Goal: Task Accomplishment & Management: Manage account settings

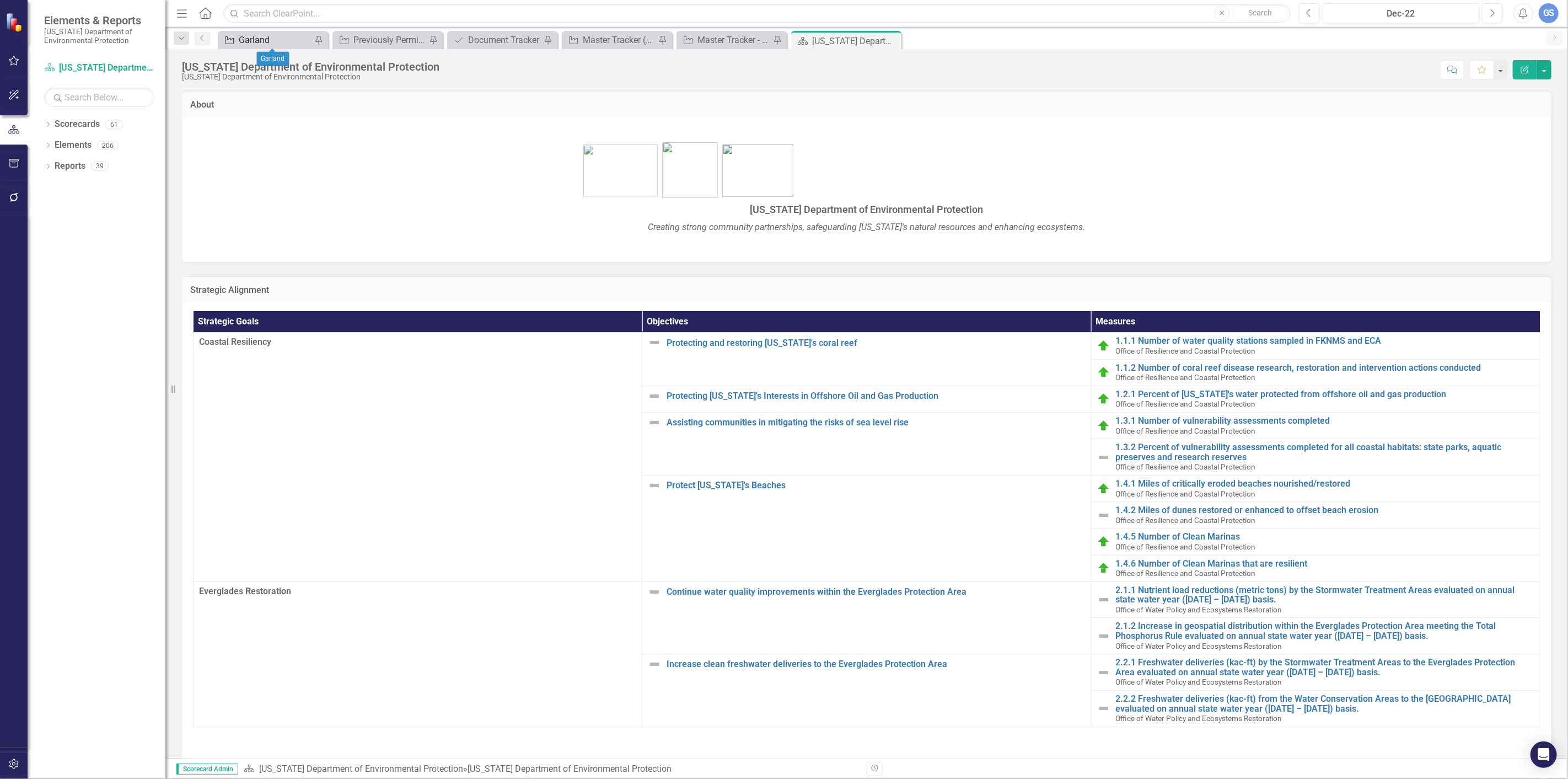
click at [272, 36] on div "Garland" at bounding box center [274, 40] width 73 height 14
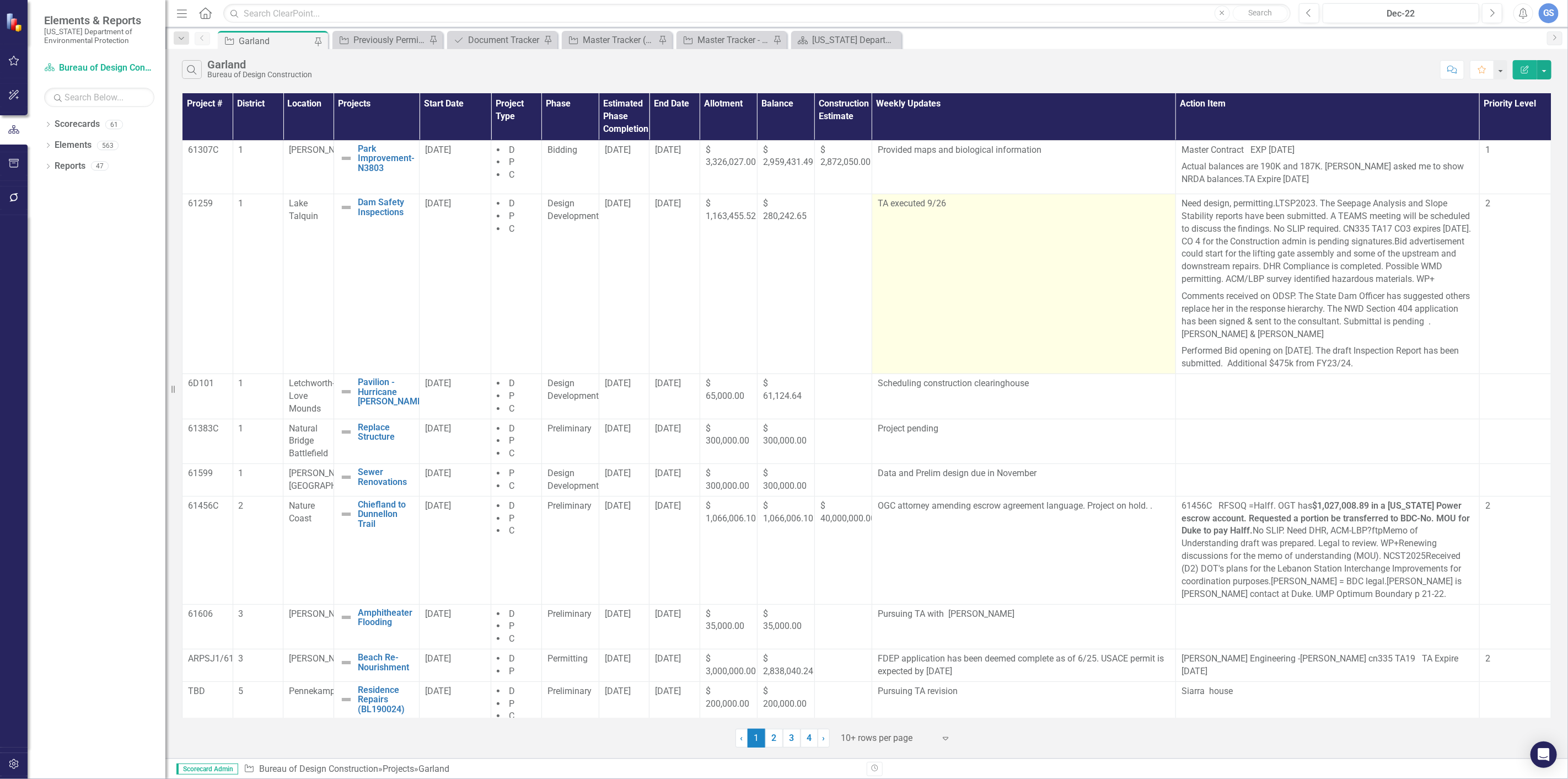
click at [953, 200] on p "TA executed 9/26" at bounding box center [1024, 204] width 292 height 13
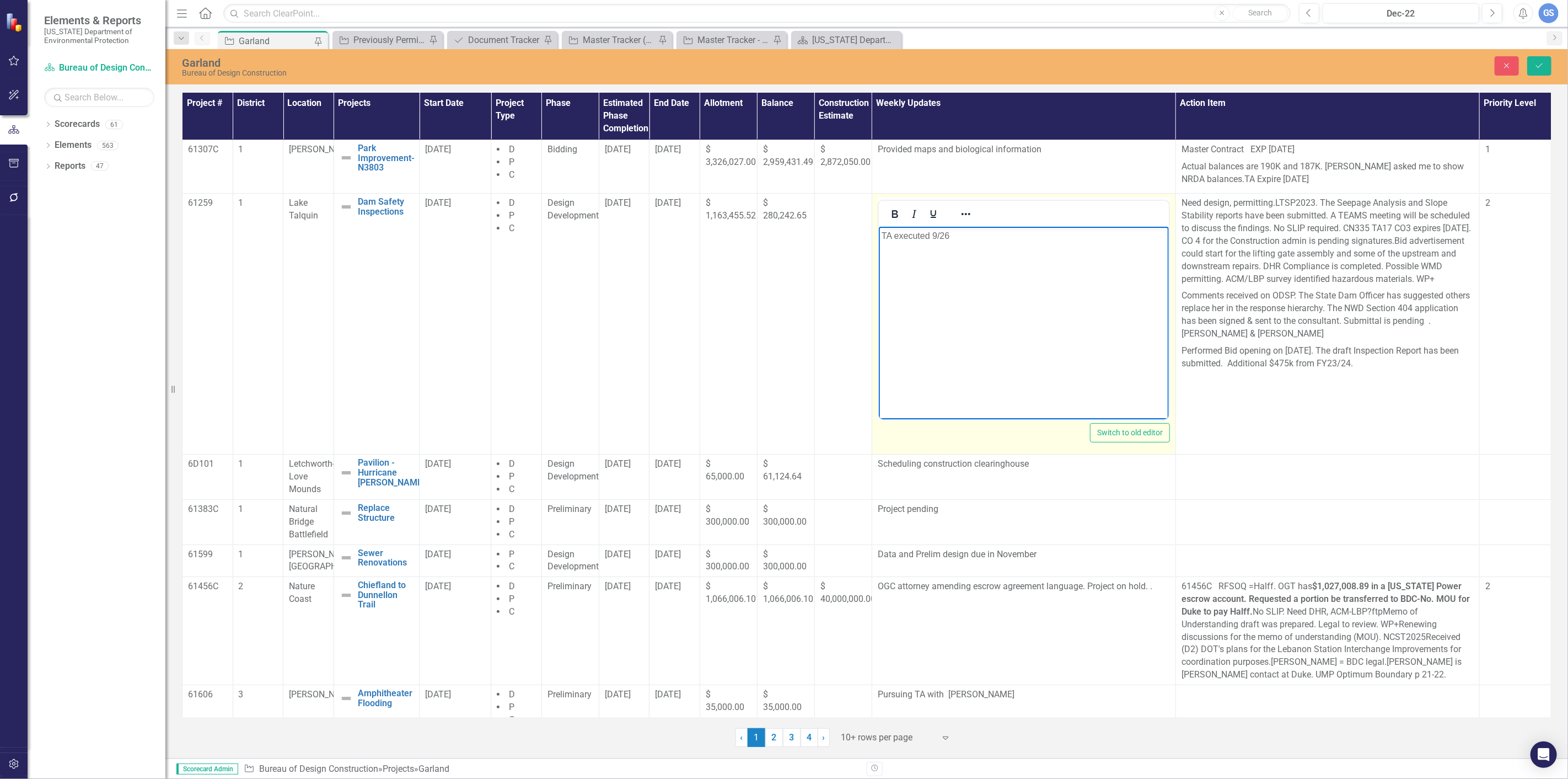
click at [953, 239] on p "TA executed 9/26" at bounding box center [1024, 236] width 284 height 13
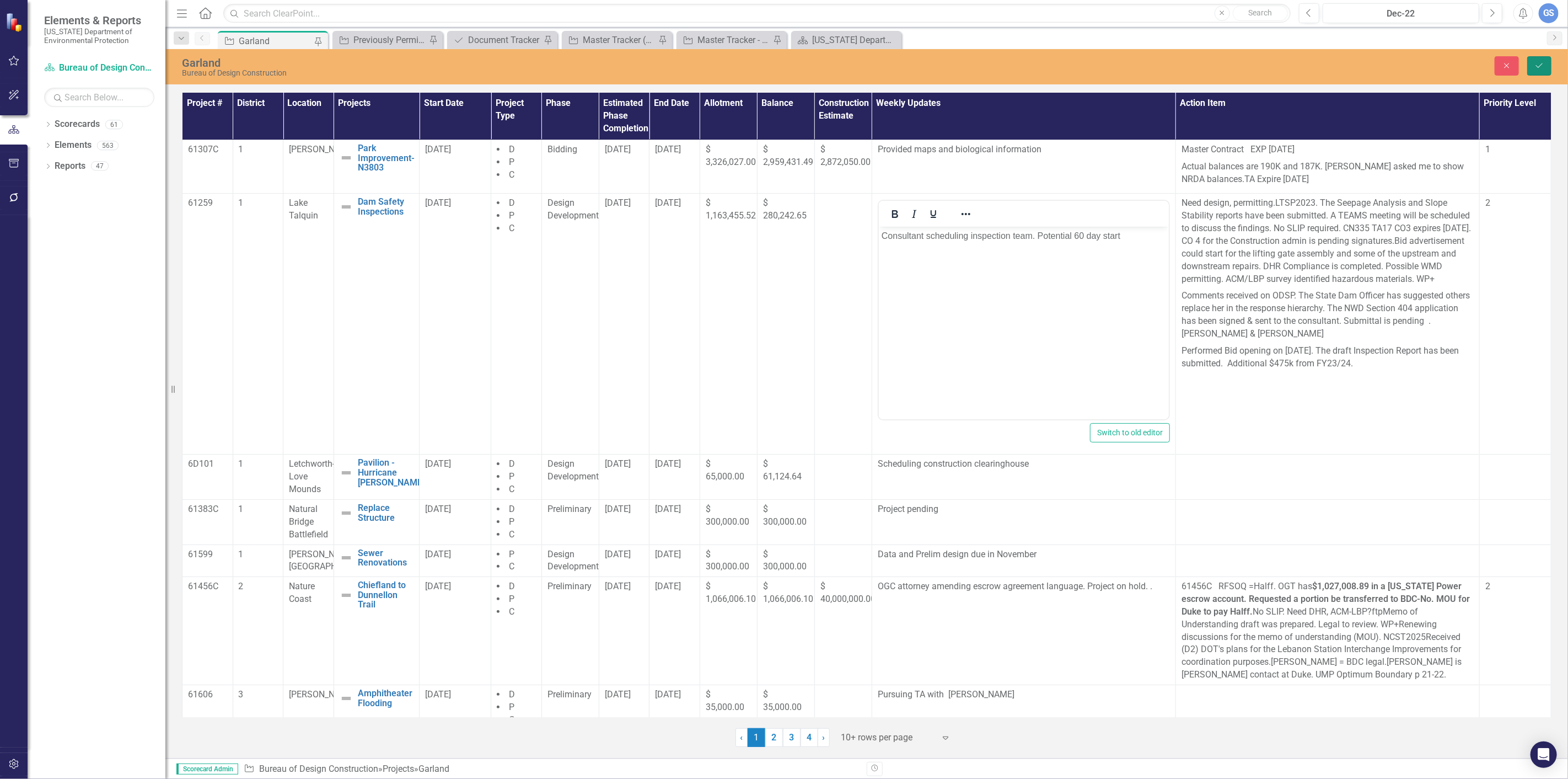
click at [1535, 63] on icon "Save" at bounding box center [1540, 65] width 10 height 8
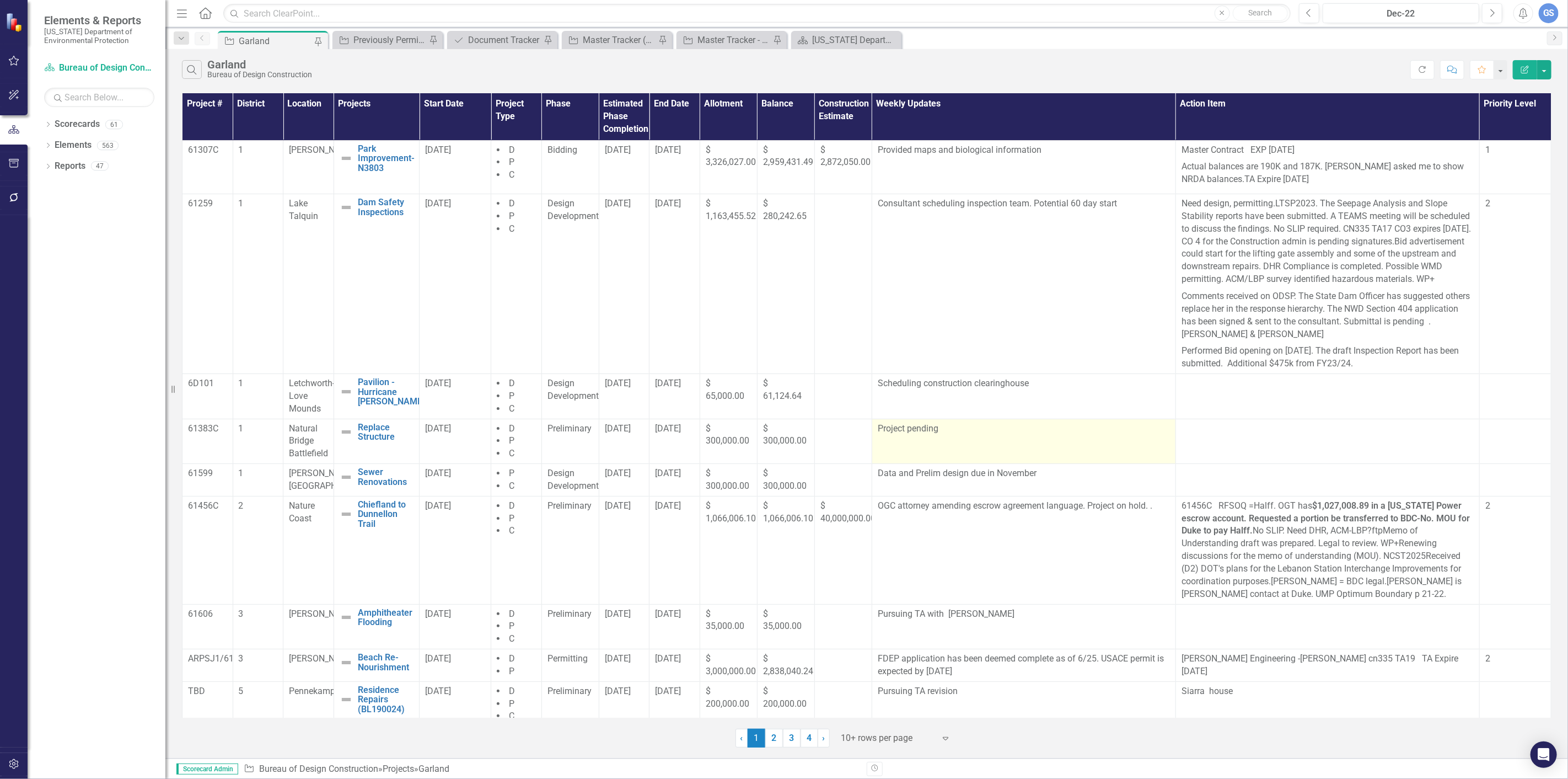
click at [934, 435] on p "Project pending" at bounding box center [1024, 429] width 292 height 13
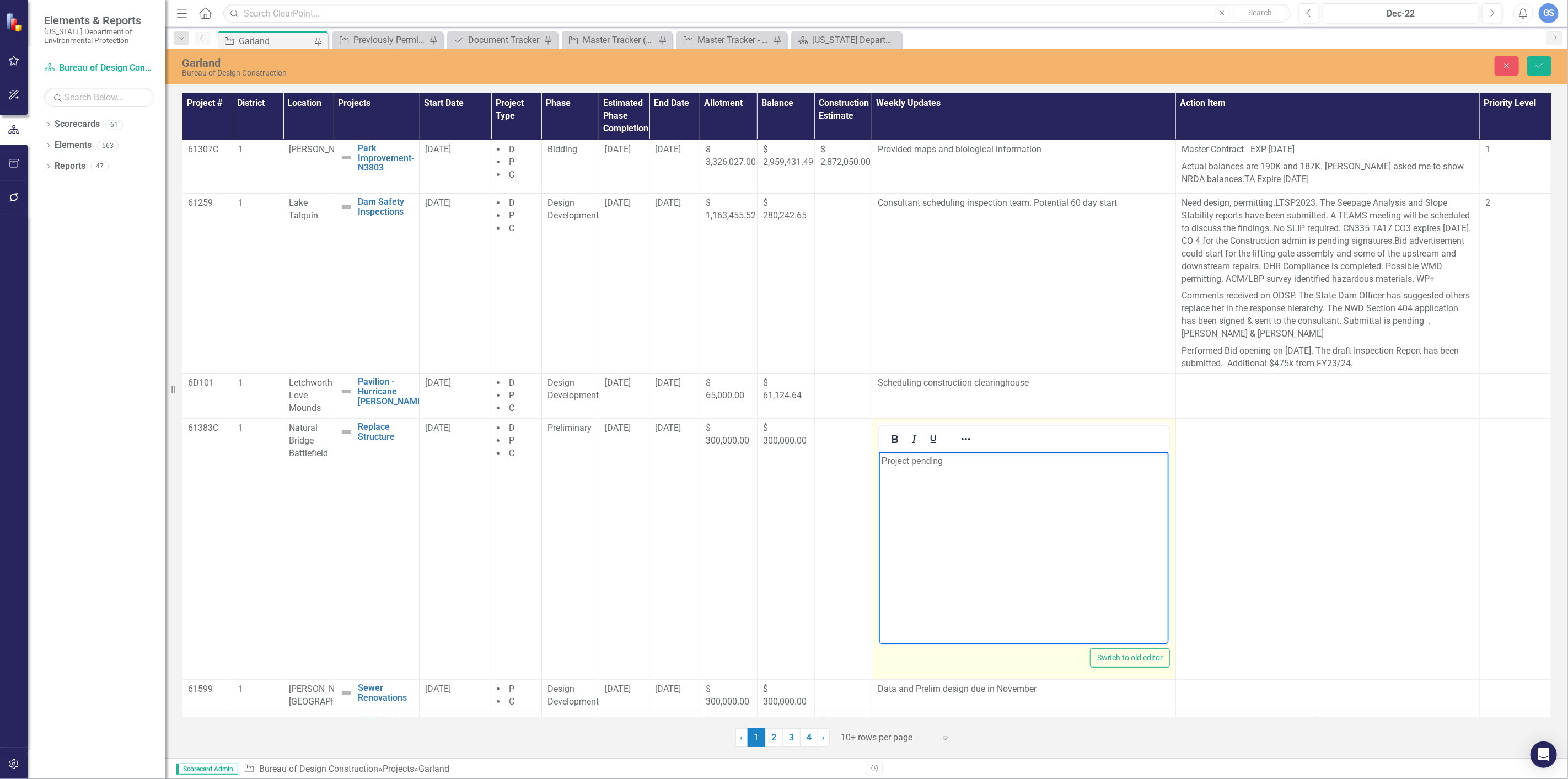
click at [945, 464] on p "Project pending" at bounding box center [1024, 461] width 284 height 13
click at [1136, 460] on p "Modular residence reduced to access site, water lines and sewer added.Perform c…" at bounding box center [1024, 467] width 284 height 27
click at [906, 474] on p "Modular residence reduced to access site, water lines and sewer new. added.Perf…" at bounding box center [1024, 467] width 284 height 27
click at [1081, 474] on p "Modular residence reduced to access site, water lines and sewer new. added. .Pe…" at bounding box center [1024, 467] width 284 height 27
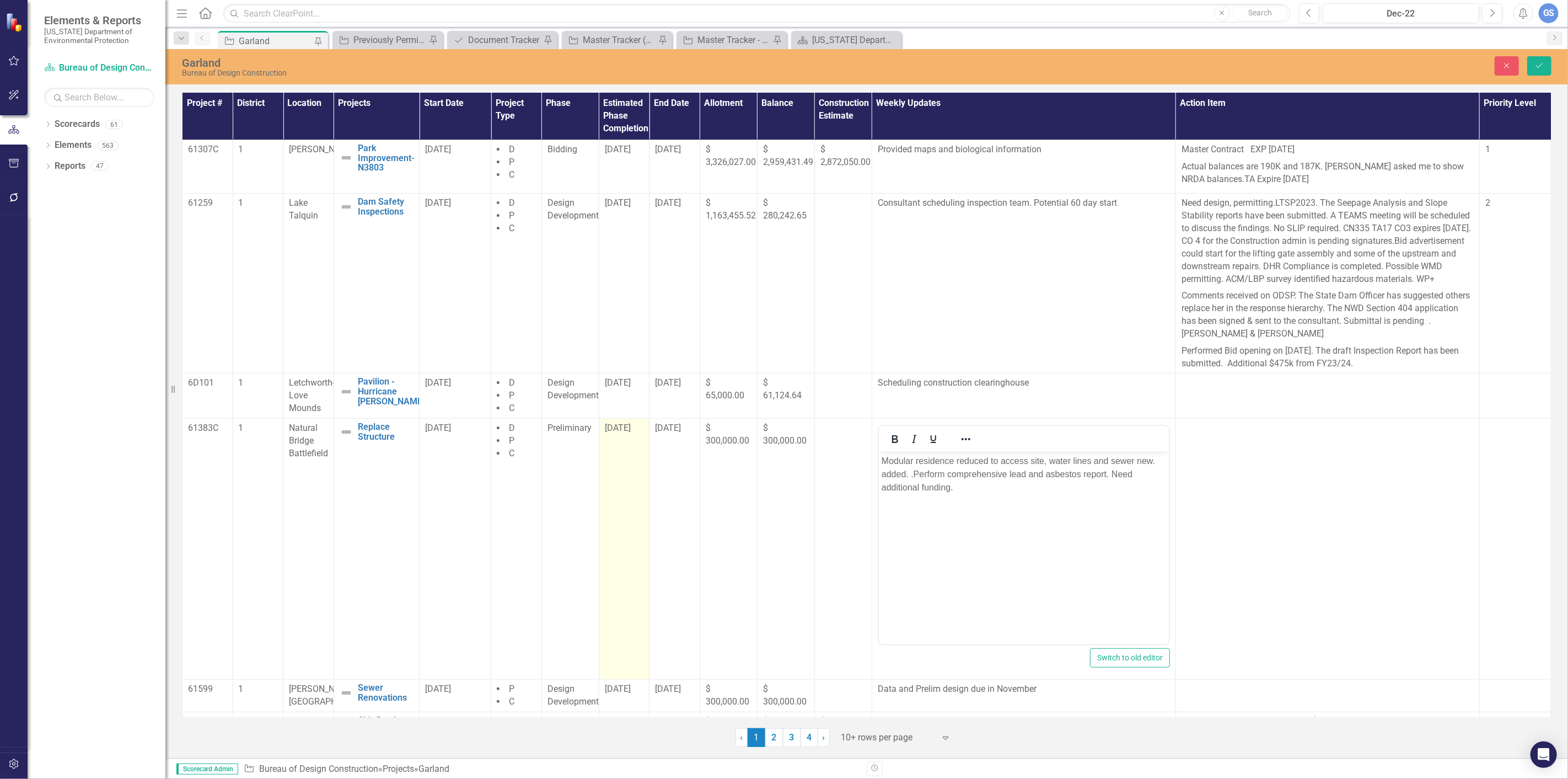
click at [636, 435] on div "[DATE]" at bounding box center [624, 428] width 40 height 13
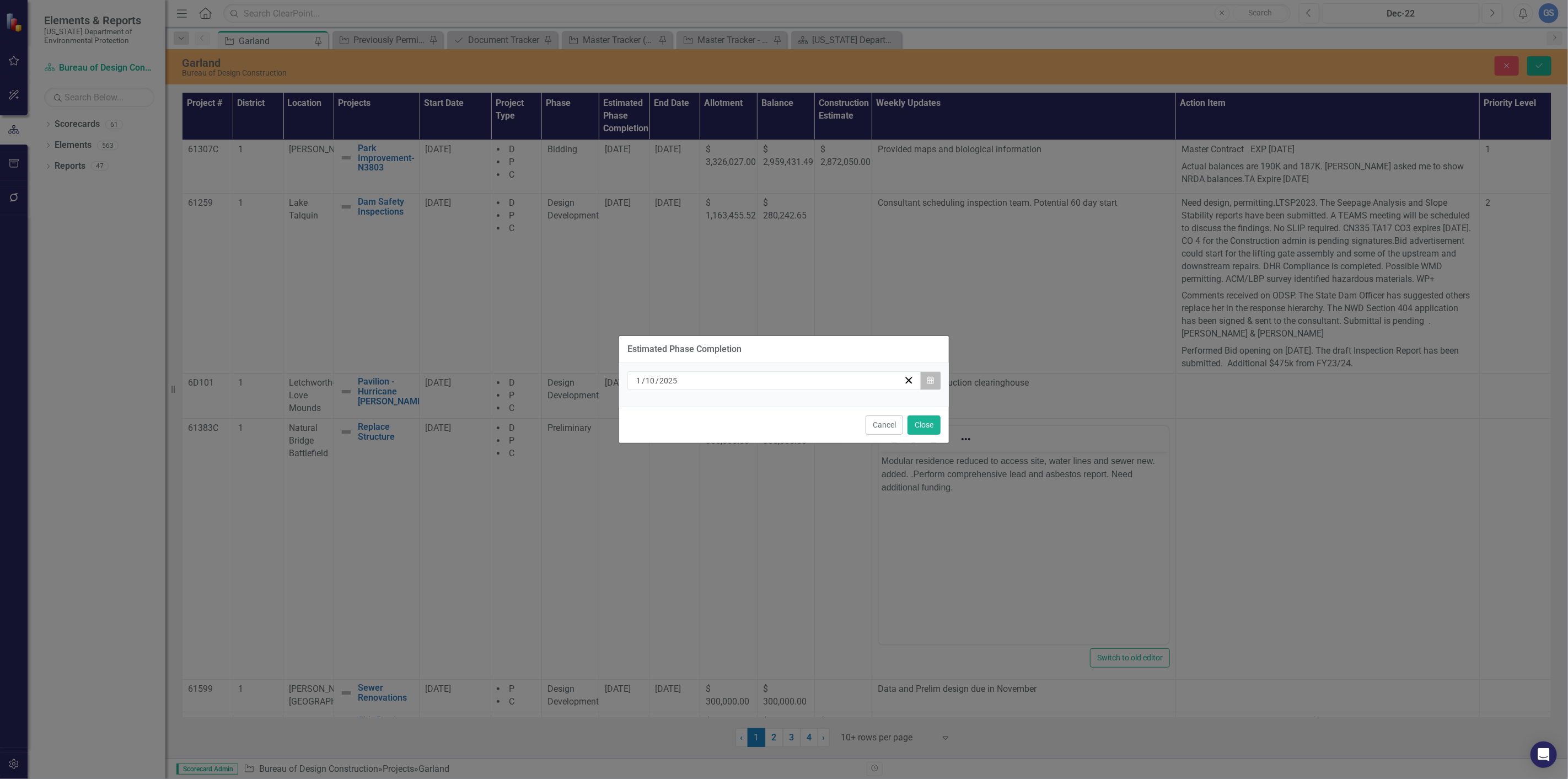
click at [929, 379] on icon "button" at bounding box center [930, 380] width 6 height 8
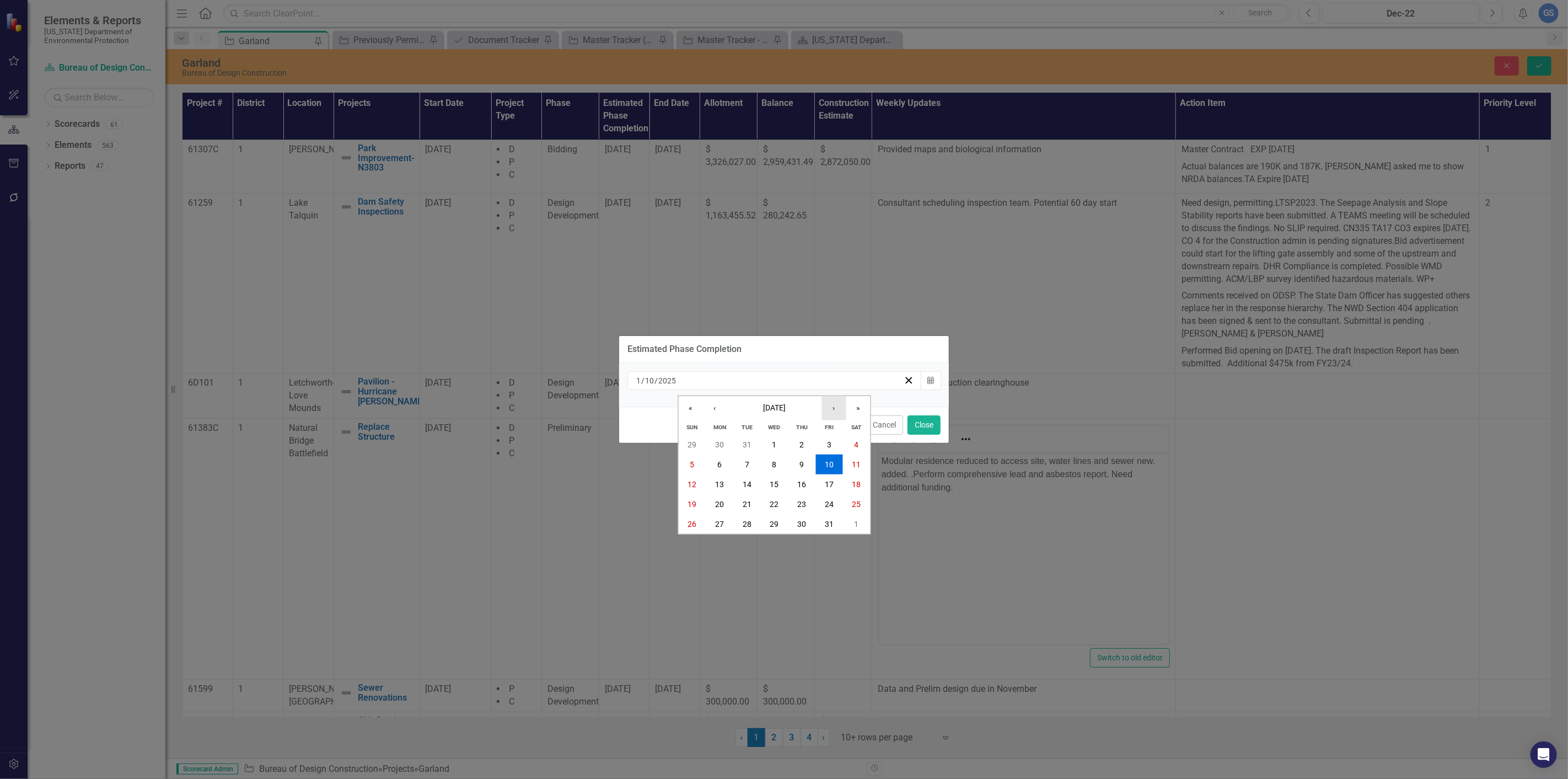
click at [835, 408] on button "›" at bounding box center [835, 408] width 24 height 24
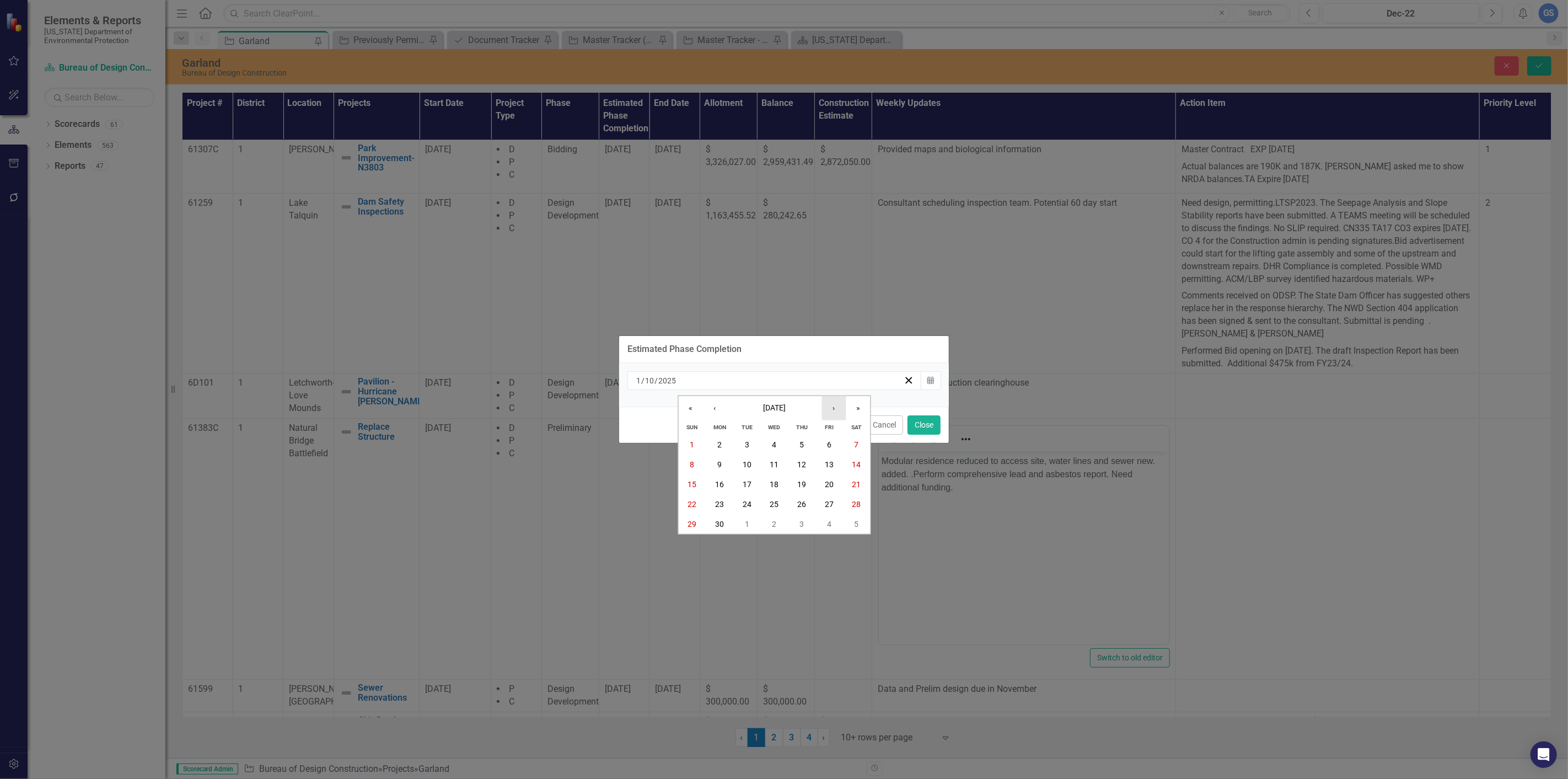
click at [835, 408] on button "›" at bounding box center [835, 408] width 24 height 24
click at [835, 407] on button "›" at bounding box center [835, 408] width 24 height 24
click at [835, 407] on button "›" at bounding box center [835, 408] width 24 height 24
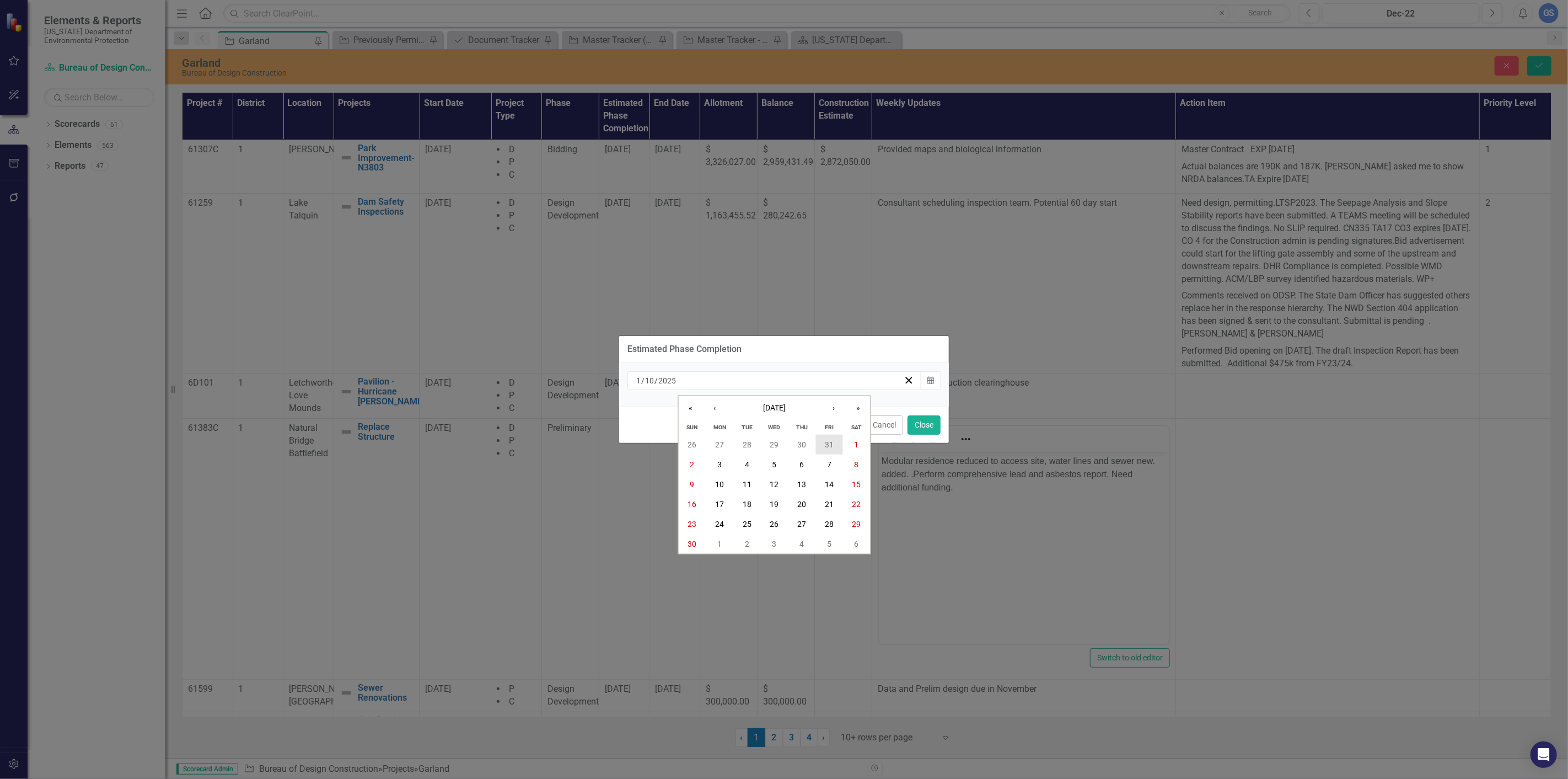
click at [827, 442] on abbr "31" at bounding box center [830, 445] width 9 height 9
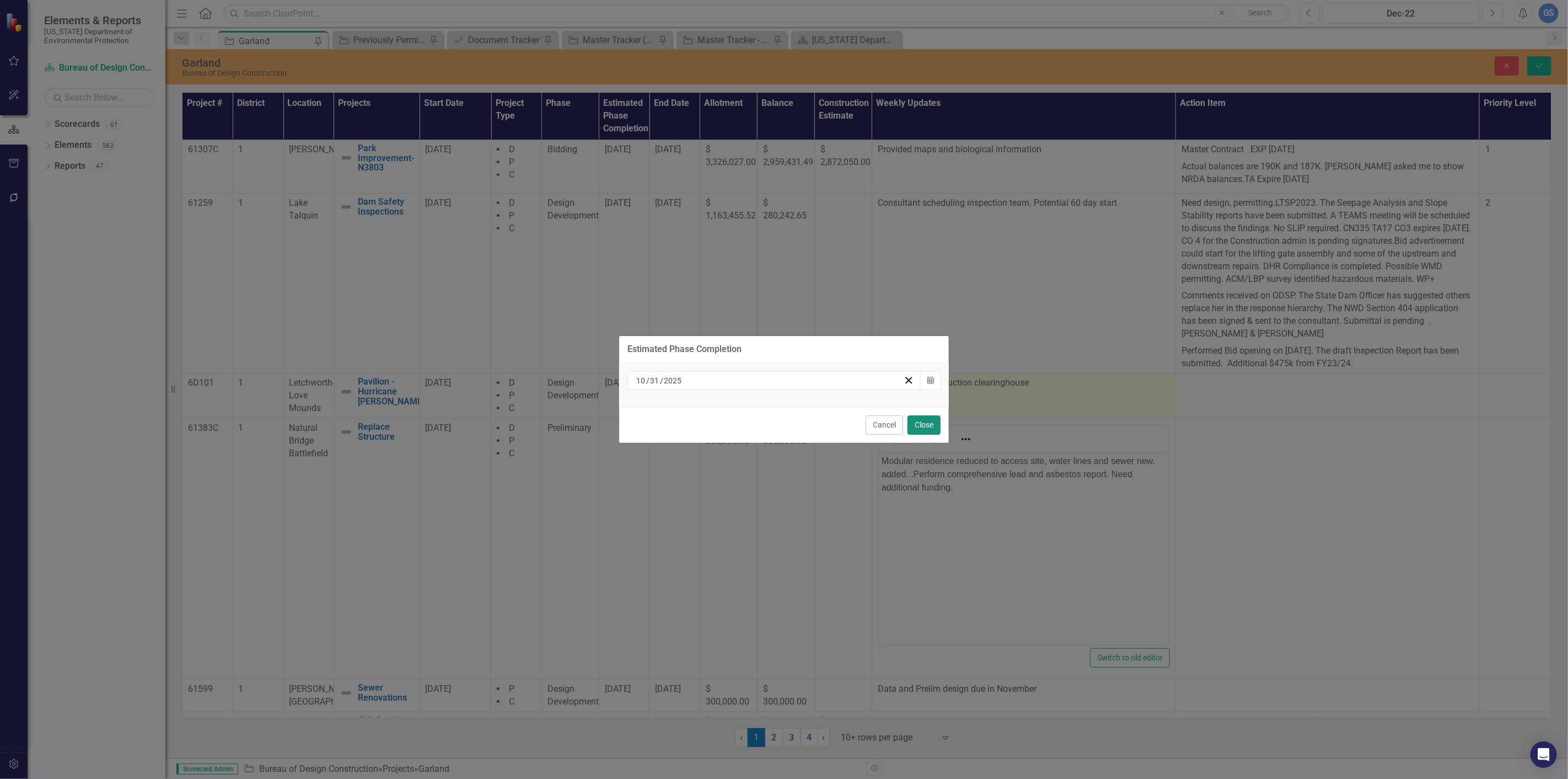
click at [925, 423] on button "Close" at bounding box center [924, 425] width 33 height 19
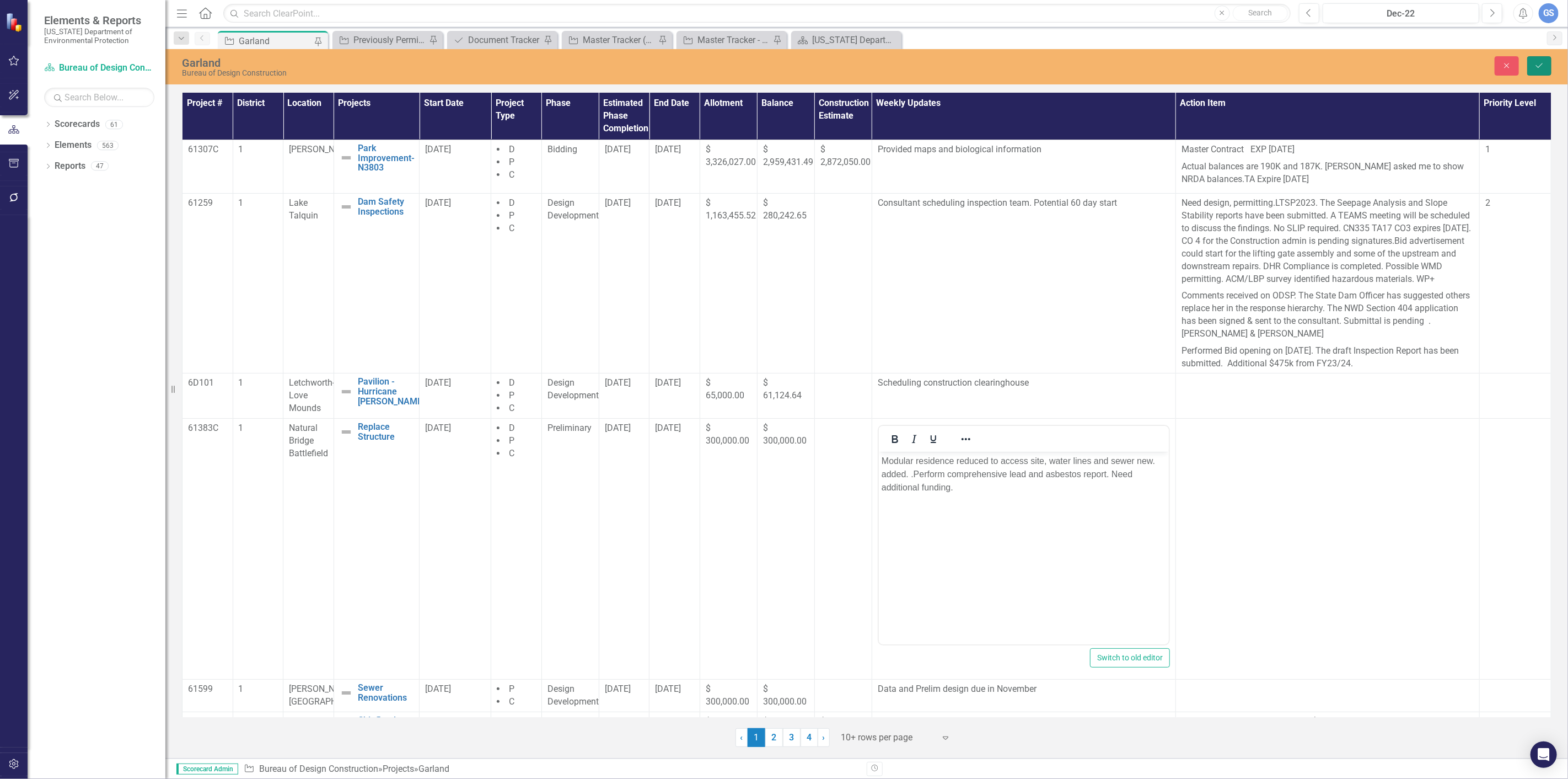
click at [1544, 63] on icon "Save" at bounding box center [1540, 65] width 10 height 8
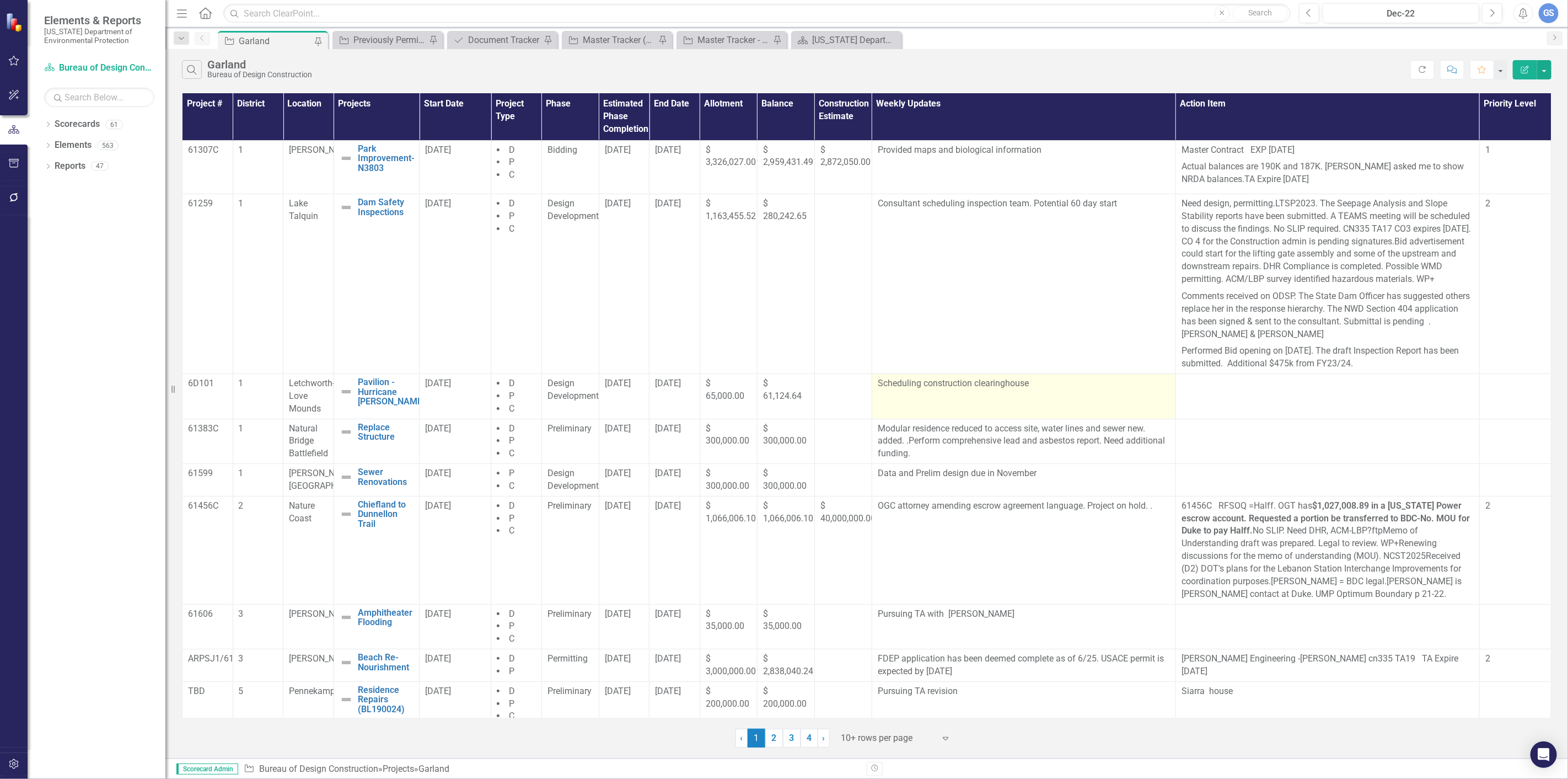
click at [1034, 390] on p "Scheduling construction clearinghouse" at bounding box center [1024, 384] width 292 height 13
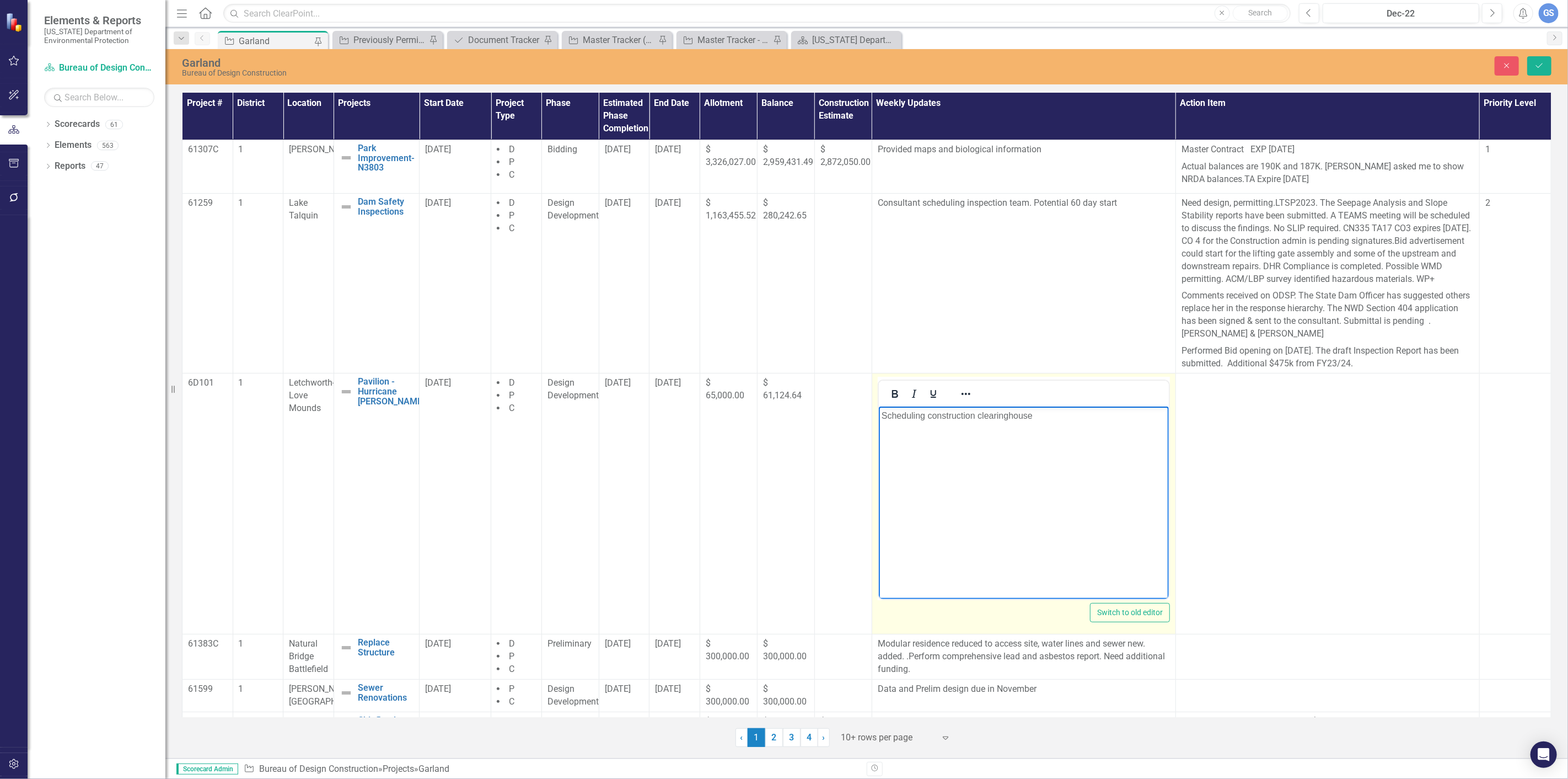
click at [1040, 414] on p "Scheduling construction clearinghouse" at bounding box center [1024, 416] width 284 height 13
click at [1536, 62] on icon "Save" at bounding box center [1540, 65] width 10 height 8
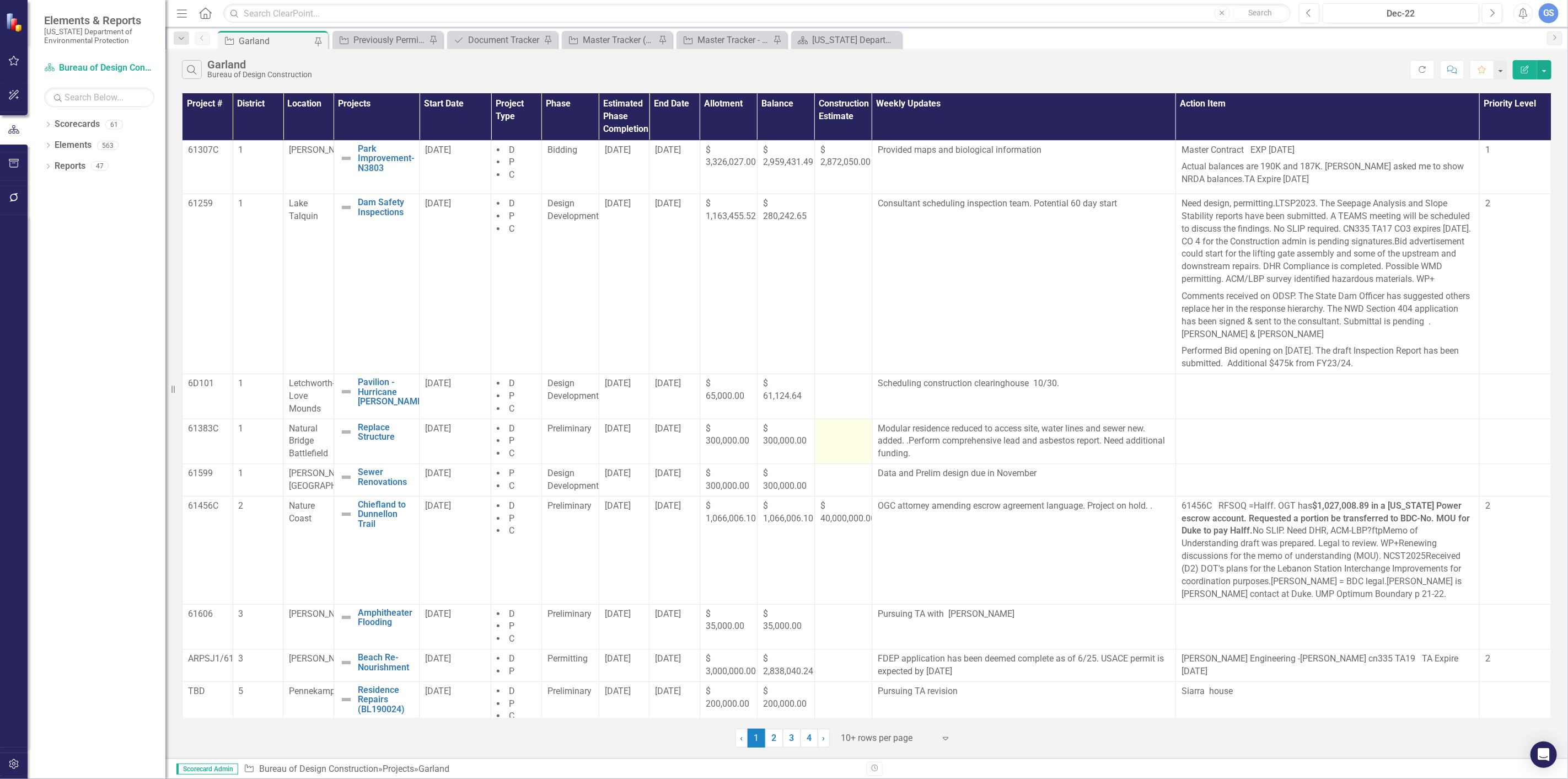
scroll to position [68, 0]
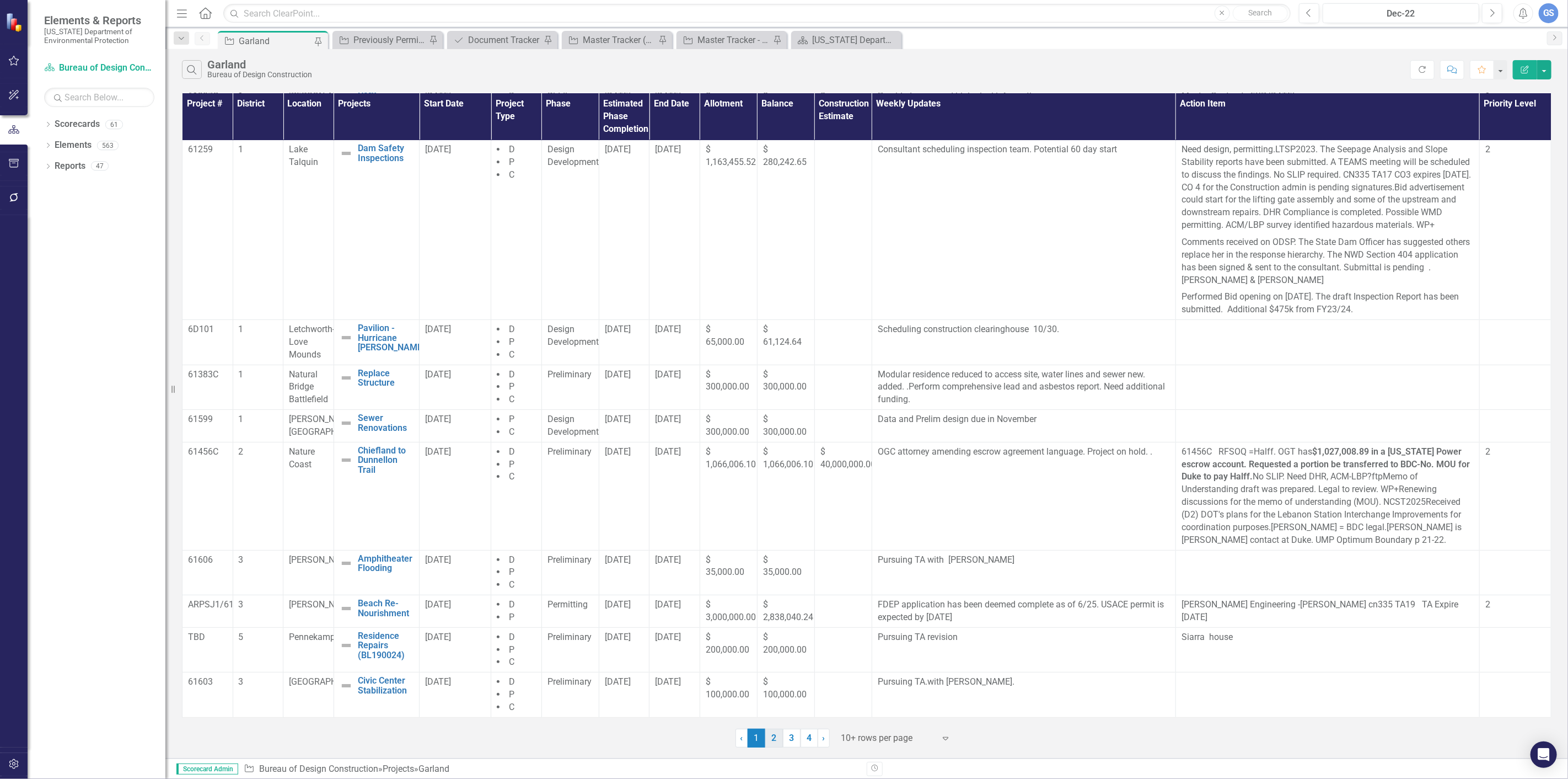
click at [776, 737] on link "2" at bounding box center [774, 738] width 18 height 19
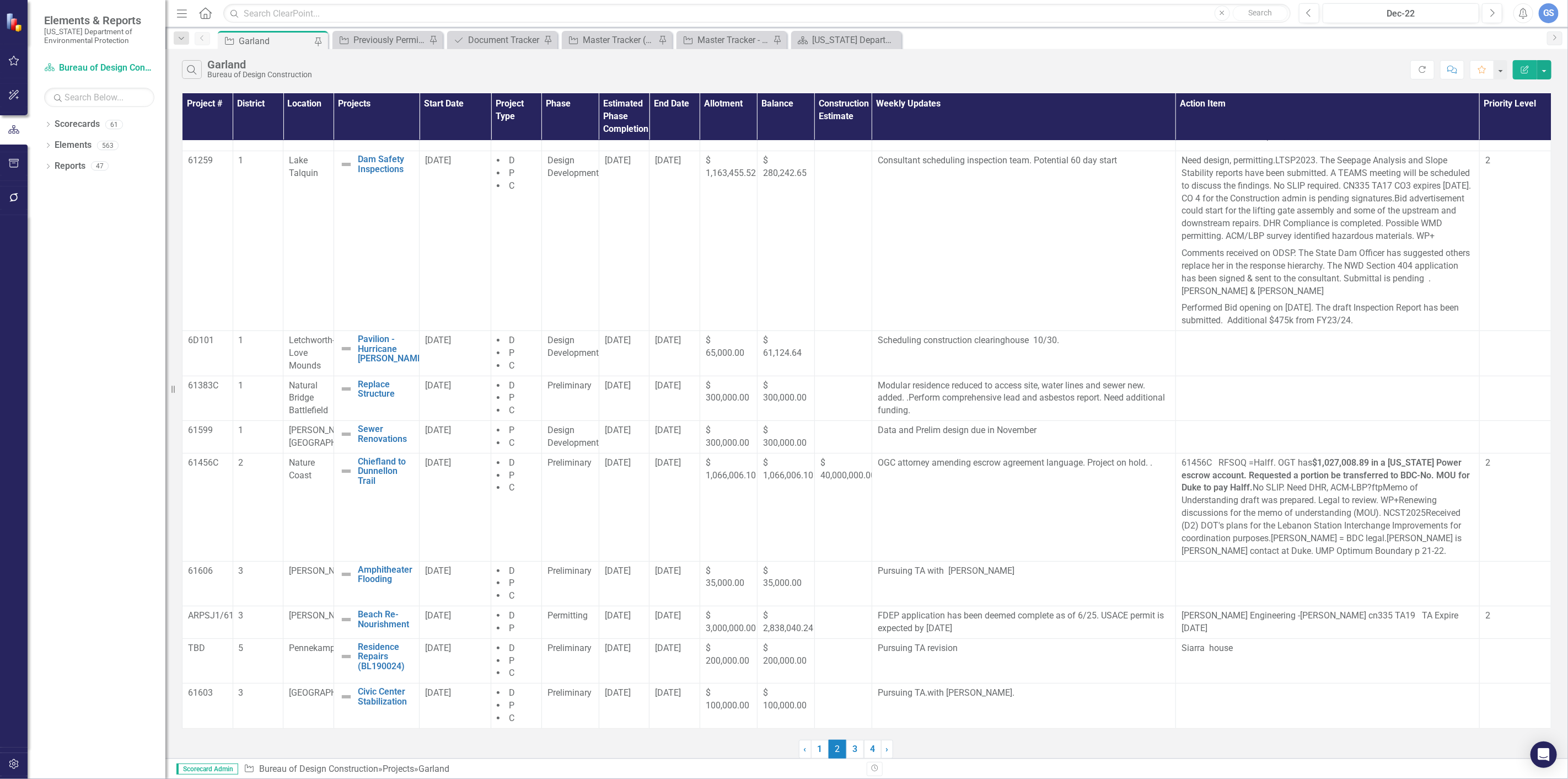
scroll to position [0, 0]
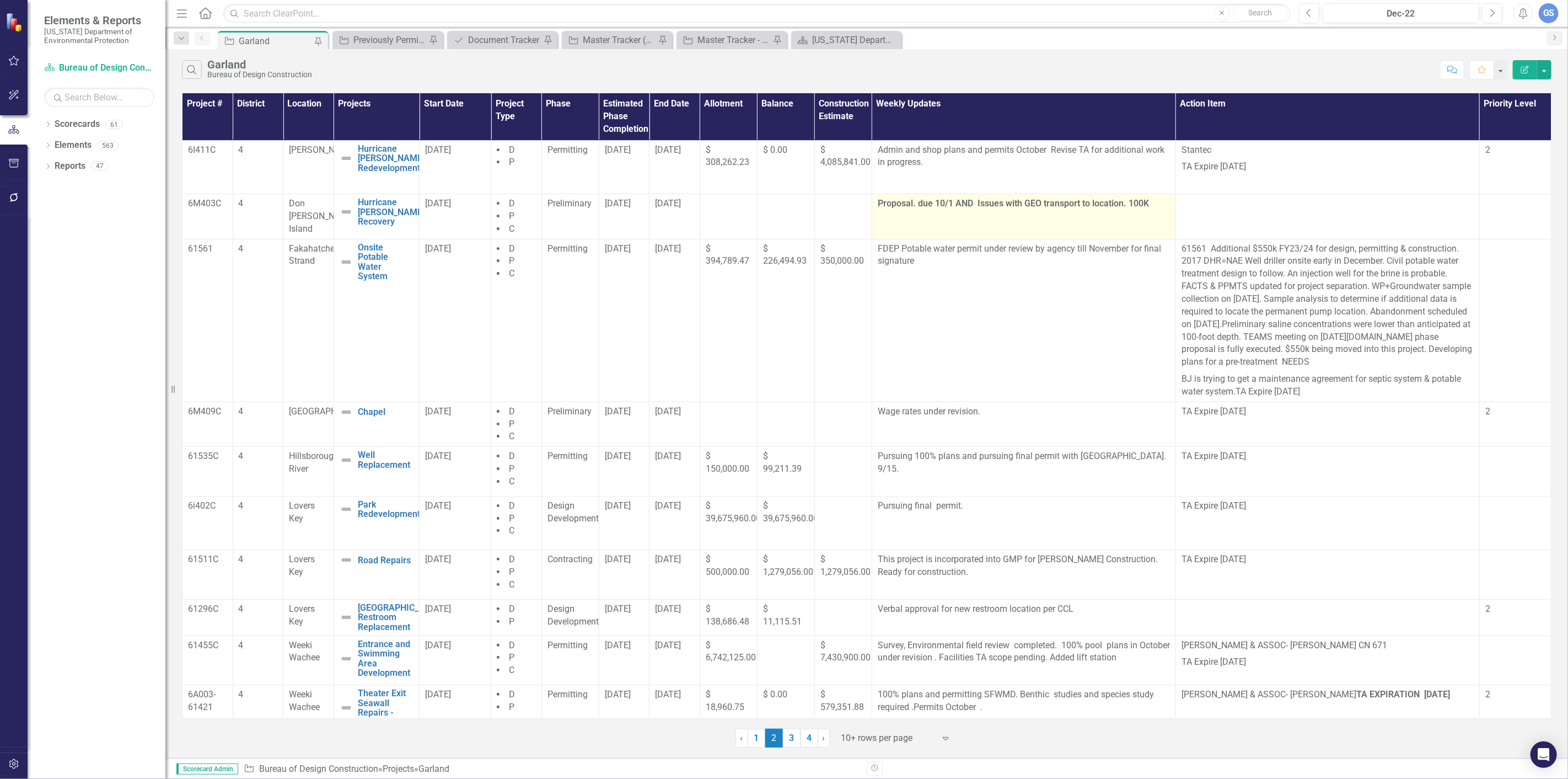
click at [1146, 203] on strong "Proposal. due 10/1 AND Issues with GEO transport to location. 100K" at bounding box center [1013, 203] width 272 height 11
click at [1150, 202] on p "Proposal. due 10/1 AND Issues with GEO transport to location. 100K" at bounding box center [1024, 204] width 292 height 13
click at [1067, 217] on td "Proposal. due 10/1 AND Issues with GEO transport to location. 100K" at bounding box center [1024, 216] width 304 height 45
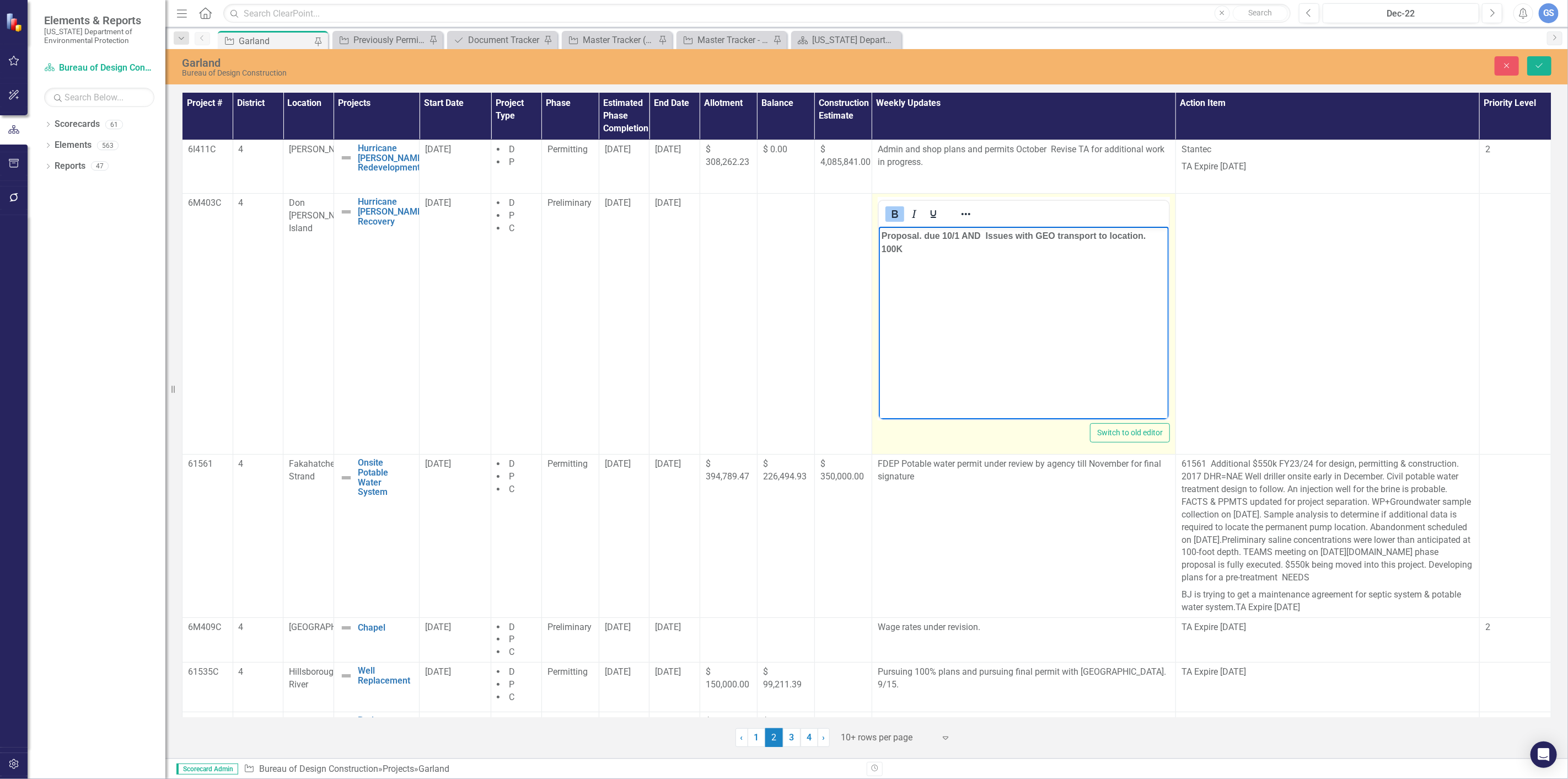
click at [960, 236] on strong "Proposal. due 10/1 AND Issues with GEO transport to location. 100K" at bounding box center [1013, 242] width 265 height 22
click at [960, 235] on strong "Proposal. due 10/1 AND Issues with GEO transport to location. 100K" at bounding box center [1013, 242] width 265 height 22
click at [906, 252] on p "Proposal. due 10/12 AND Issues with GEO transport to location. 100K" at bounding box center [1024, 242] width 284 height 27
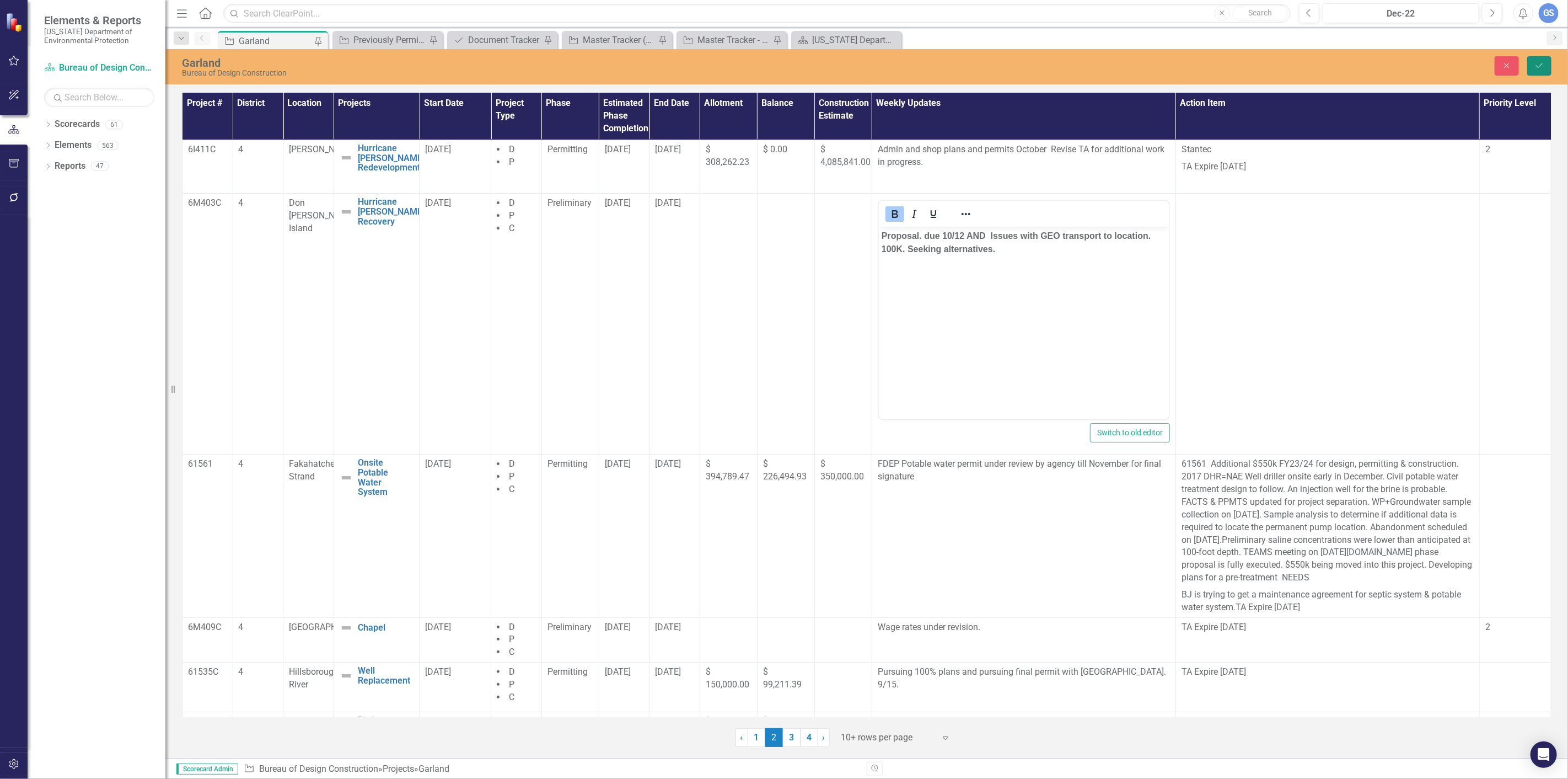
click at [1540, 64] on icon "Save" at bounding box center [1540, 65] width 10 height 8
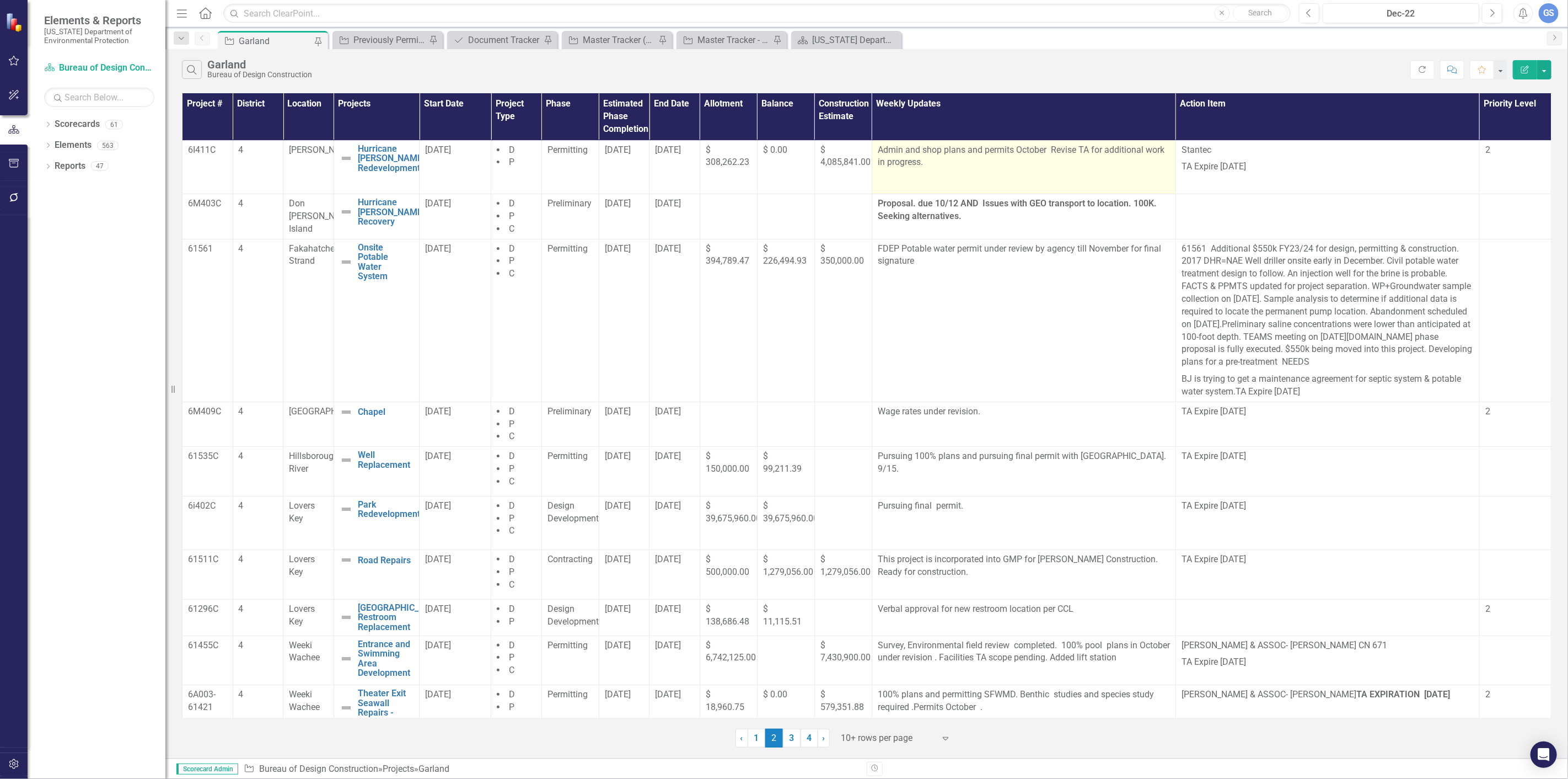
click at [1040, 151] on p "Admin and shop plans and permits October Revise TA for additional work in progr…" at bounding box center [1024, 156] width 292 height 25
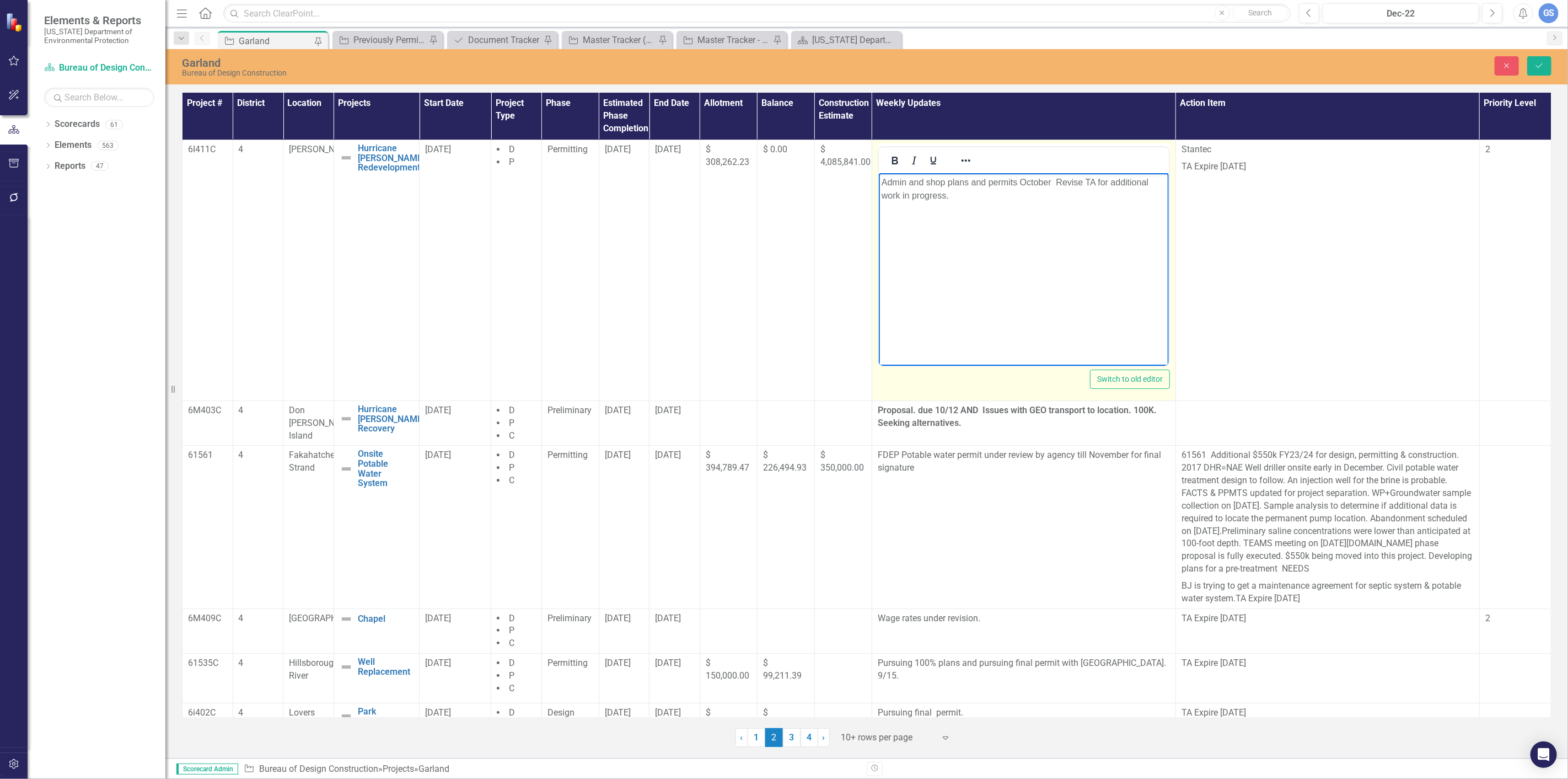
click at [1048, 182] on p "Admin and shop plans and permits October Revise TA for additional work in progr…" at bounding box center [1024, 188] width 284 height 27
click at [1049, 183] on p "Admin and shop plans and permits October Revise TA for additional work in progr…" at bounding box center [1024, 188] width 284 height 27
click at [1049, 182] on p "Admin and shop plans and permits October Revise TA for additional work in progr…" at bounding box center [1024, 188] width 284 height 27
click at [1126, 180] on p "Admin and shop plans and permits 100% tentatively 2 weeks. Revise TA for additi…" at bounding box center [1024, 188] width 284 height 27
click at [1001, 197] on p "Admin and shop plans and permits 100% tentatively 2 weeks. Revise TA for additi…" at bounding box center [1024, 188] width 284 height 27
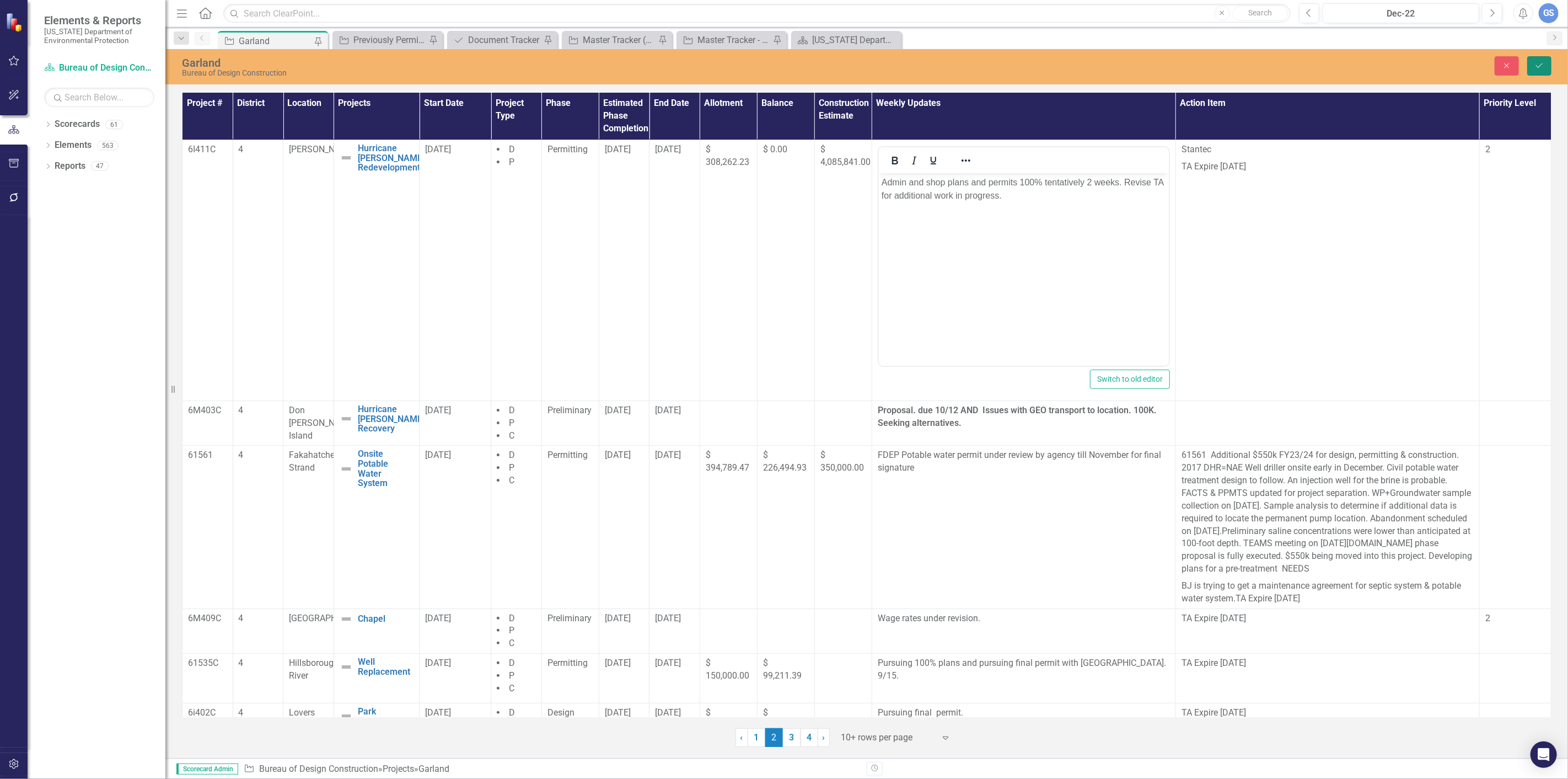
click at [1541, 64] on icon "Save" at bounding box center [1540, 65] width 10 height 8
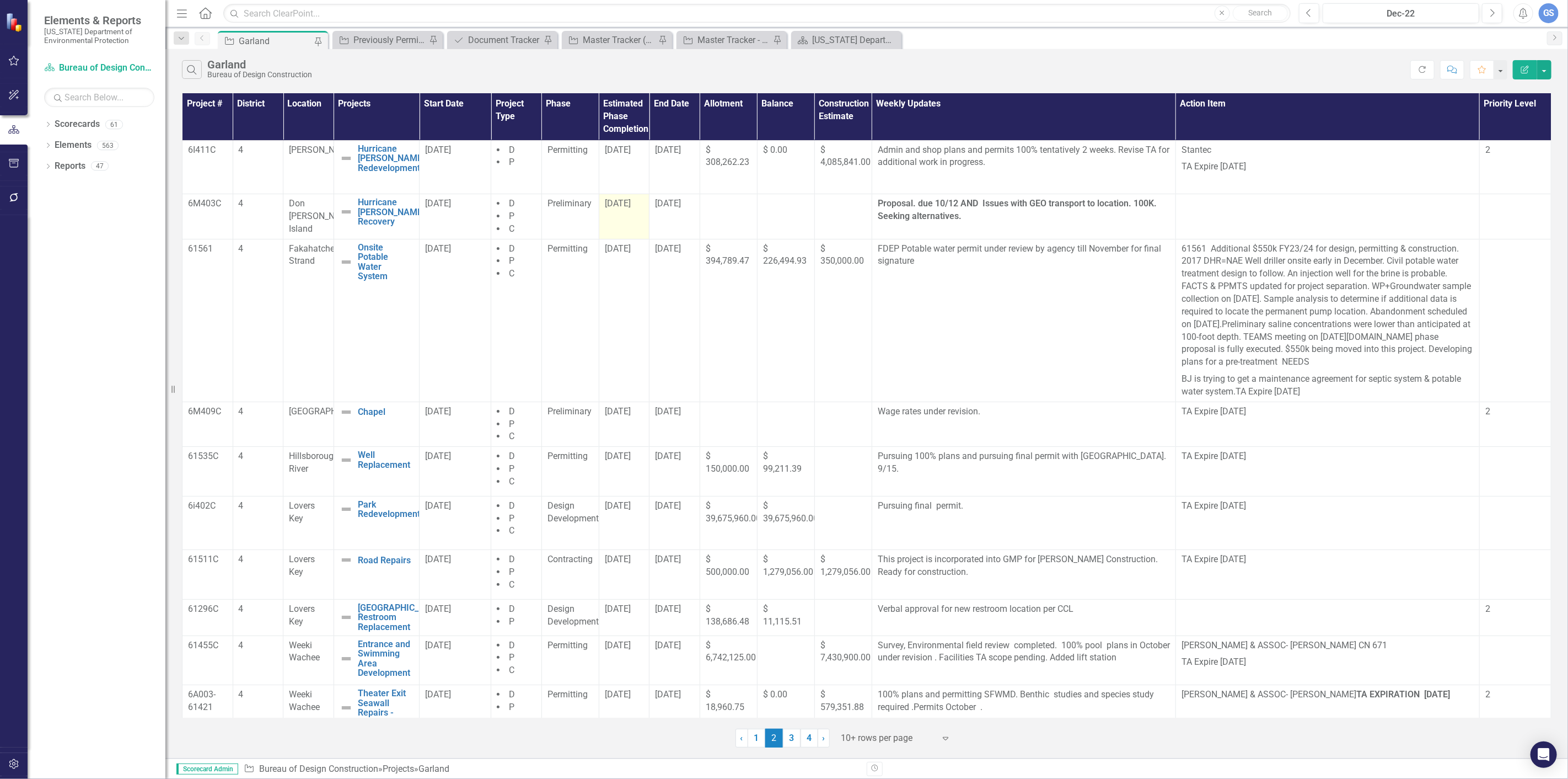
click at [621, 216] on td "[DATE]" at bounding box center [624, 216] width 51 height 45
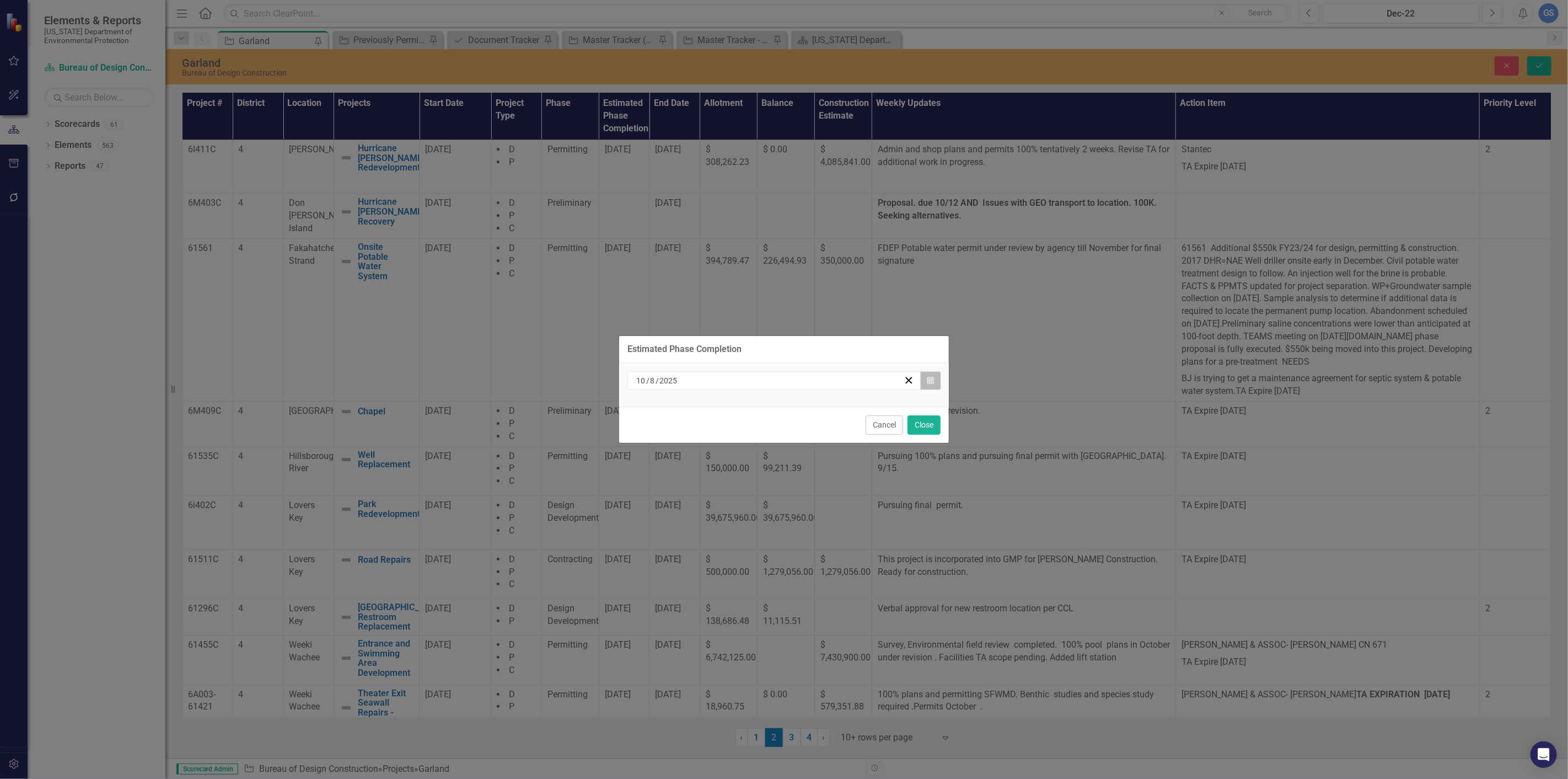
click at [925, 377] on button "Calendar" at bounding box center [930, 381] width 21 height 19
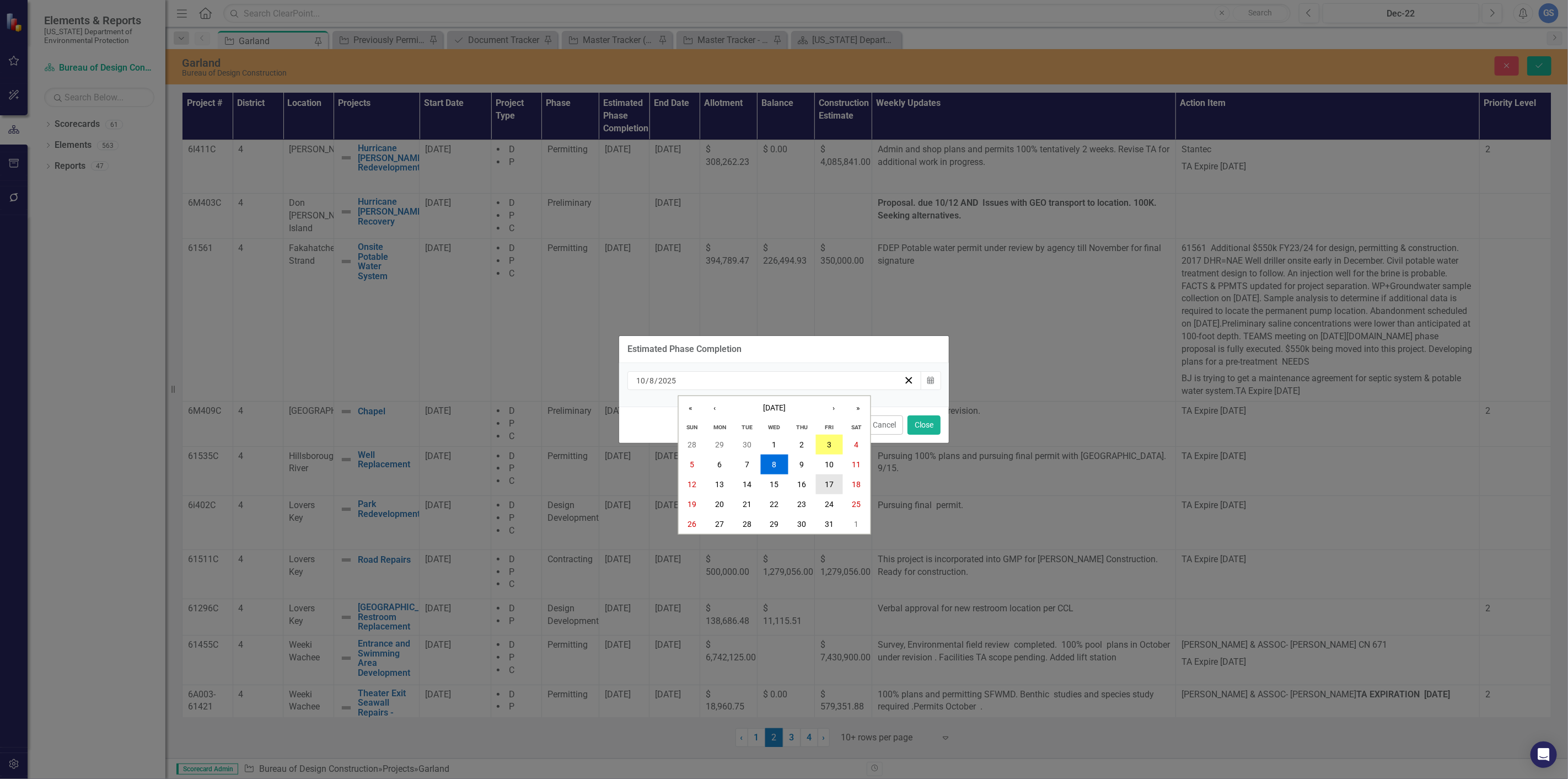
click at [833, 483] on abbr "17" at bounding box center [830, 484] width 9 height 9
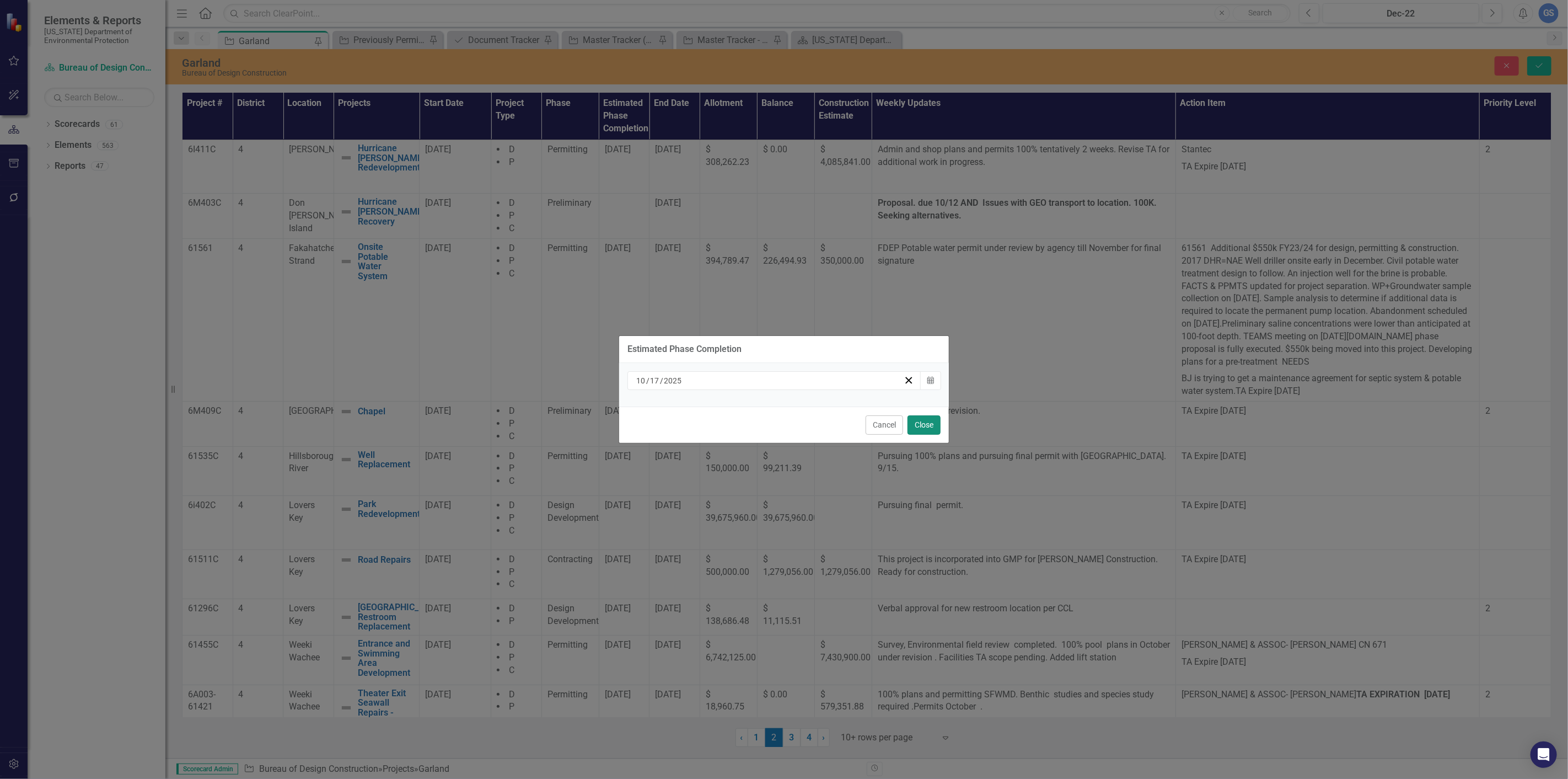
click at [923, 420] on button "Close" at bounding box center [924, 425] width 33 height 19
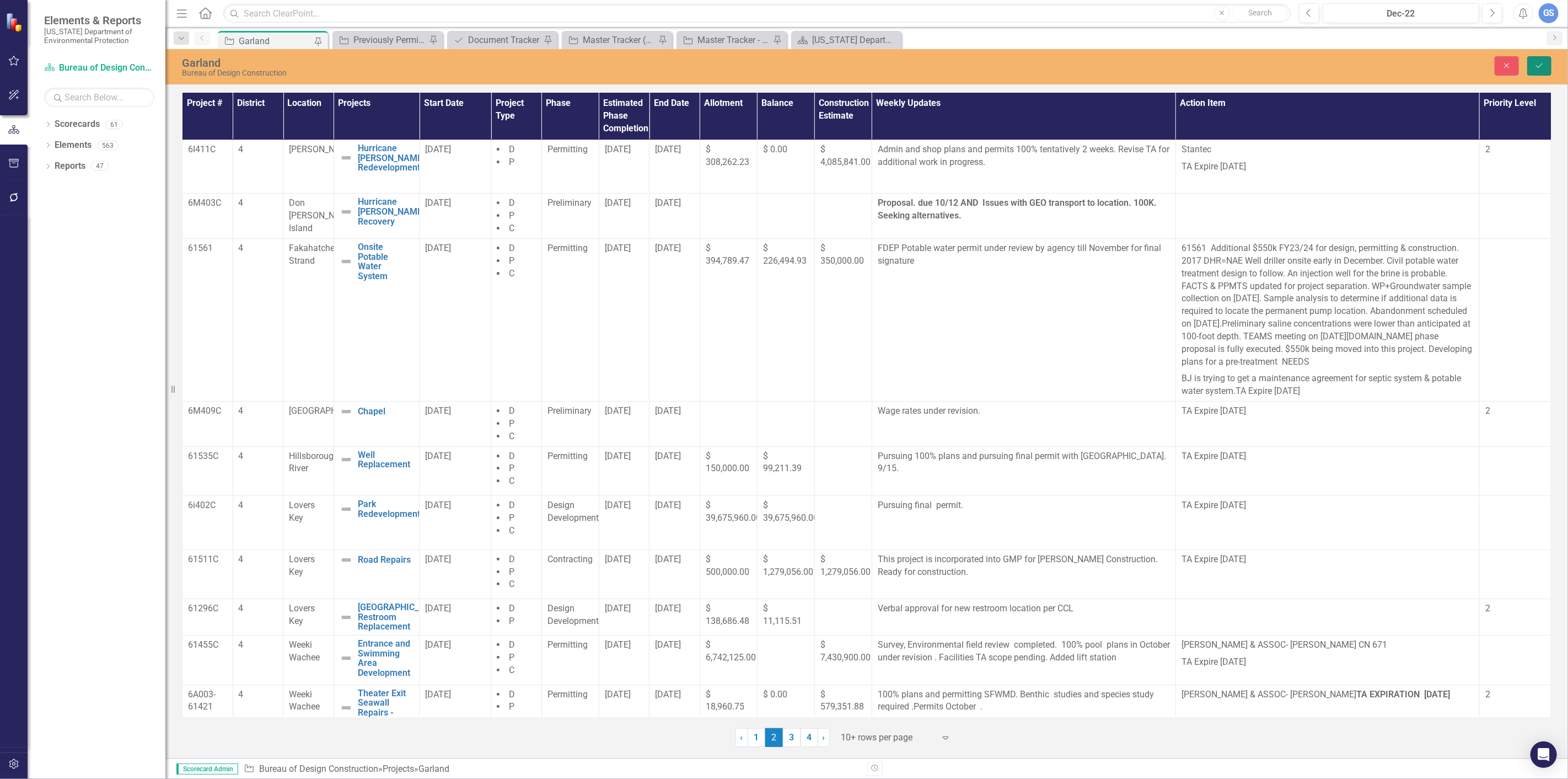
click at [1542, 69] on button "Save" at bounding box center [1540, 65] width 24 height 19
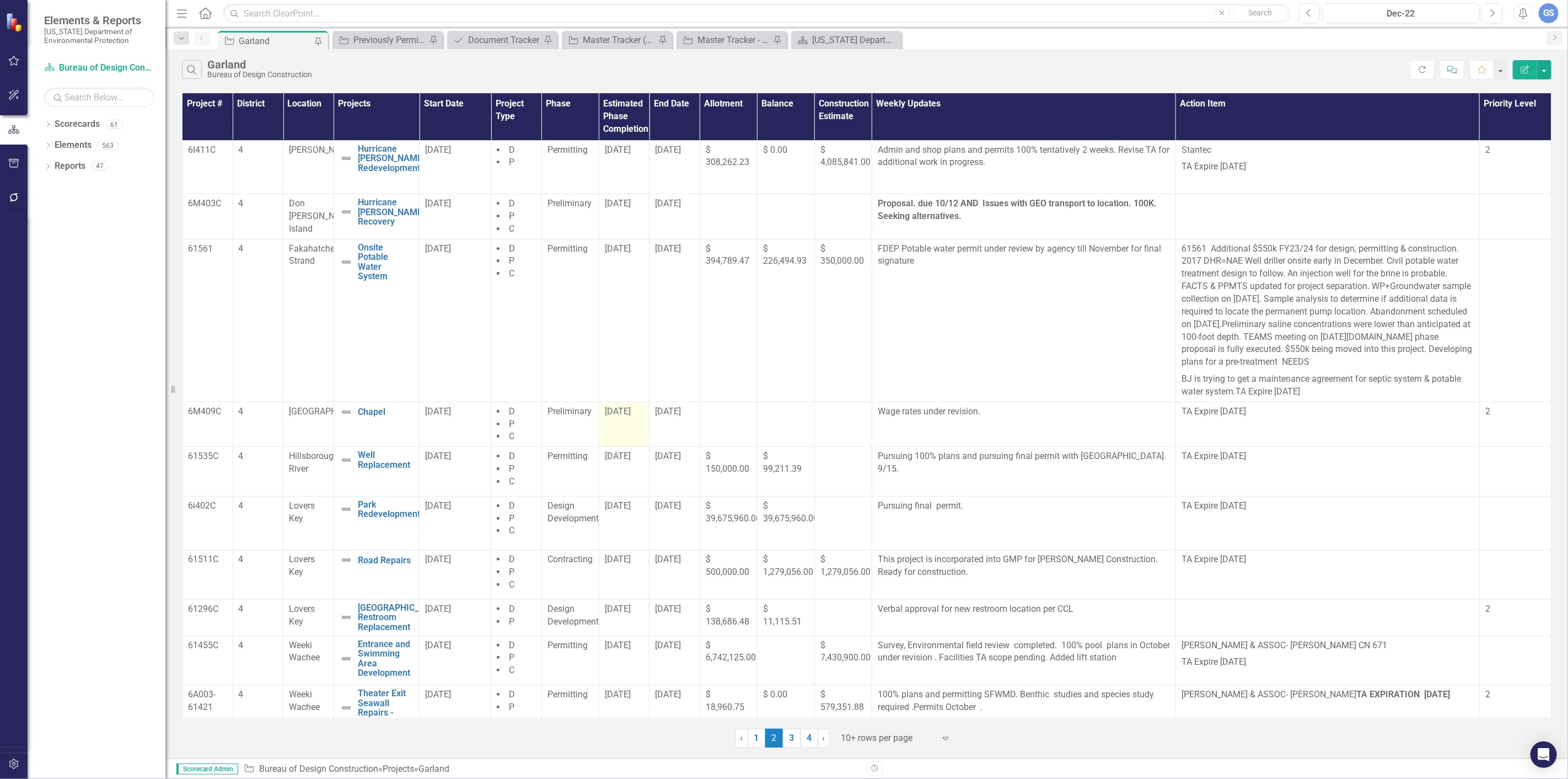
click at [618, 420] on td "[DATE]" at bounding box center [624, 424] width 51 height 45
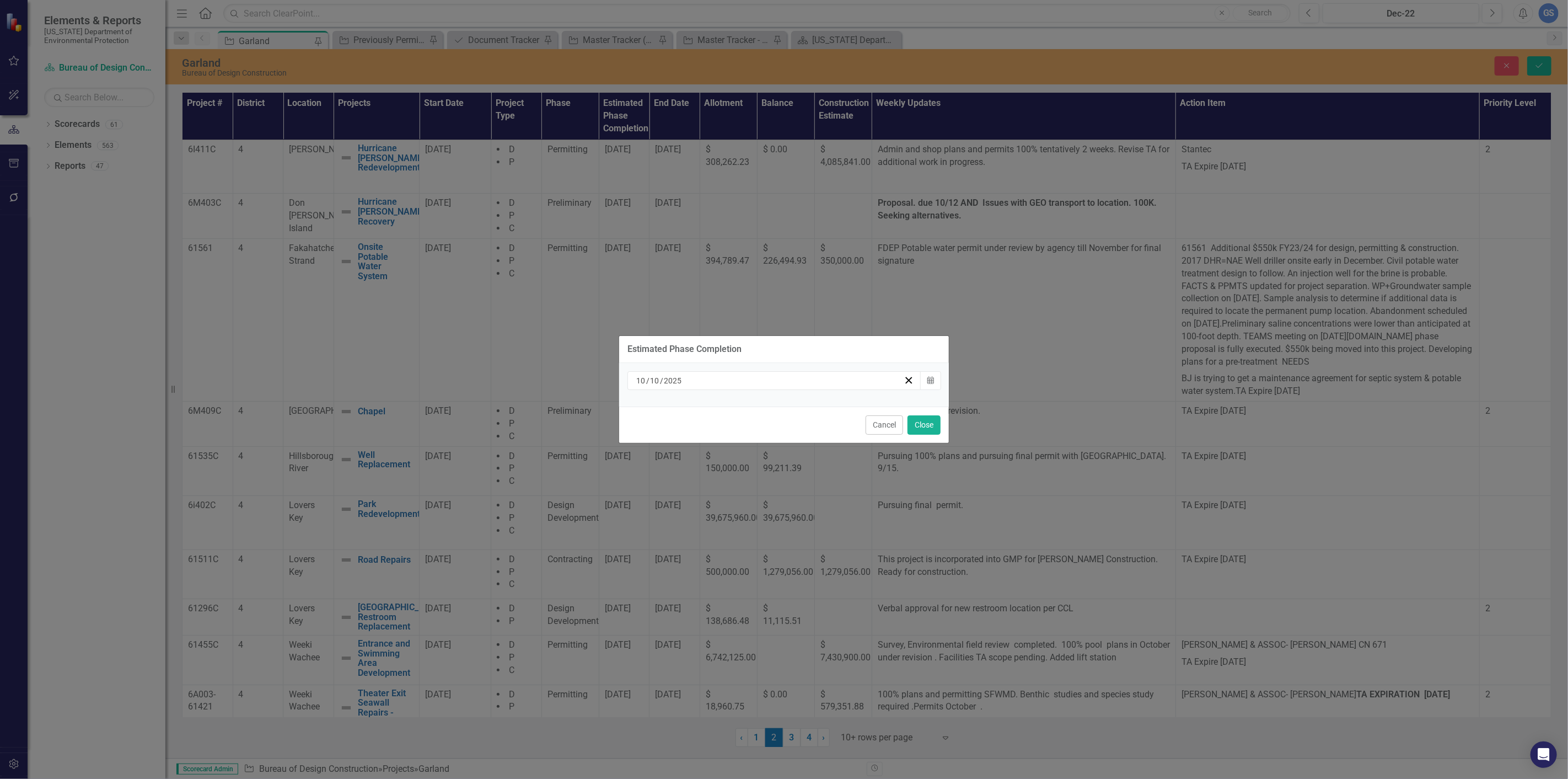
click at [1089, 342] on div "Estimated Phase Completion [DATE] Calendar Cancel Close" at bounding box center [784, 390] width 1568 height 779
click at [925, 422] on button "Close" at bounding box center [924, 425] width 33 height 19
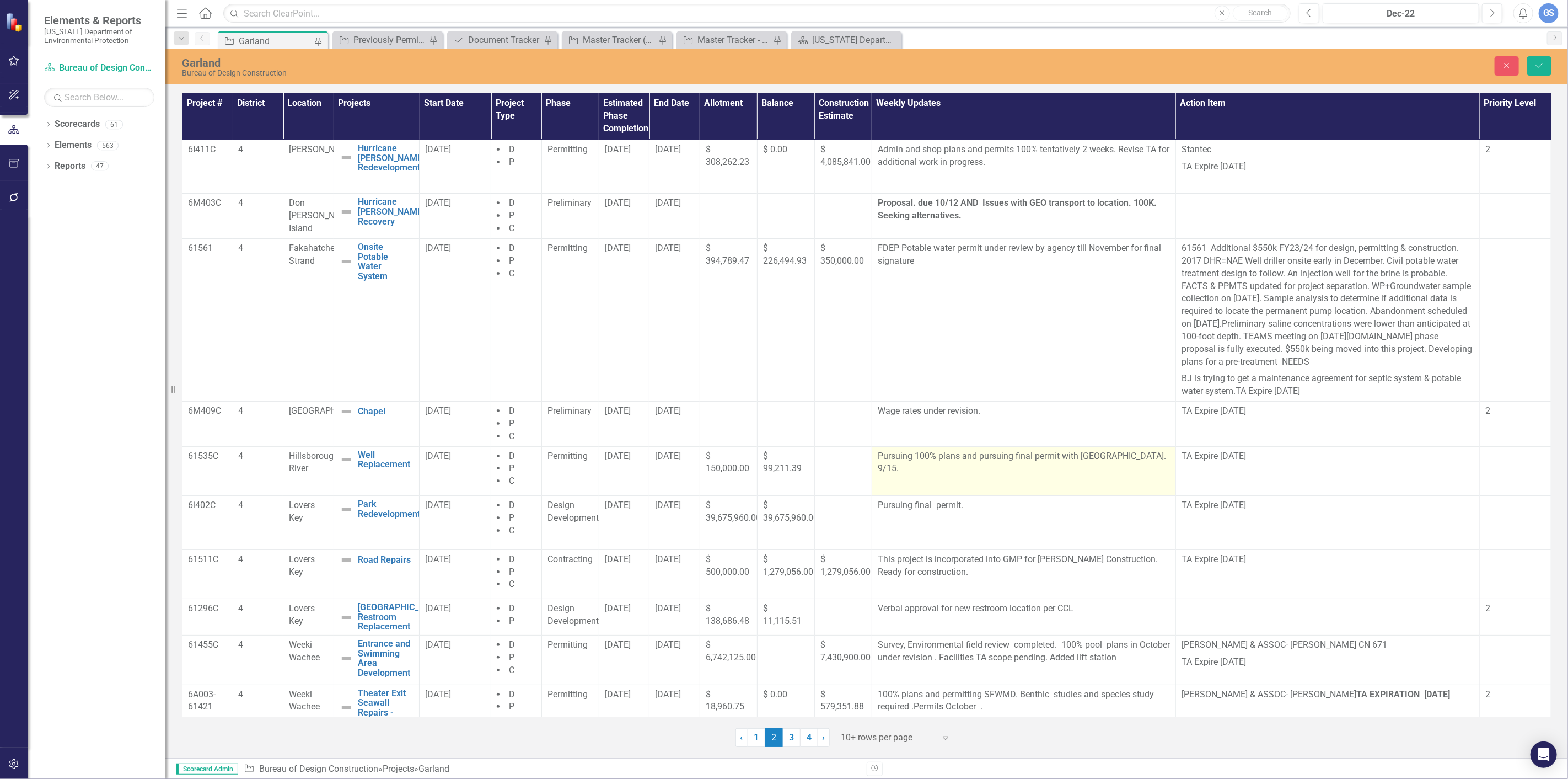
click at [902, 469] on p "Pursuing 100% plans and pursuing final permit with [GEOGRAPHIC_DATA]. 9/15." at bounding box center [1024, 464] width 292 height 27
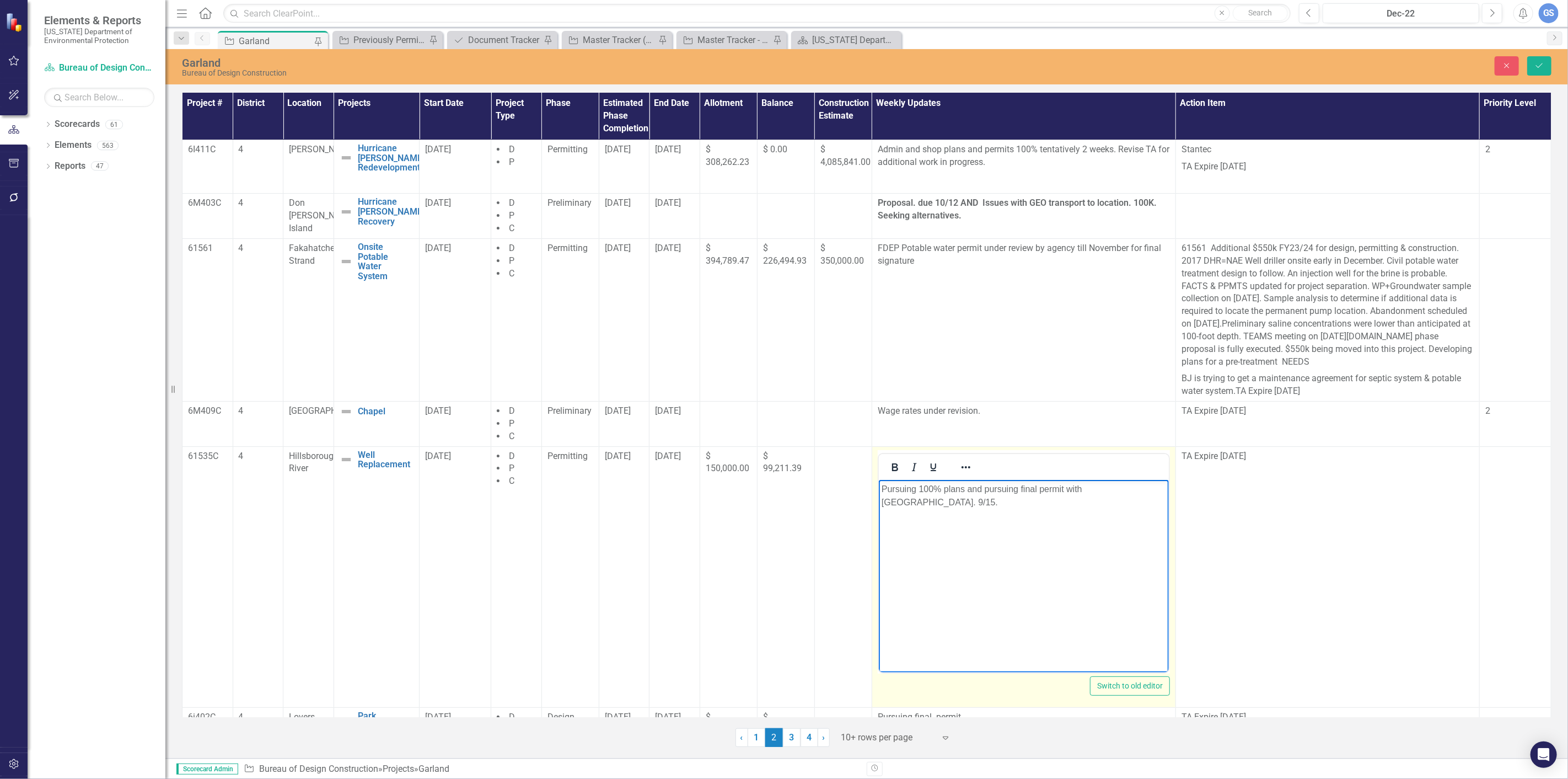
click at [901, 502] on p "Pursuing 100% plans and pursuing final permit with [GEOGRAPHIC_DATA]. 9/15." at bounding box center [1024, 495] width 284 height 27
click at [906, 504] on p "Pursuing 100% plans and pursuing final permit with [GEOGRAPHIC_DATA]. 9/15." at bounding box center [1024, 495] width 284 height 27
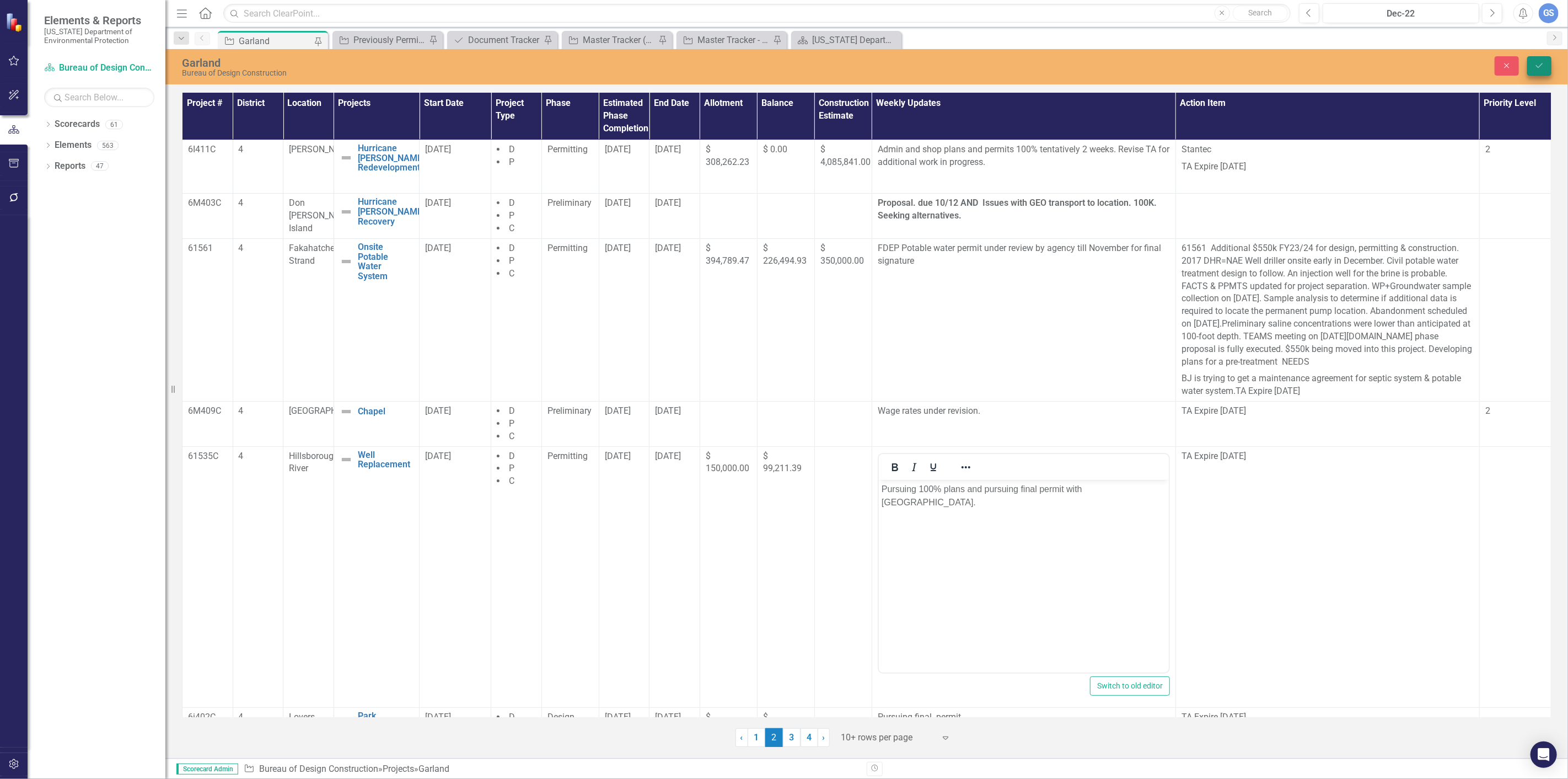
click at [1542, 59] on button "Save" at bounding box center [1540, 65] width 24 height 19
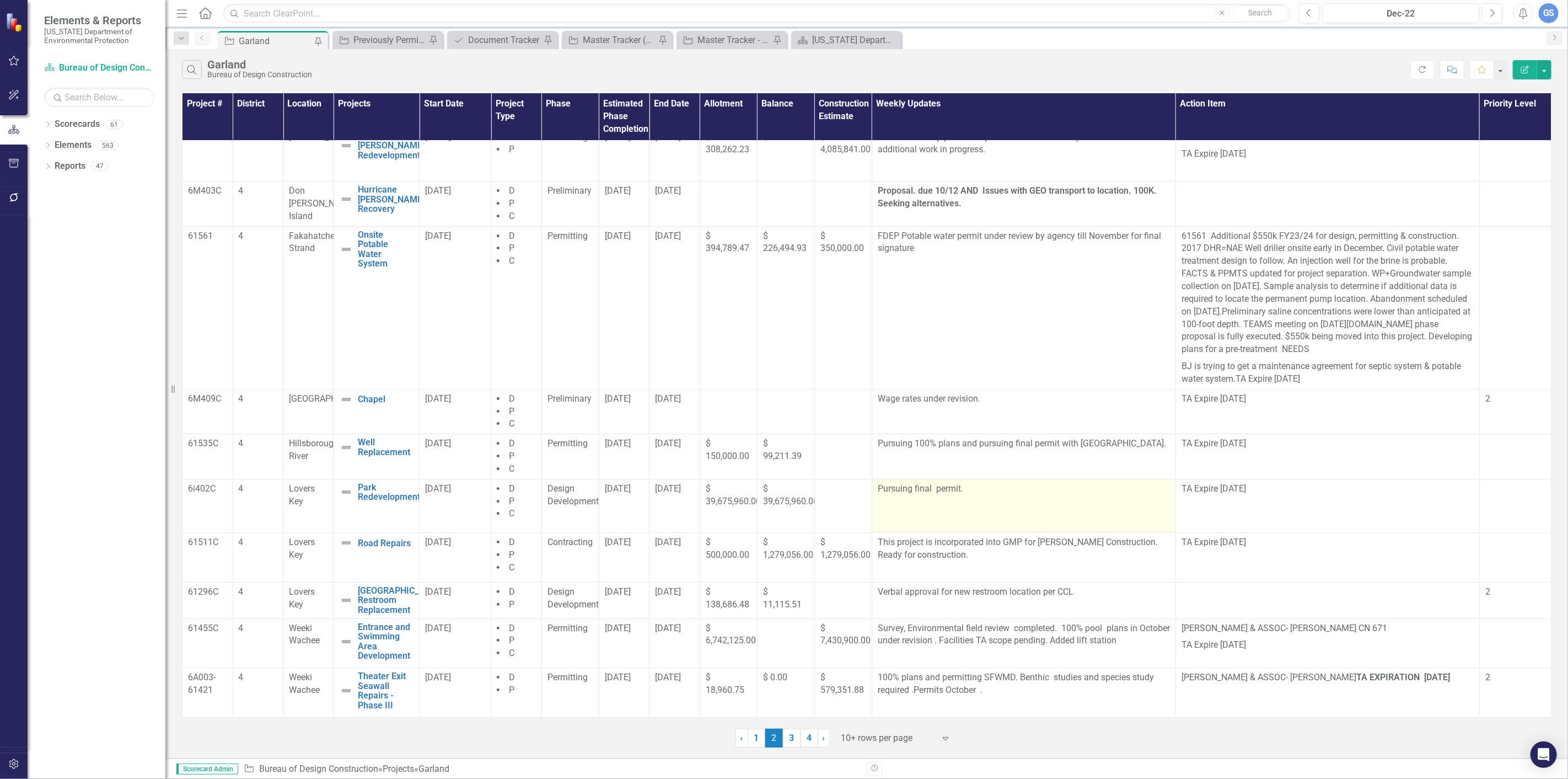
scroll to position [13, 0]
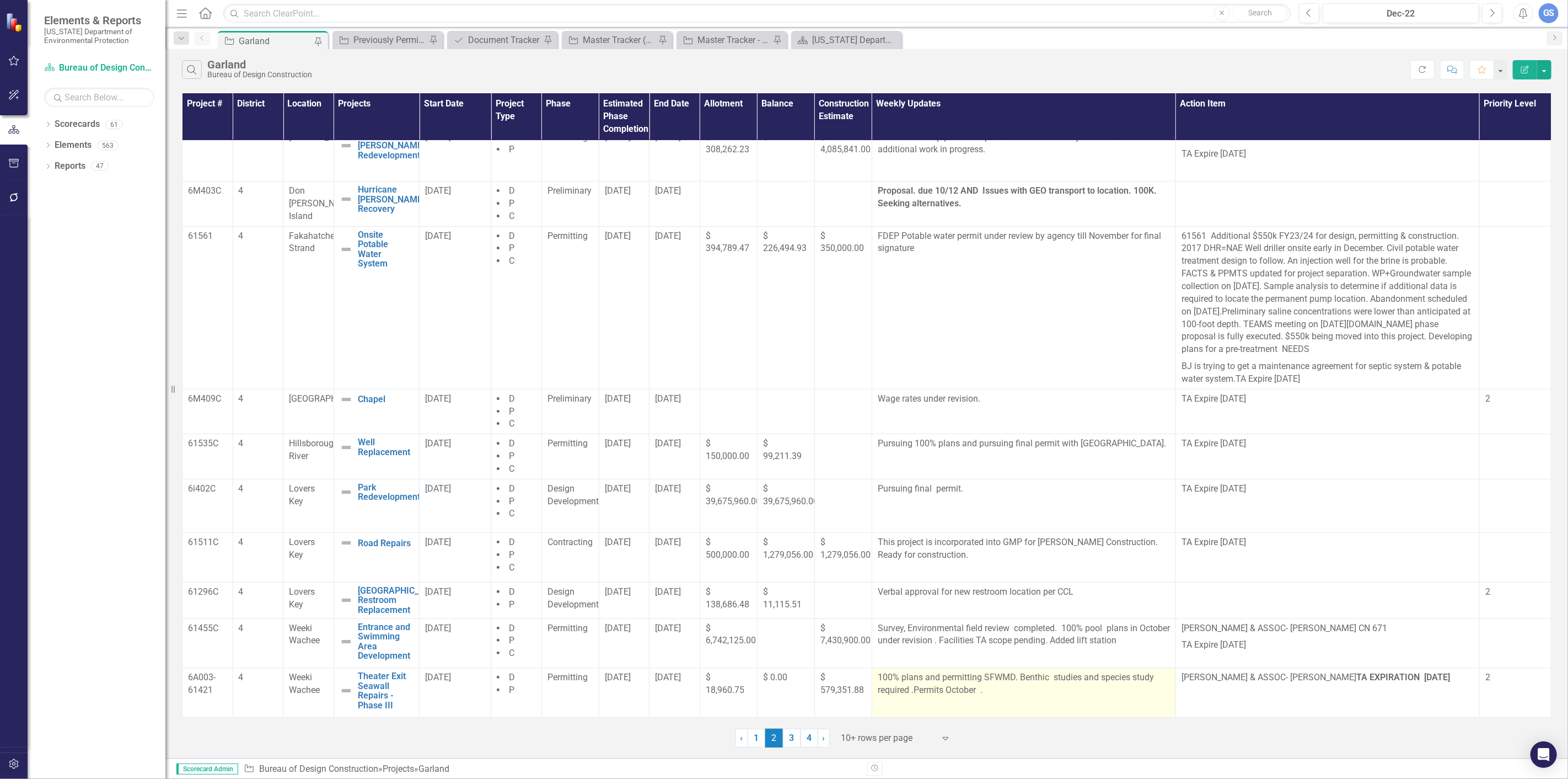
click at [978, 693] on p "100% plans and permitting SFWMD. Benthic studies and species study required .Pe…" at bounding box center [1024, 685] width 292 height 27
click at [807, 737] on link "4" at bounding box center [809, 738] width 18 height 19
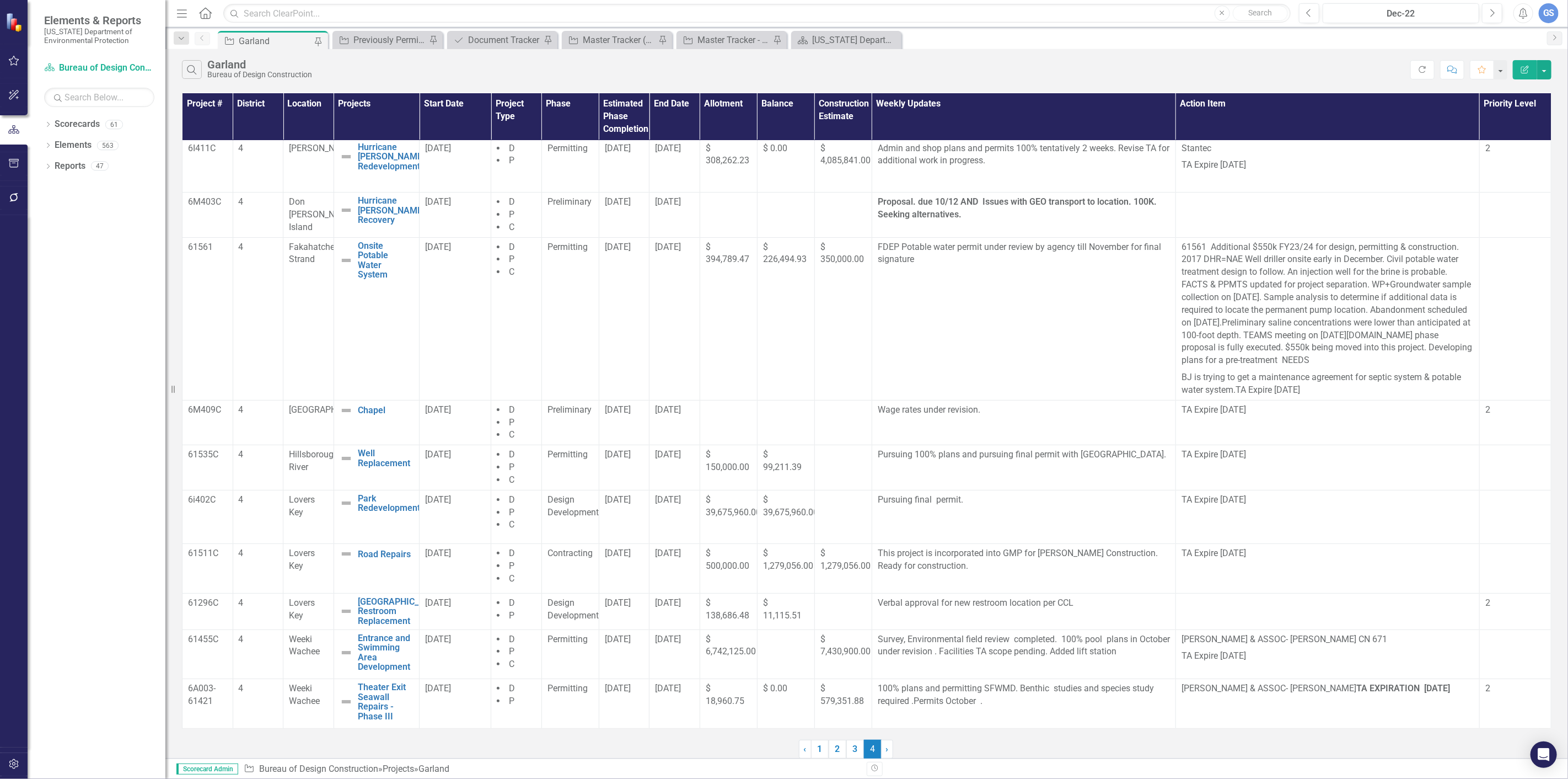
scroll to position [0, 0]
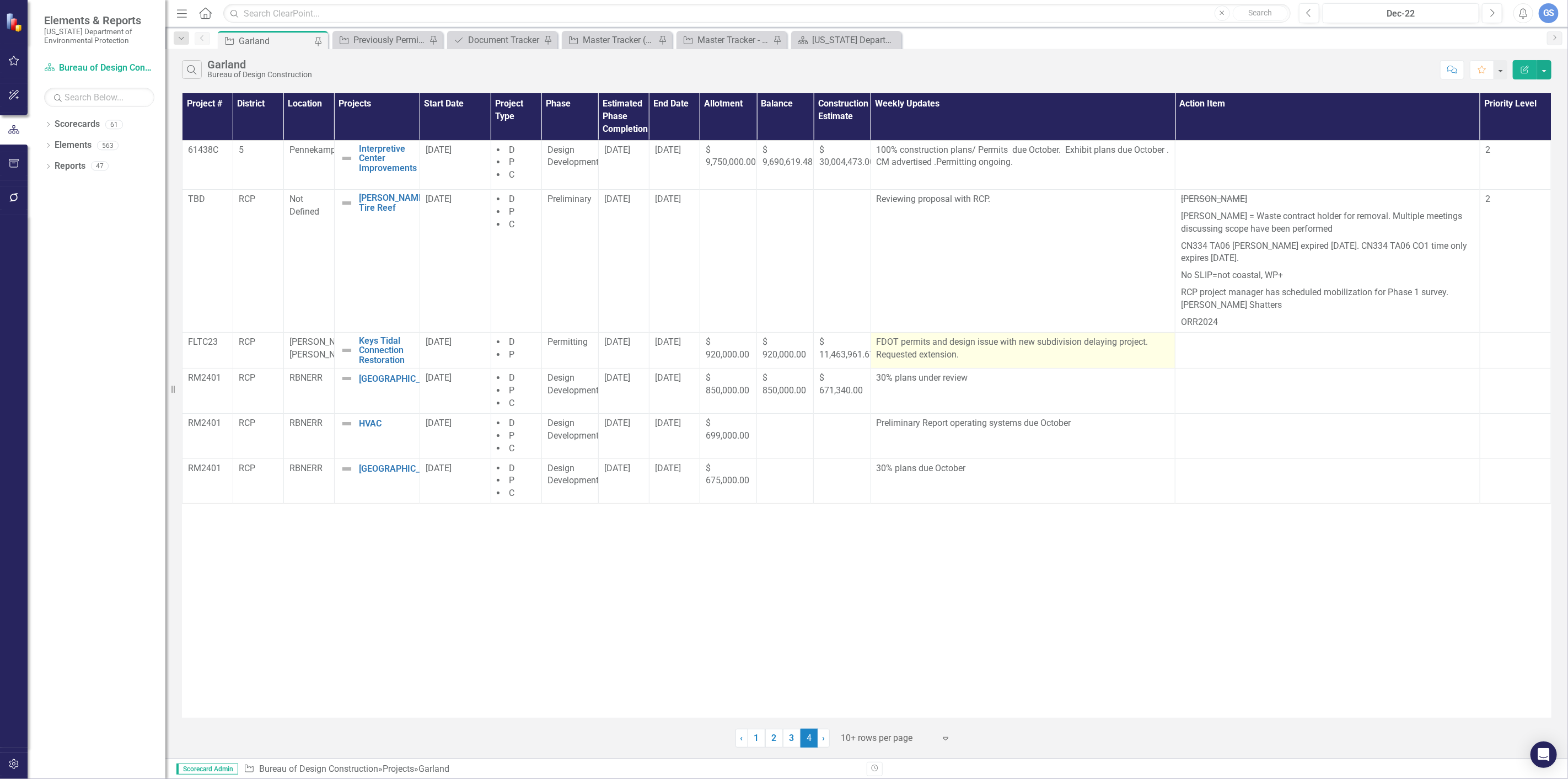
click at [967, 354] on p "FDOT permits and design issue with new subdivision delaying project. Requested …" at bounding box center [1024, 349] width 293 height 25
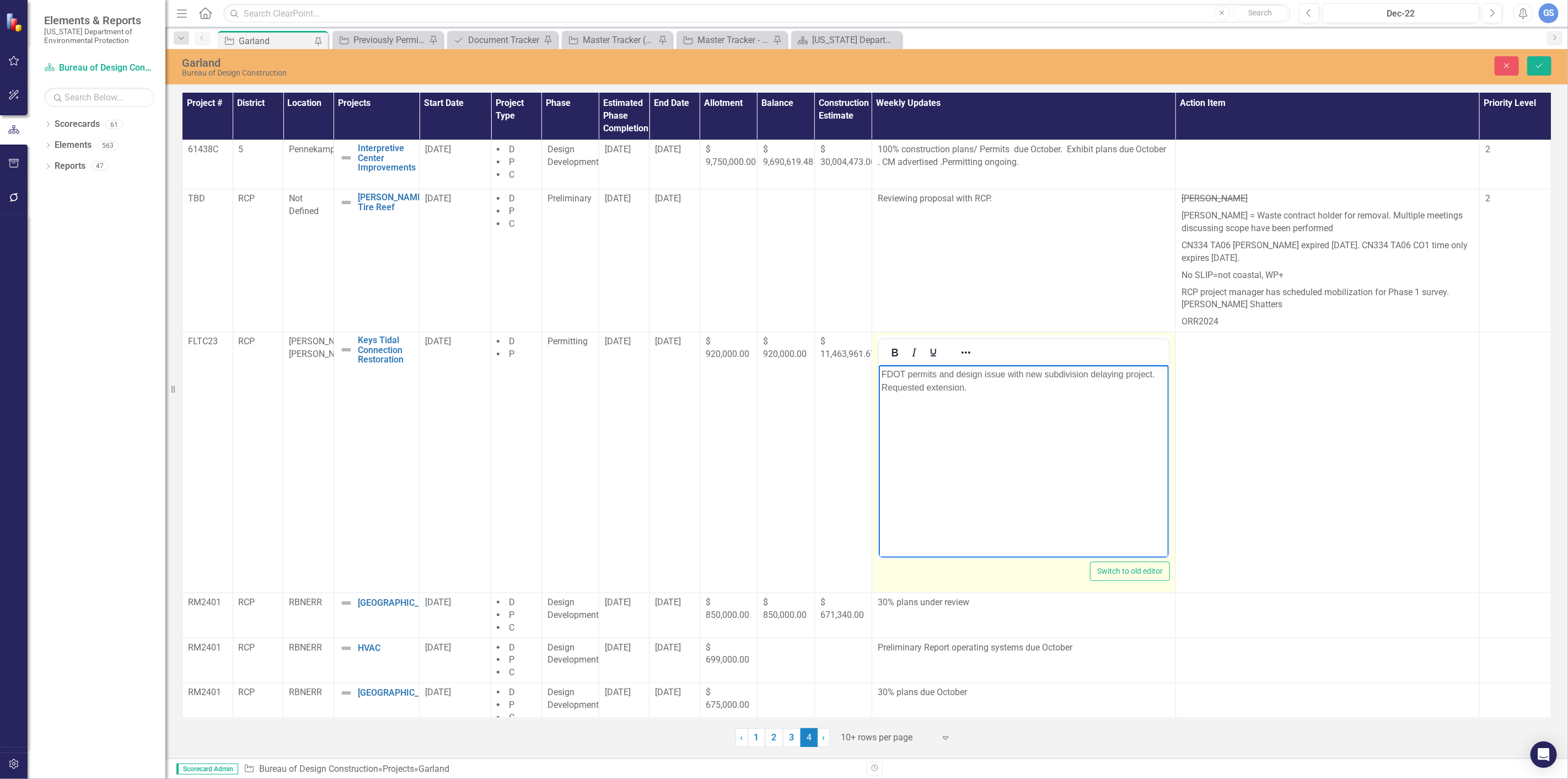
click at [972, 387] on p "FDOT permits and design issue with new subdivision delaying project. Requested …" at bounding box center [1024, 380] width 284 height 27
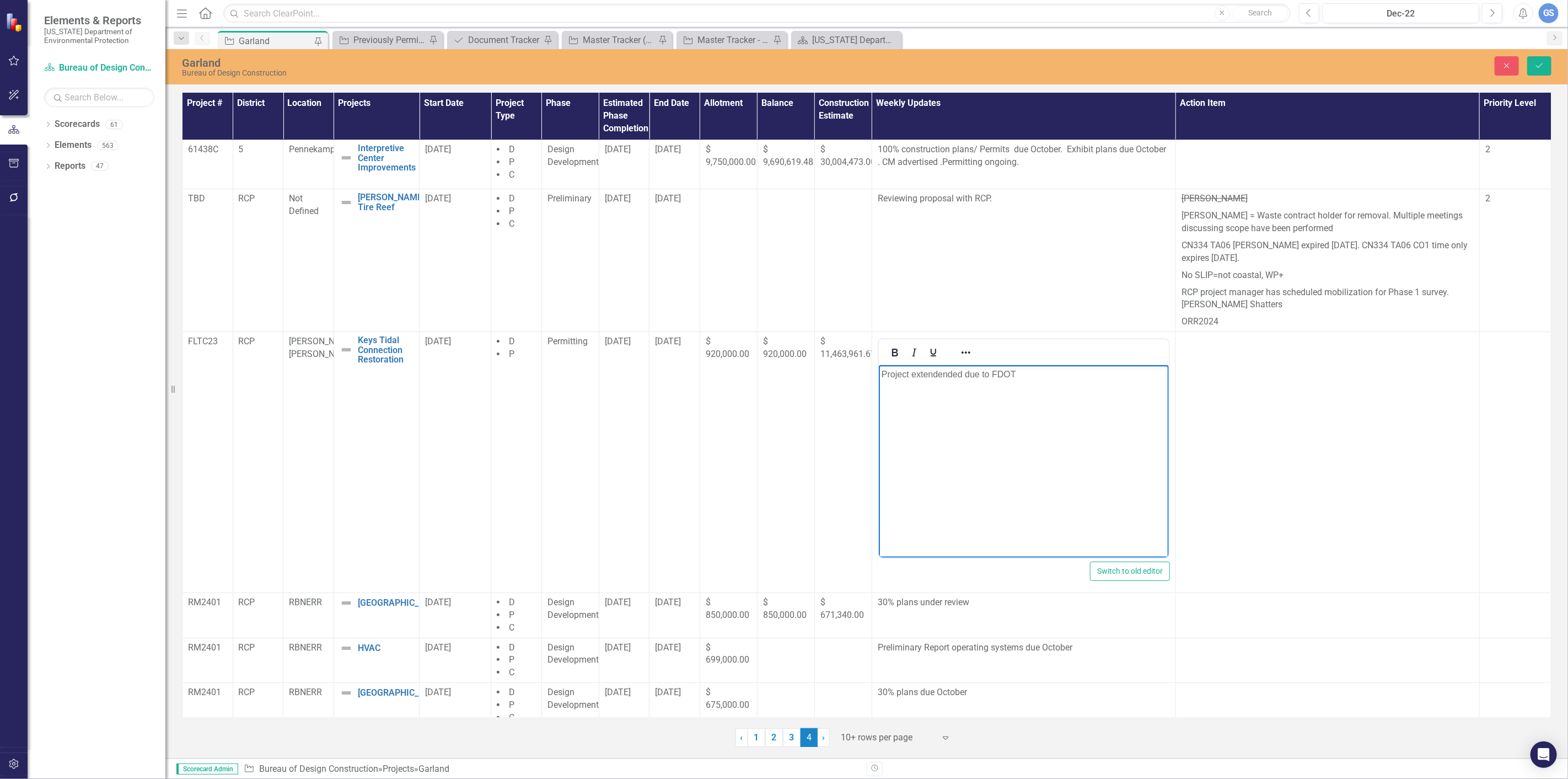
click at [952, 374] on p "Project extendended due to FDOT" at bounding box center [1024, 374] width 284 height 13
click at [1002, 375] on p "Project extended due to FDOT" at bounding box center [1024, 374] width 284 height 13
click at [1535, 62] on icon "Save" at bounding box center [1540, 65] width 10 height 8
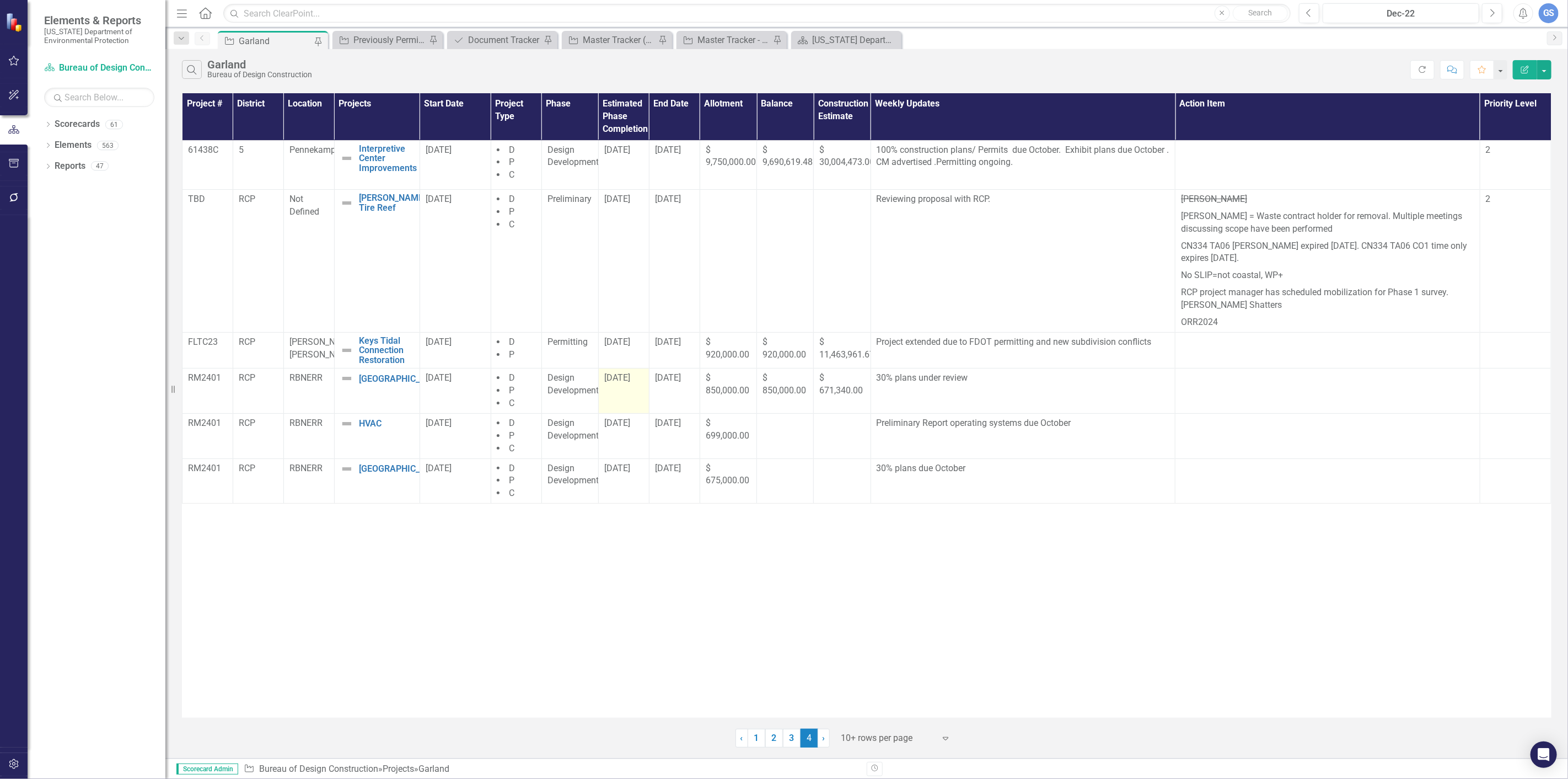
click at [631, 383] on span "[DATE]" at bounding box center [617, 377] width 26 height 11
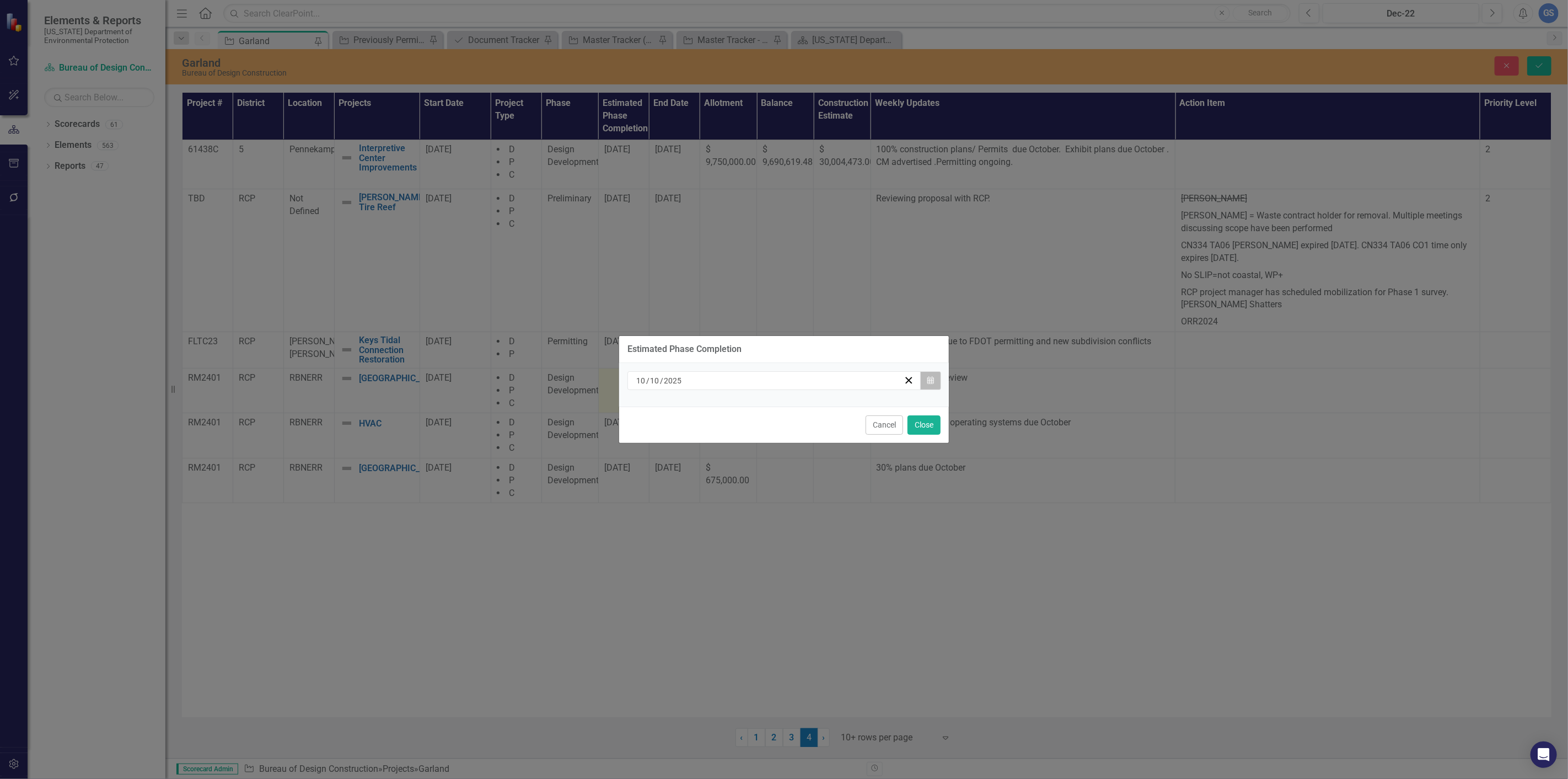
click at [929, 377] on icon "button" at bounding box center [930, 380] width 6 height 8
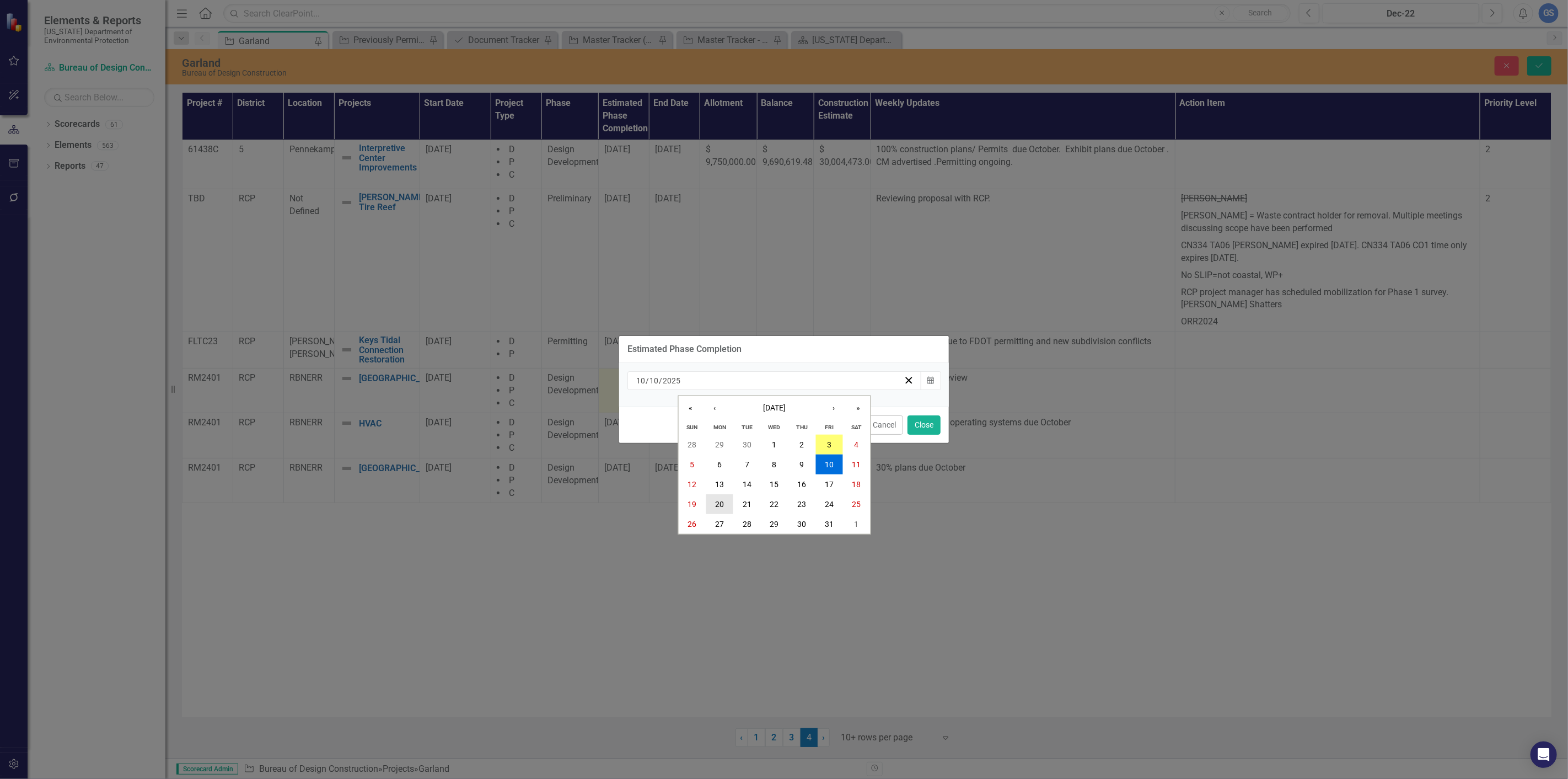
click at [720, 502] on abbr "20" at bounding box center [720, 504] width 9 height 9
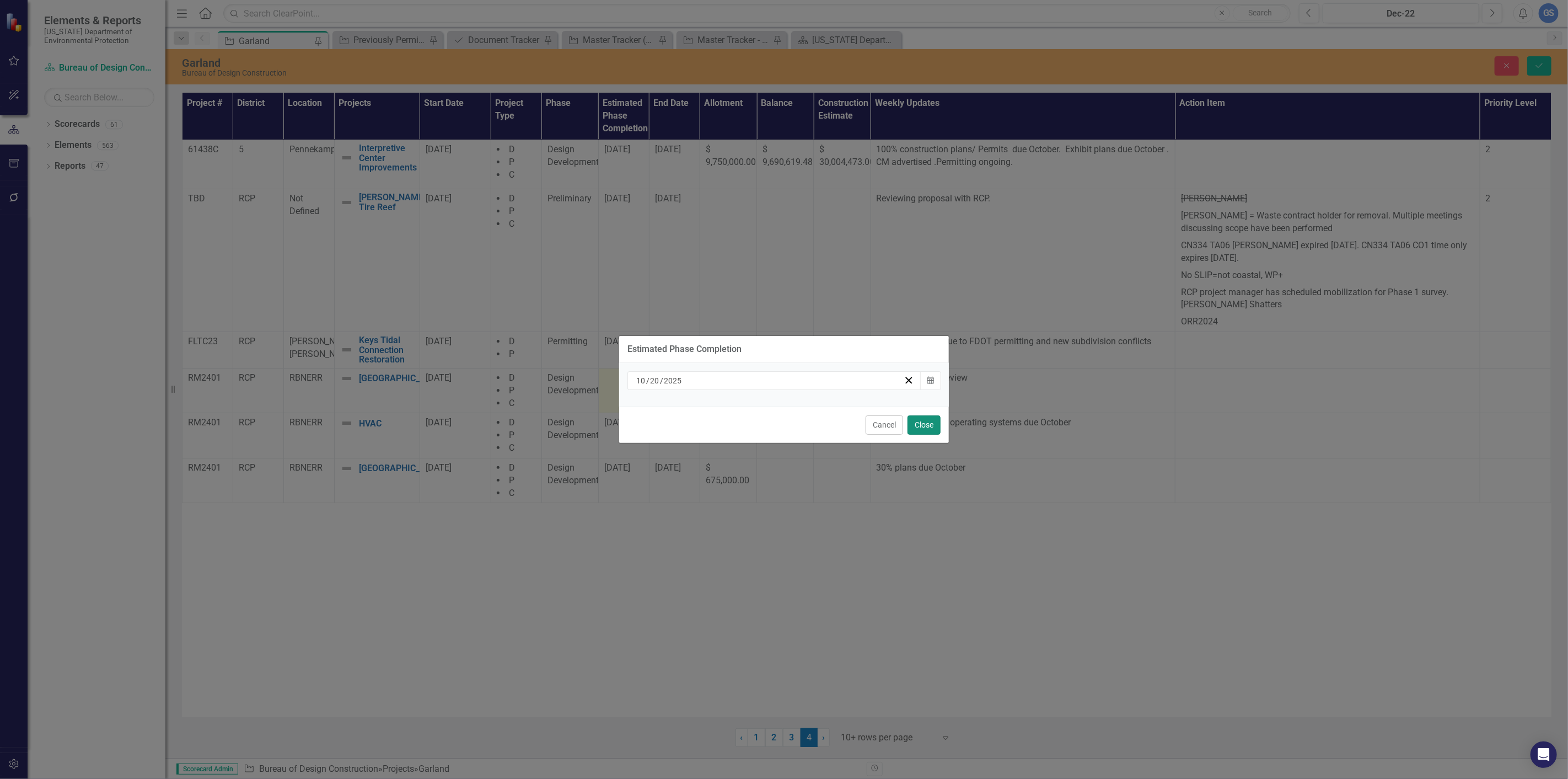
click at [917, 420] on button "Close" at bounding box center [924, 425] width 33 height 19
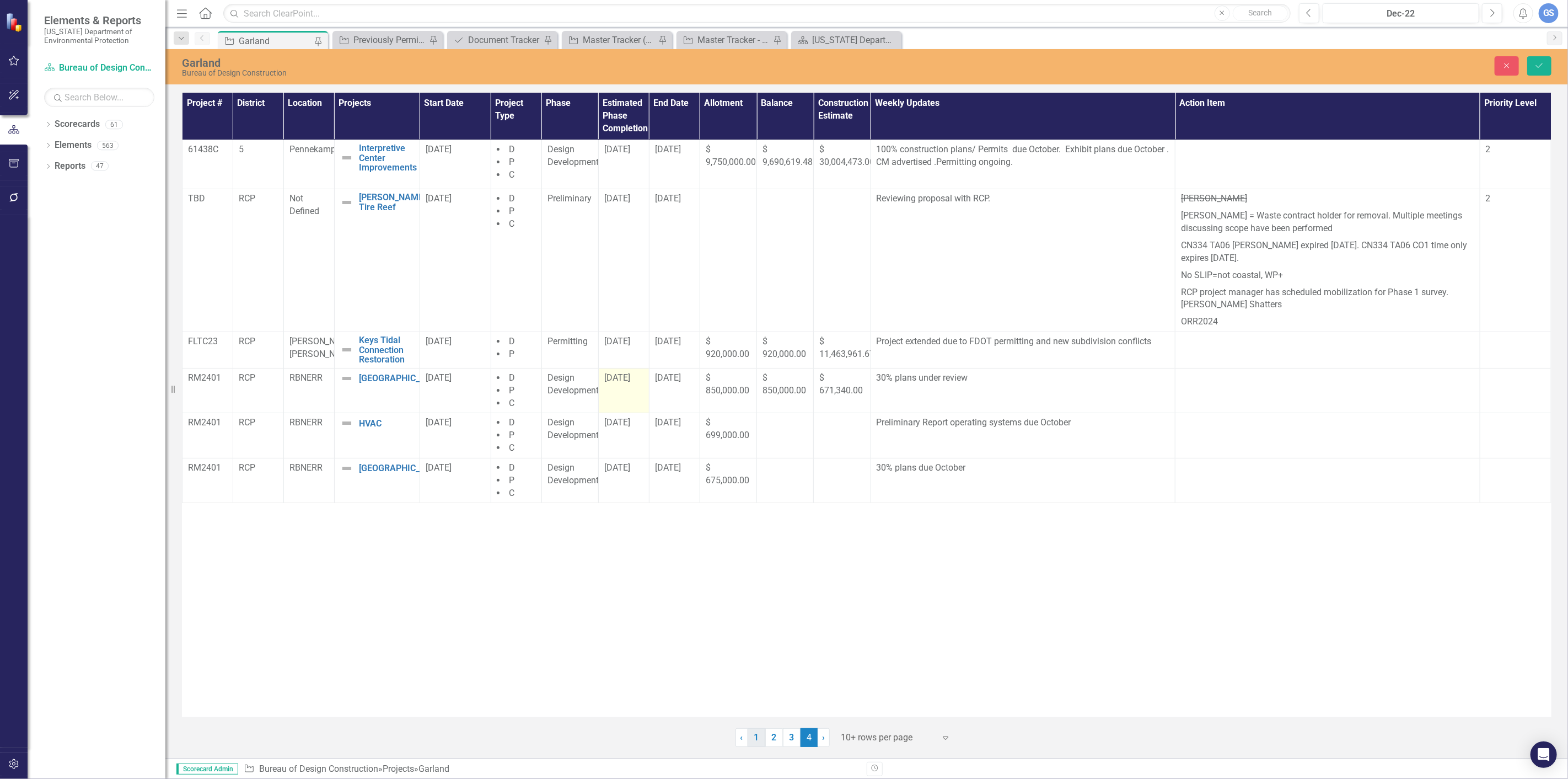
click at [754, 735] on link "1" at bounding box center [756, 737] width 18 height 19
click at [1536, 65] on icon "submit" at bounding box center [1539, 65] width 6 height 4
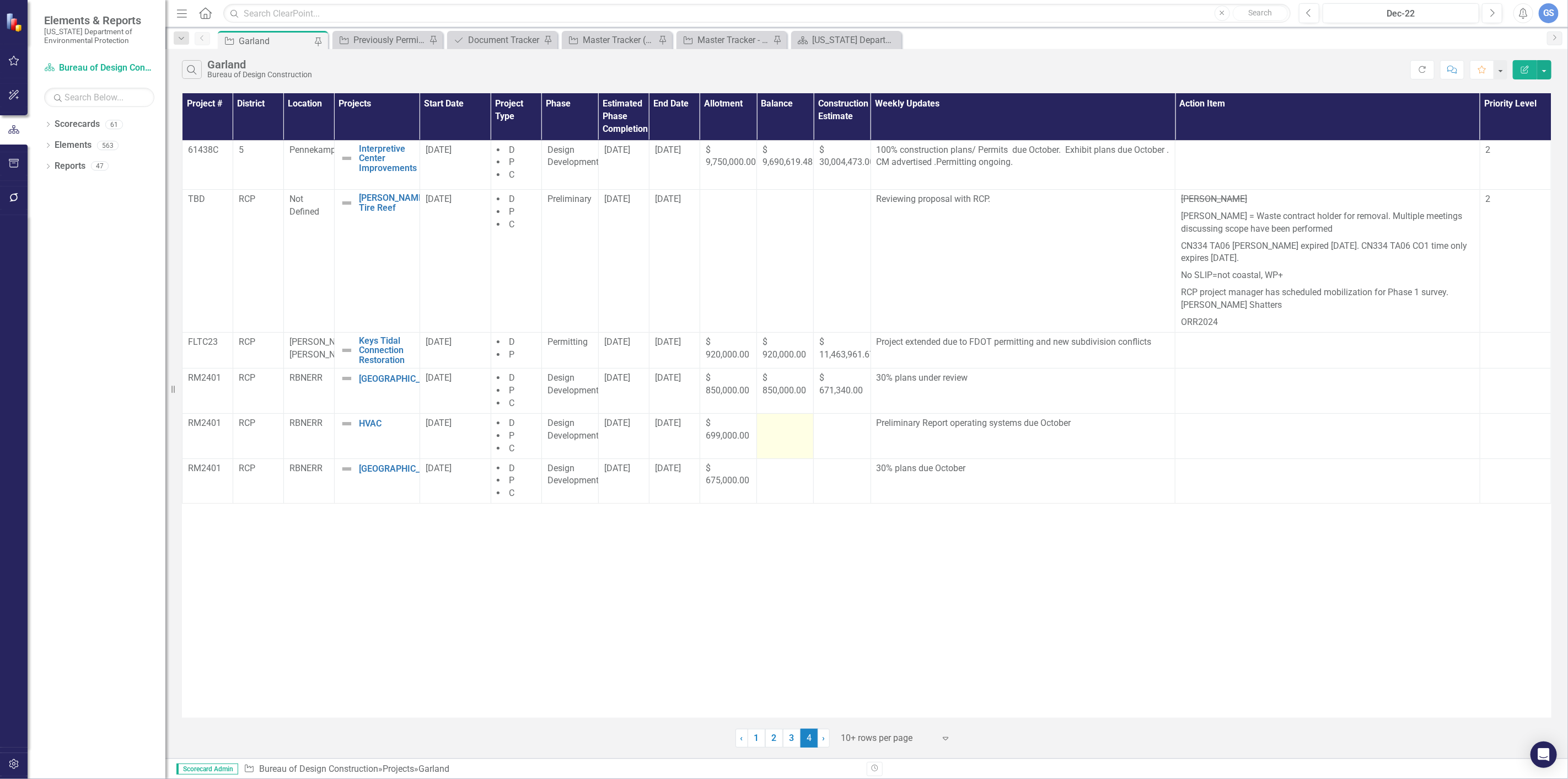
click at [784, 433] on td at bounding box center [785, 435] width 57 height 45
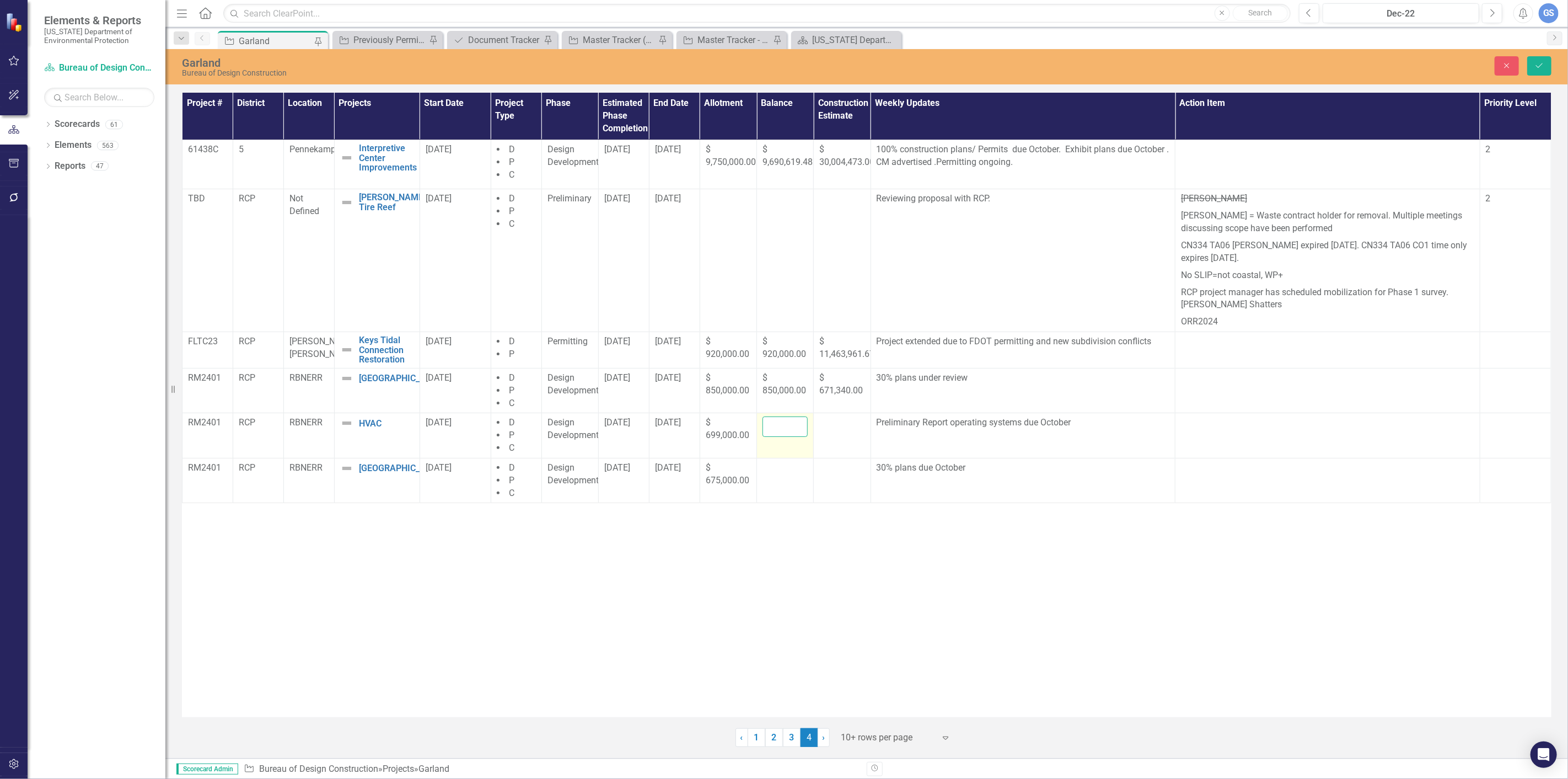
click at [771, 433] on input "number" at bounding box center [785, 427] width 45 height 20
type input "699000"
click at [1539, 68] on icon "Save" at bounding box center [1540, 65] width 10 height 8
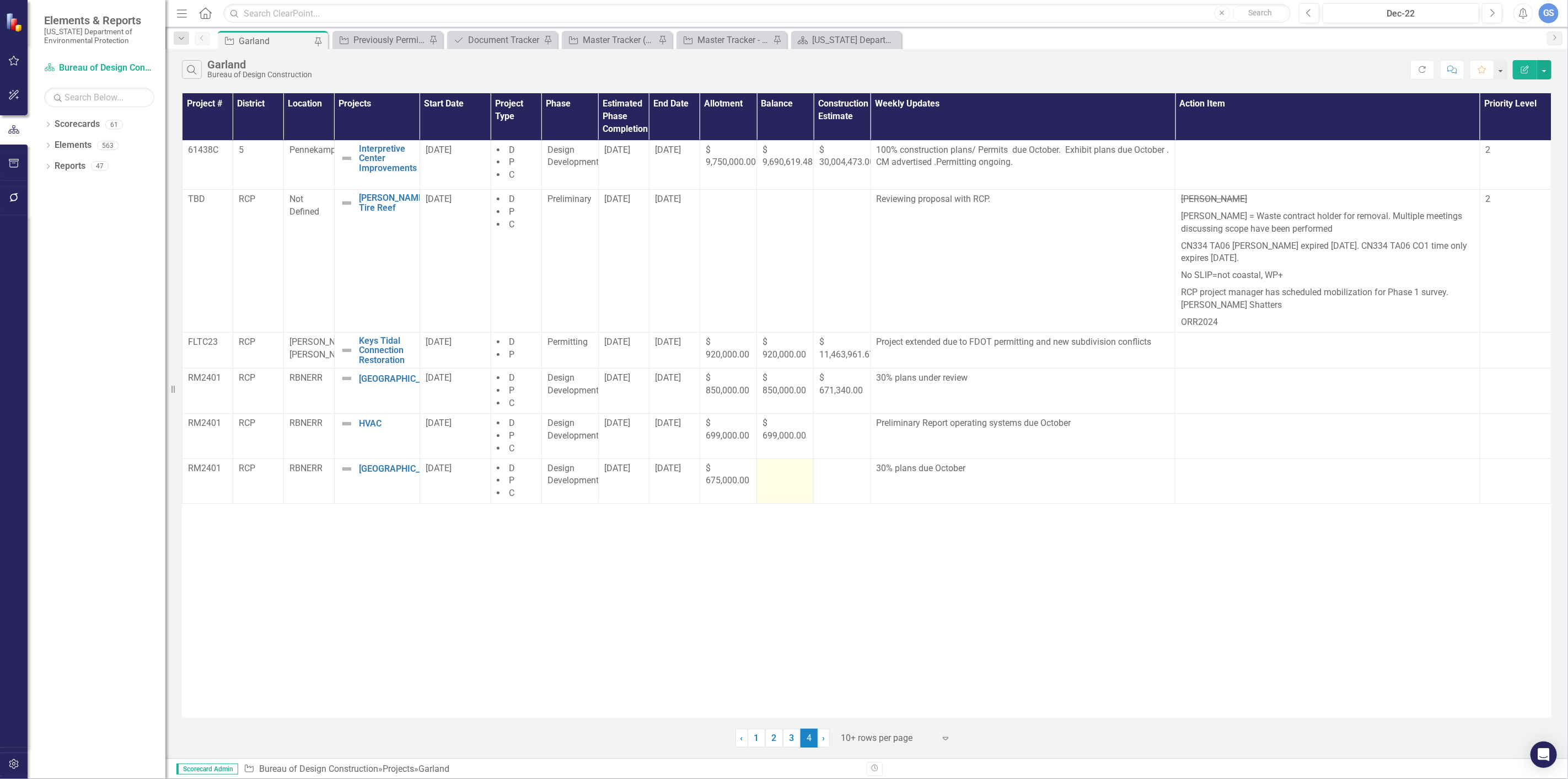
click at [775, 482] on td at bounding box center [785, 481] width 57 height 45
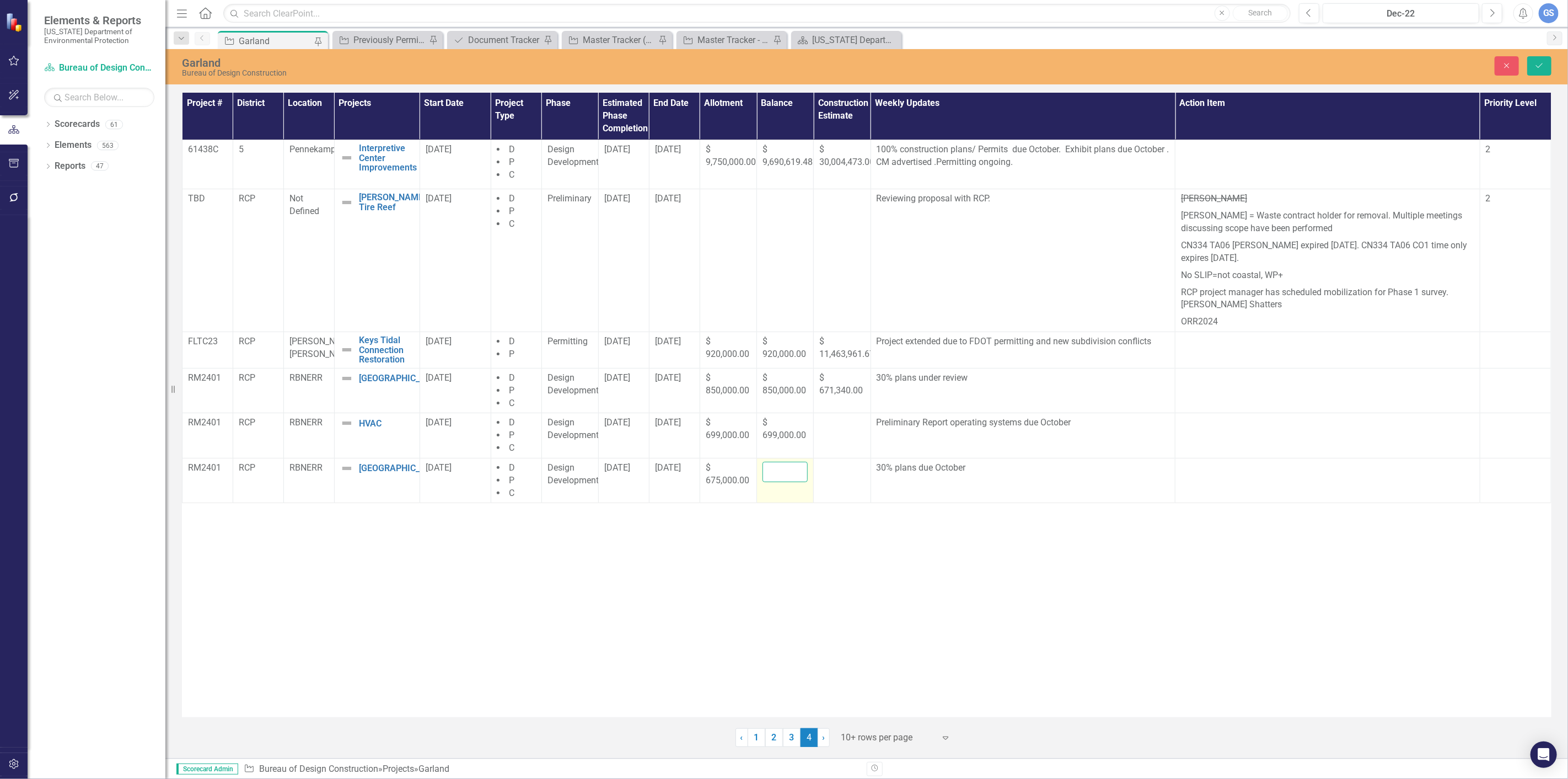
click at [774, 471] on input "number" at bounding box center [785, 472] width 45 height 20
type input "675000"
click at [1541, 65] on icon "submit" at bounding box center [1539, 65] width 6 height 4
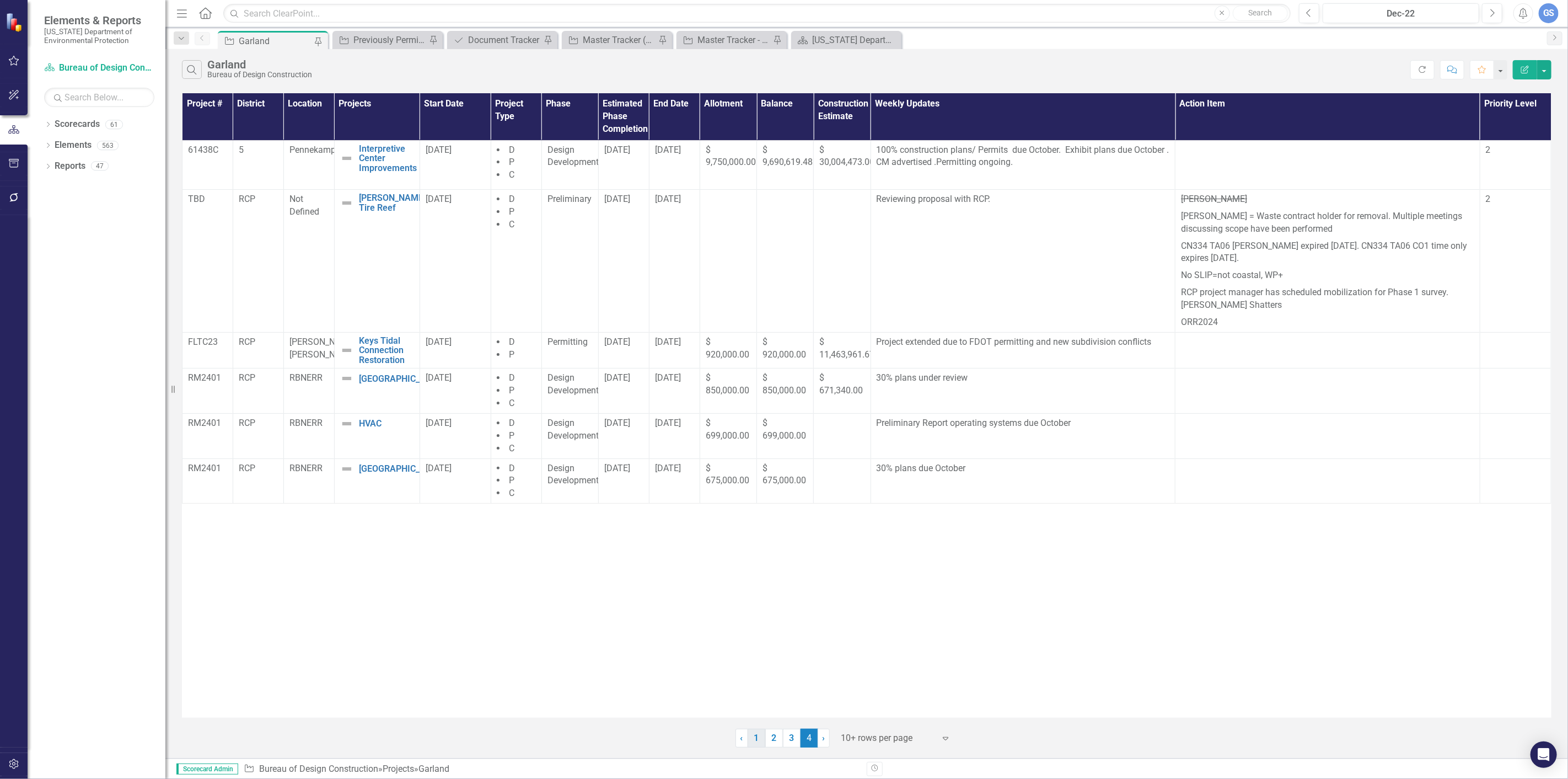
click at [756, 735] on link "1" at bounding box center [756, 738] width 18 height 19
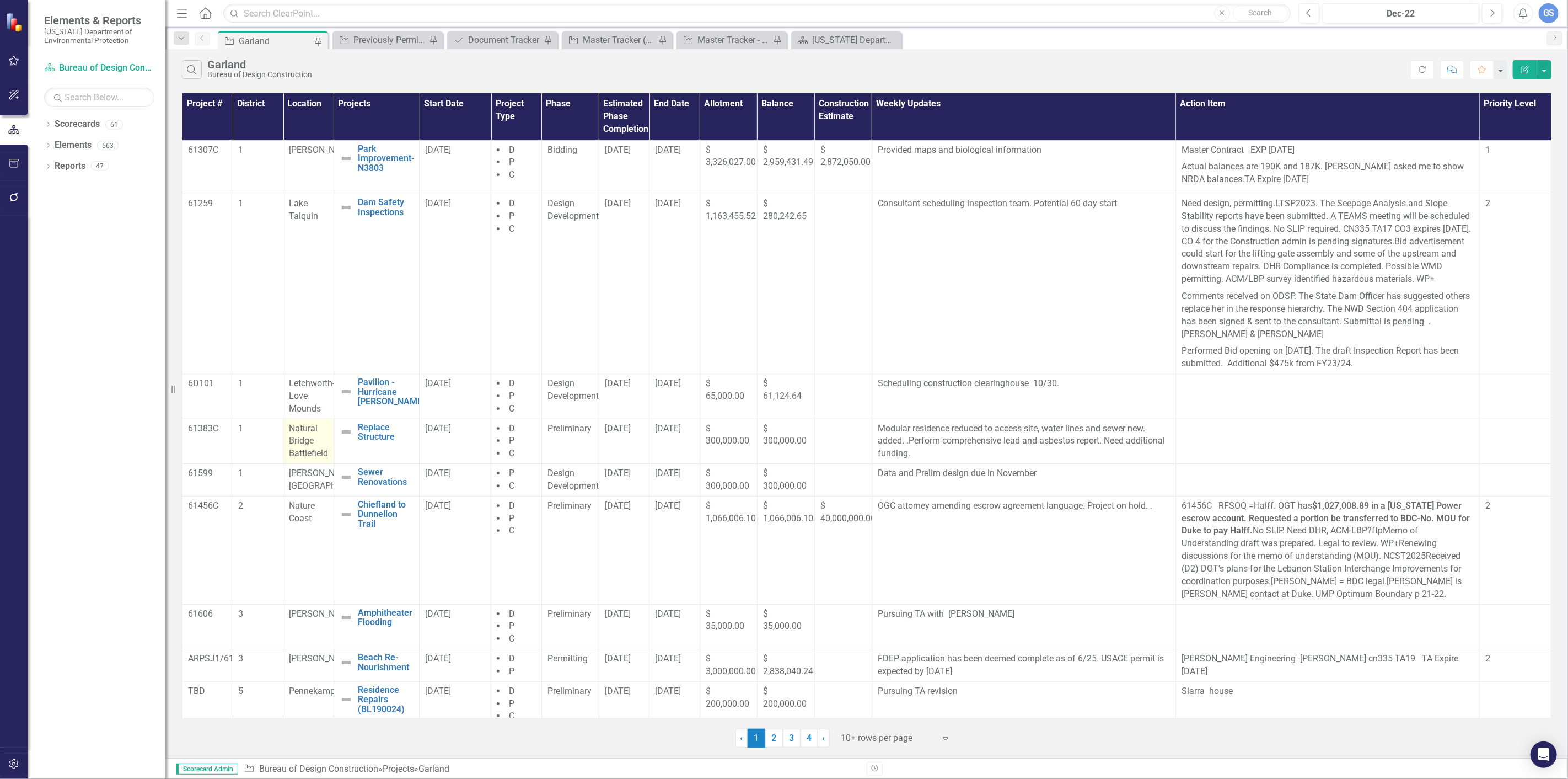
scroll to position [68, 0]
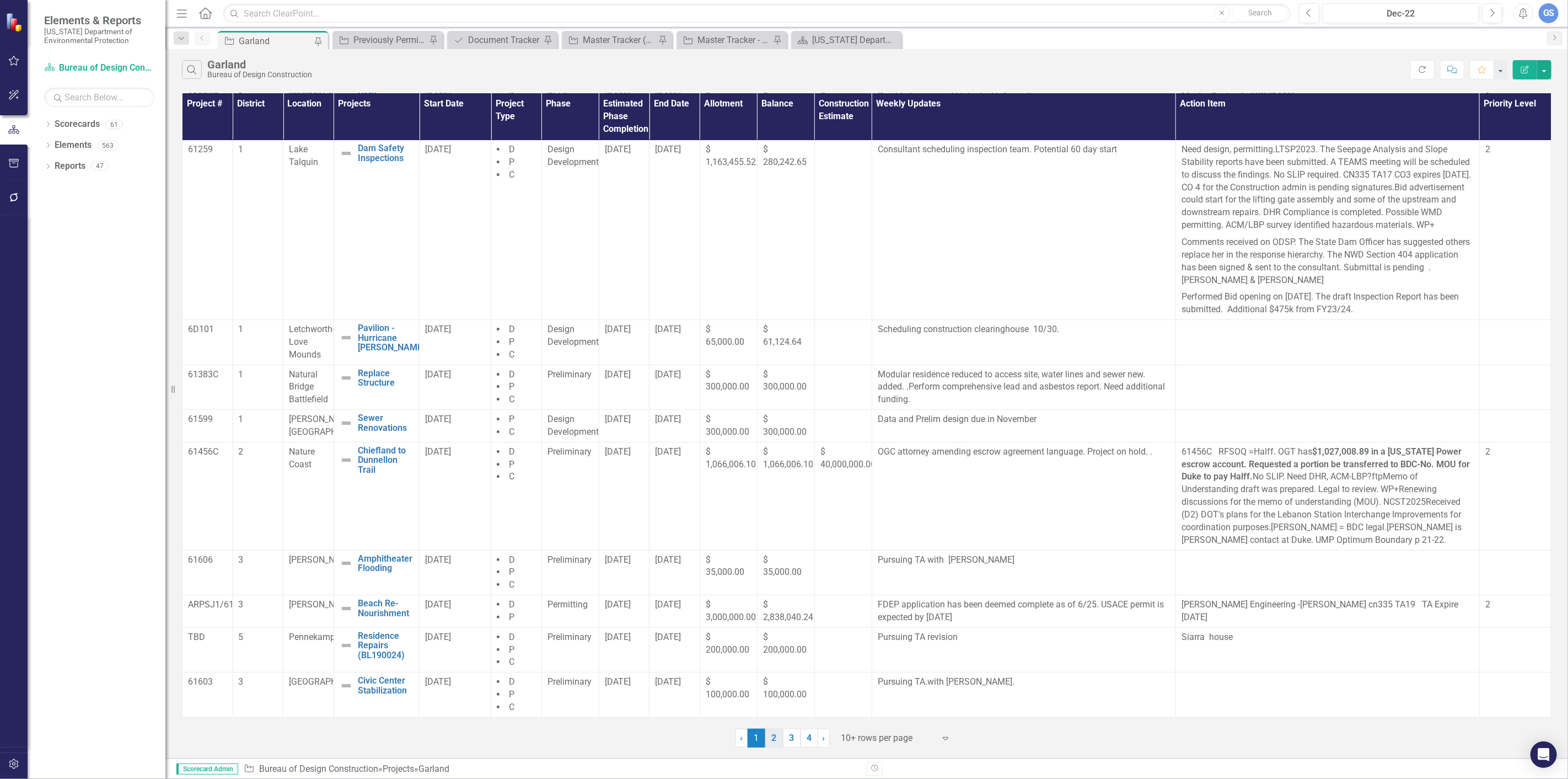
click at [773, 737] on link "2" at bounding box center [774, 738] width 18 height 19
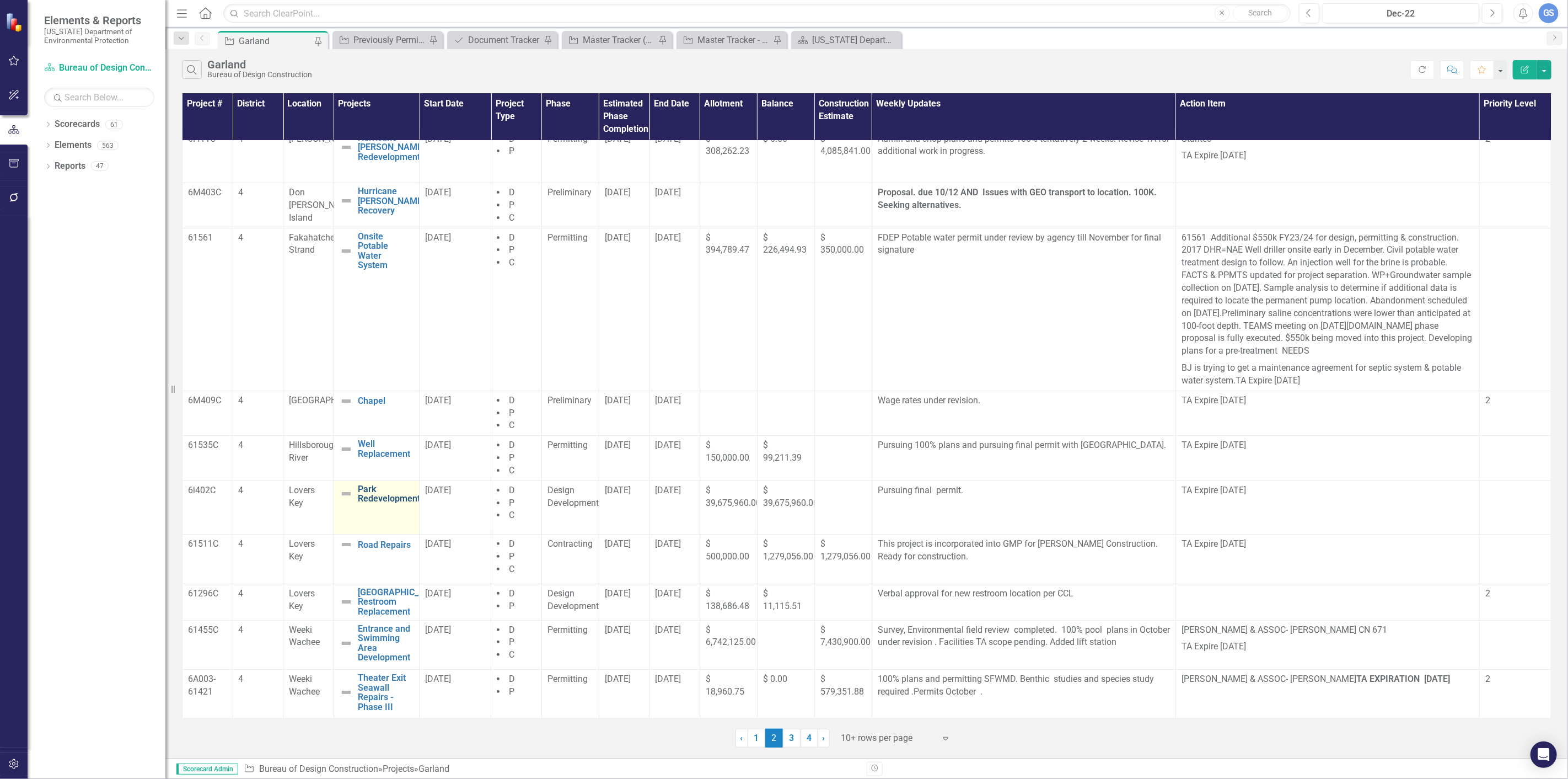
scroll to position [13, 0]
click at [1071, 593] on p "Verbal approval for new restroom location per CCL" at bounding box center [1024, 592] width 292 height 13
click at [1074, 593] on p "Verbal approval for new restroom location per CCL" at bounding box center [1024, 592] width 292 height 13
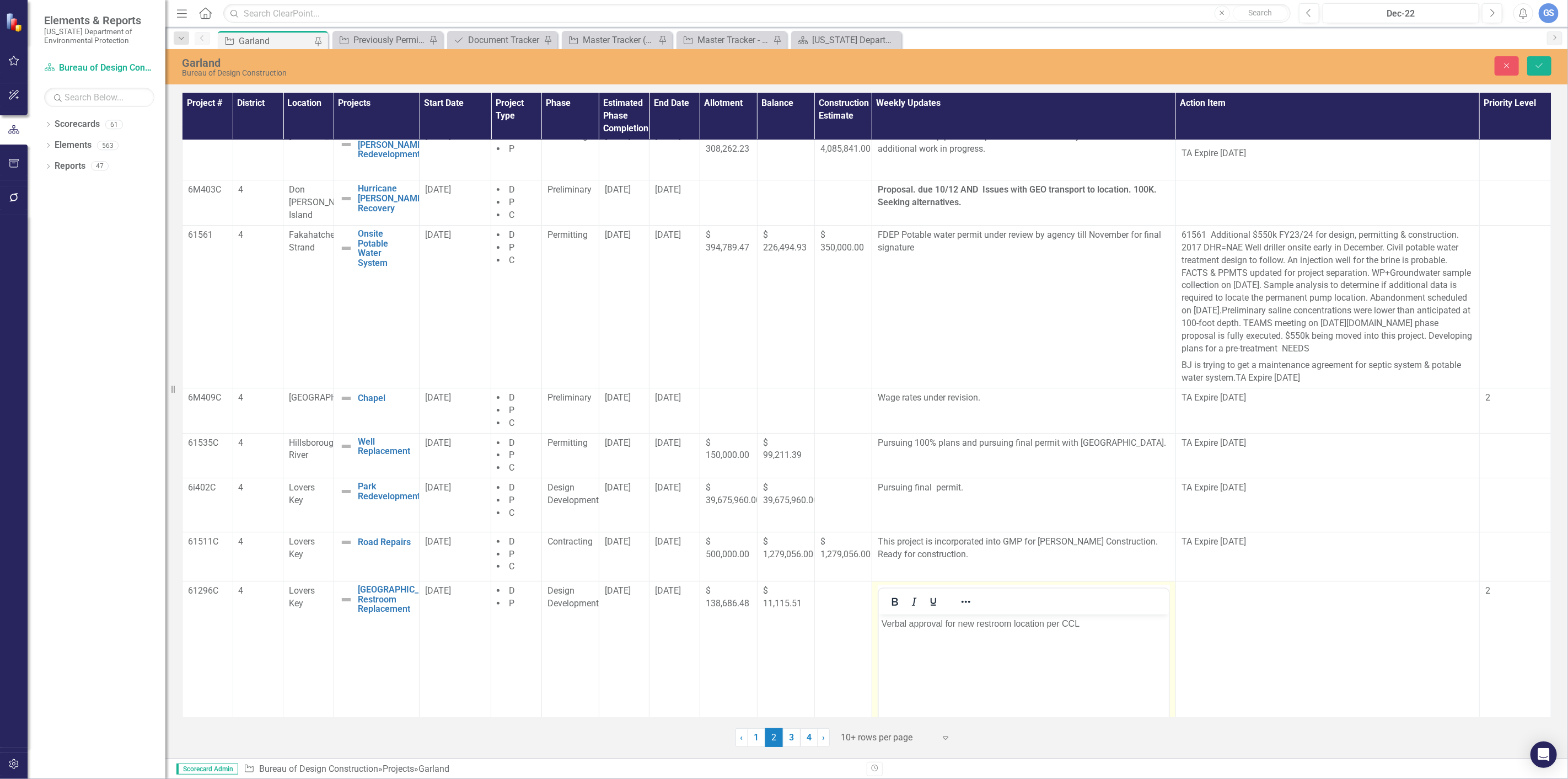
scroll to position [0, 0]
click at [1083, 624] on p "Verbal approval for new restroom location per CCL" at bounding box center [1024, 624] width 284 height 13
click at [1542, 63] on icon "submit" at bounding box center [1539, 65] width 6 height 4
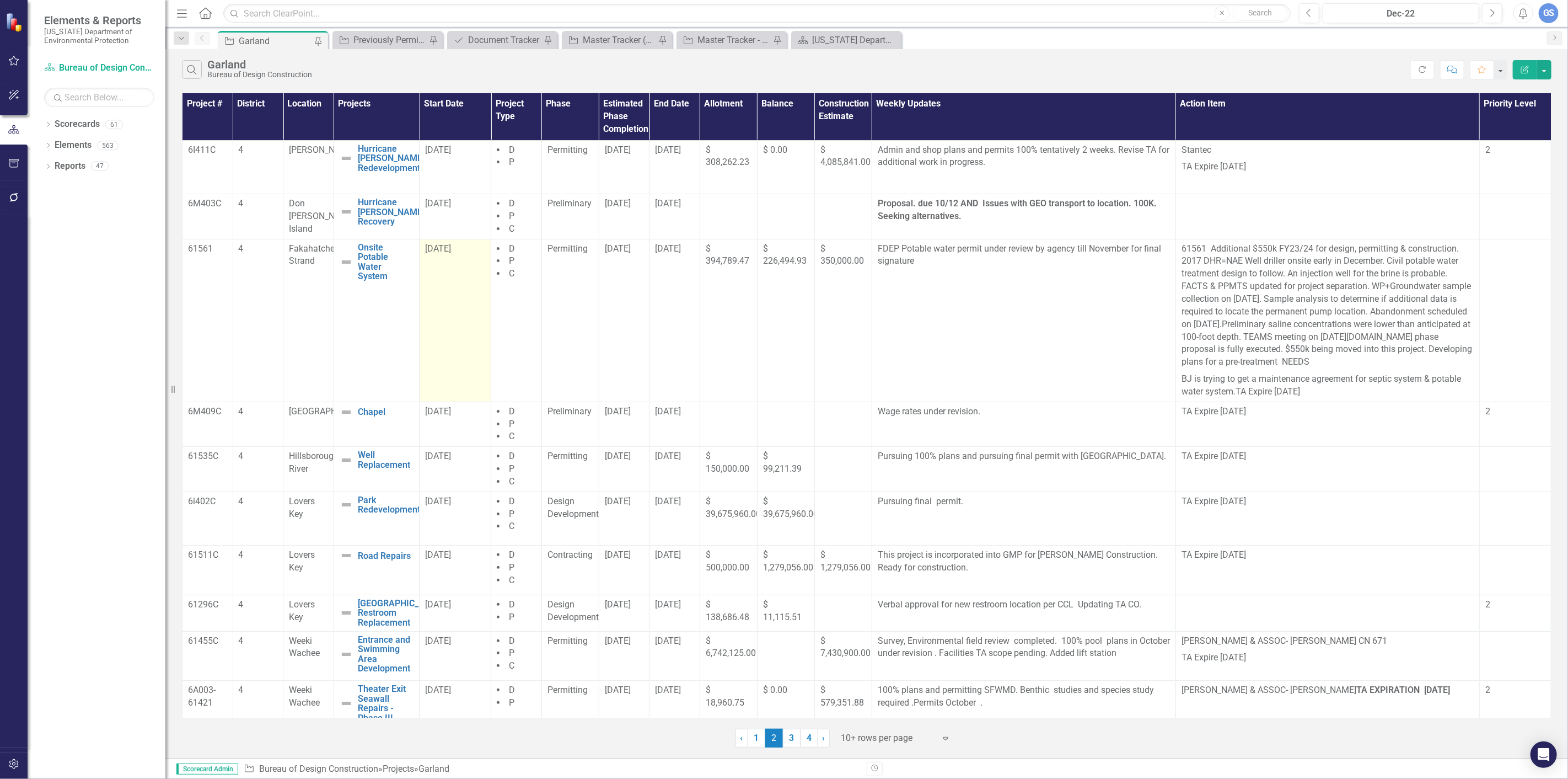
scroll to position [13, 0]
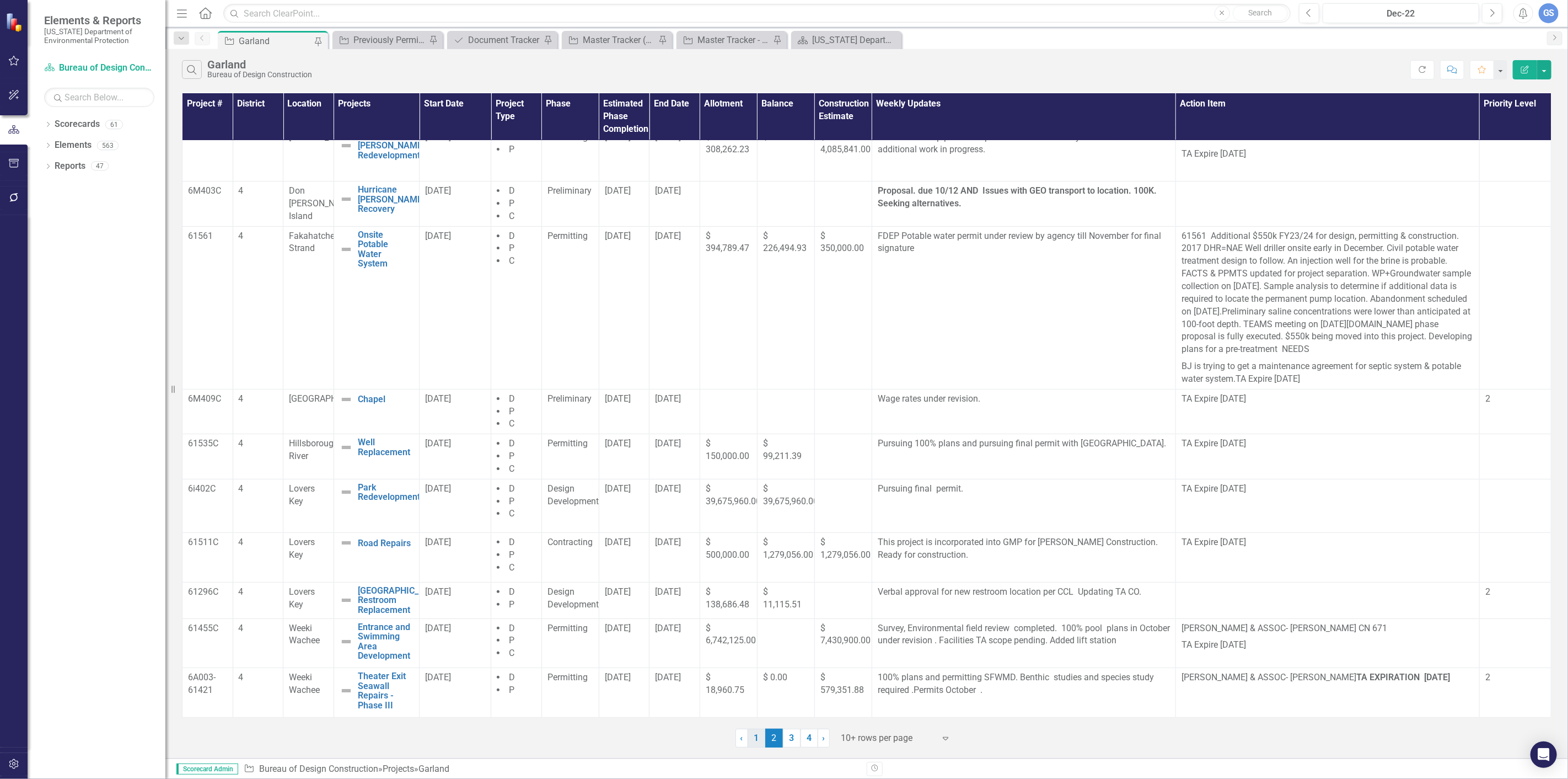
click at [753, 737] on link "1" at bounding box center [756, 738] width 18 height 19
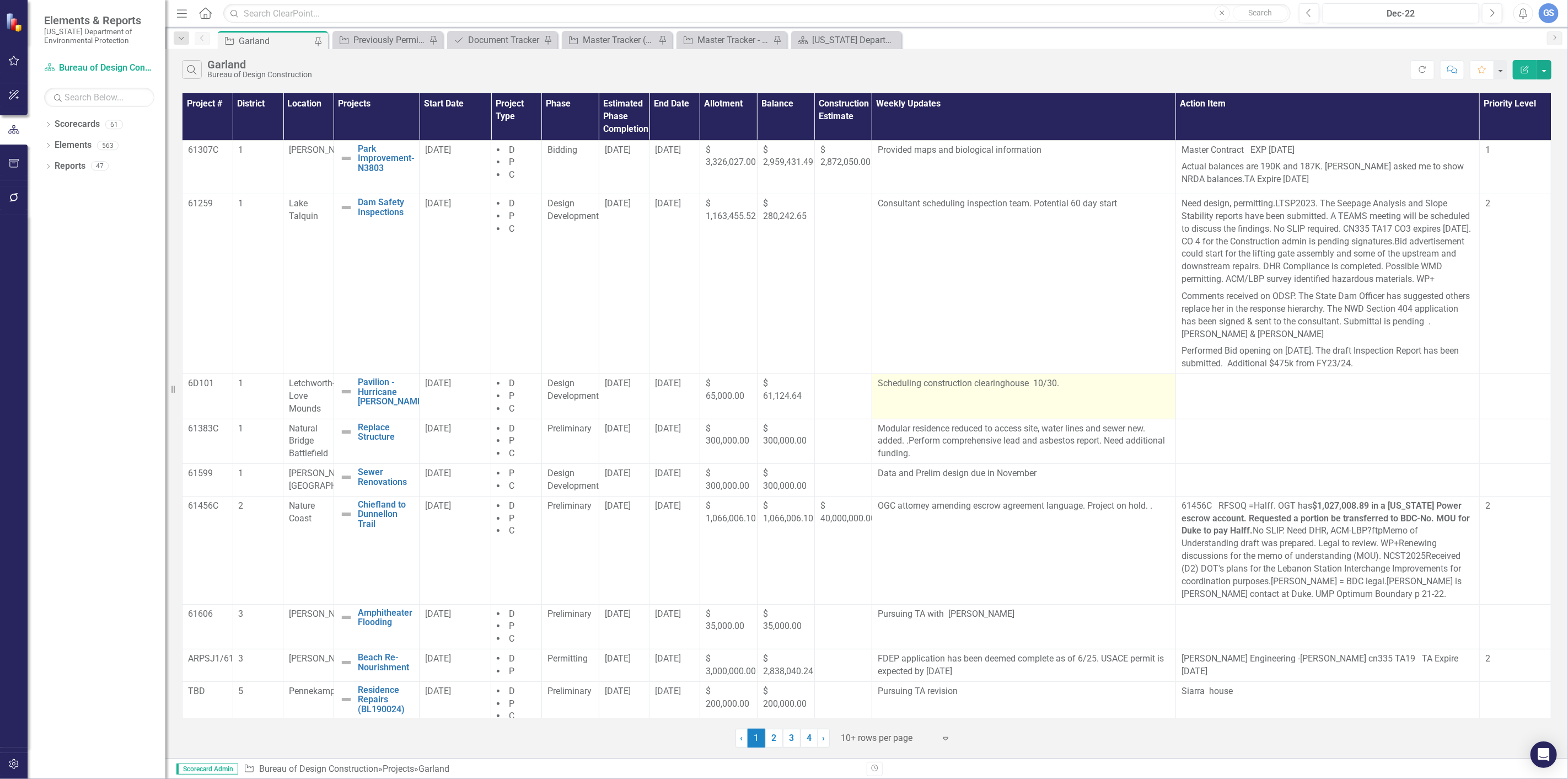
scroll to position [68, 0]
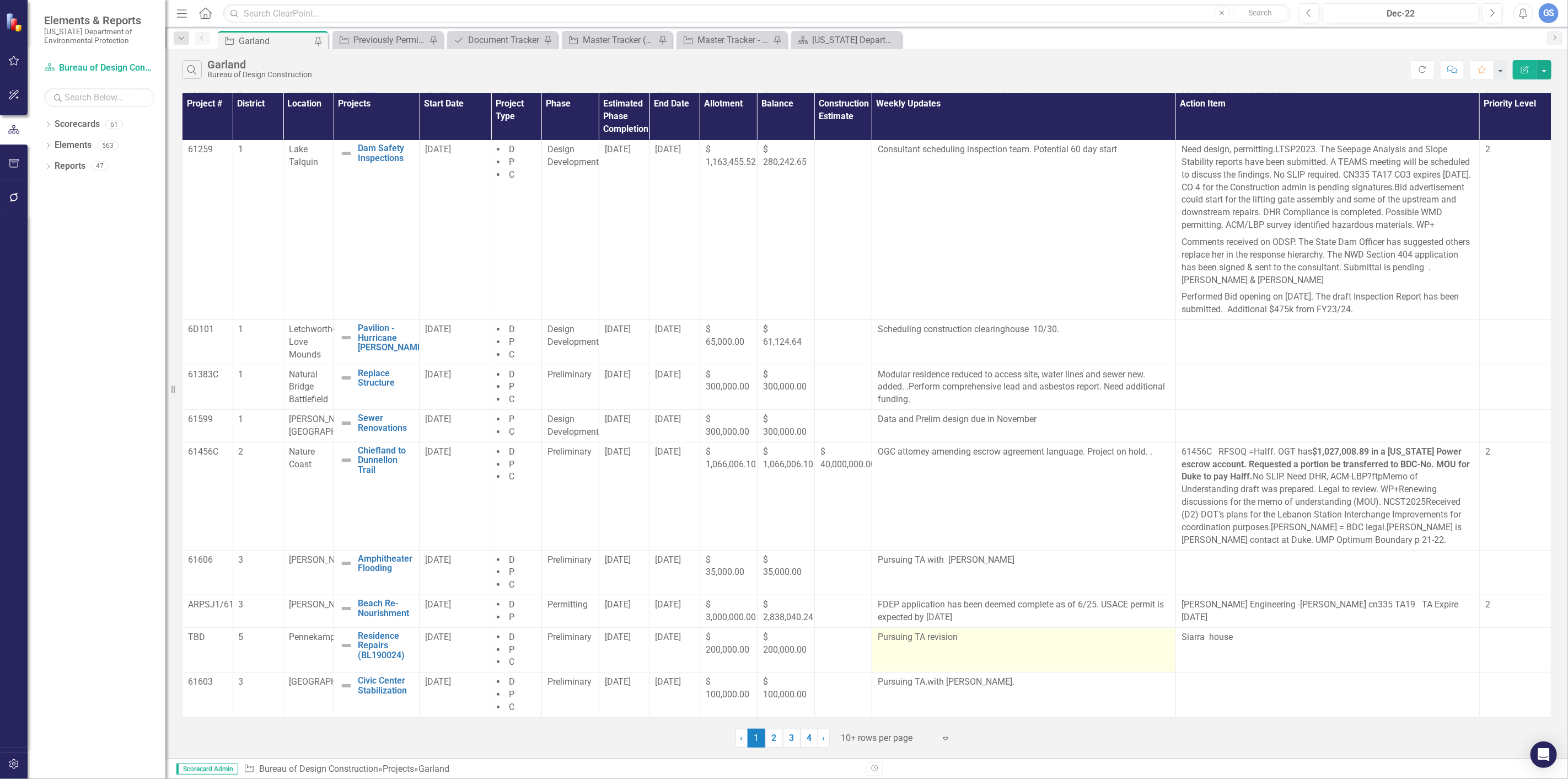
click at [956, 638] on p "Pursuing TA revision" at bounding box center [1024, 637] width 292 height 13
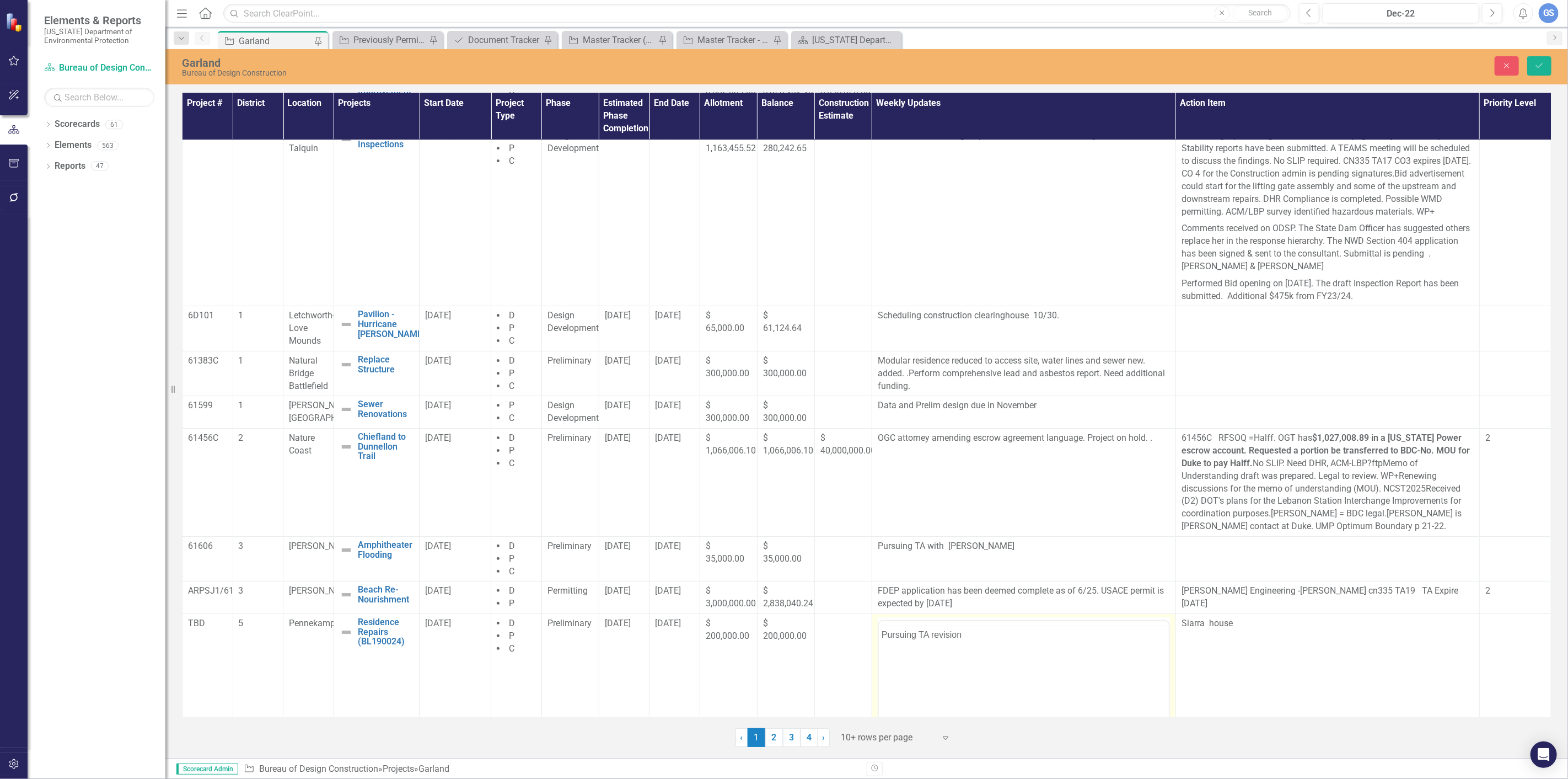
scroll to position [0, 0]
click at [965, 655] on p "Pursuing TA revision" at bounding box center [1024, 656] width 284 height 13
click at [1540, 66] on icon "submit" at bounding box center [1539, 65] width 6 height 4
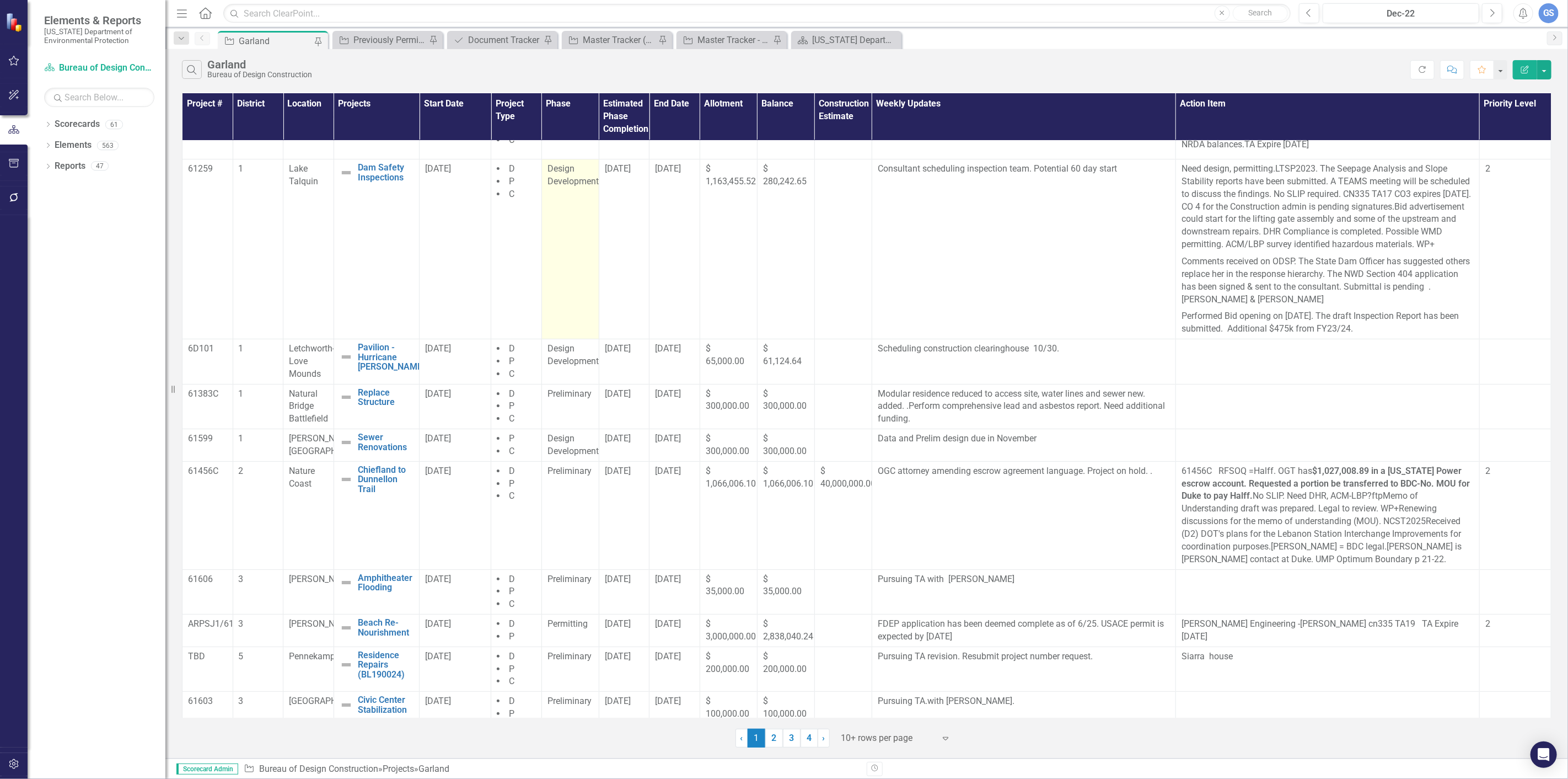
scroll to position [68, 0]
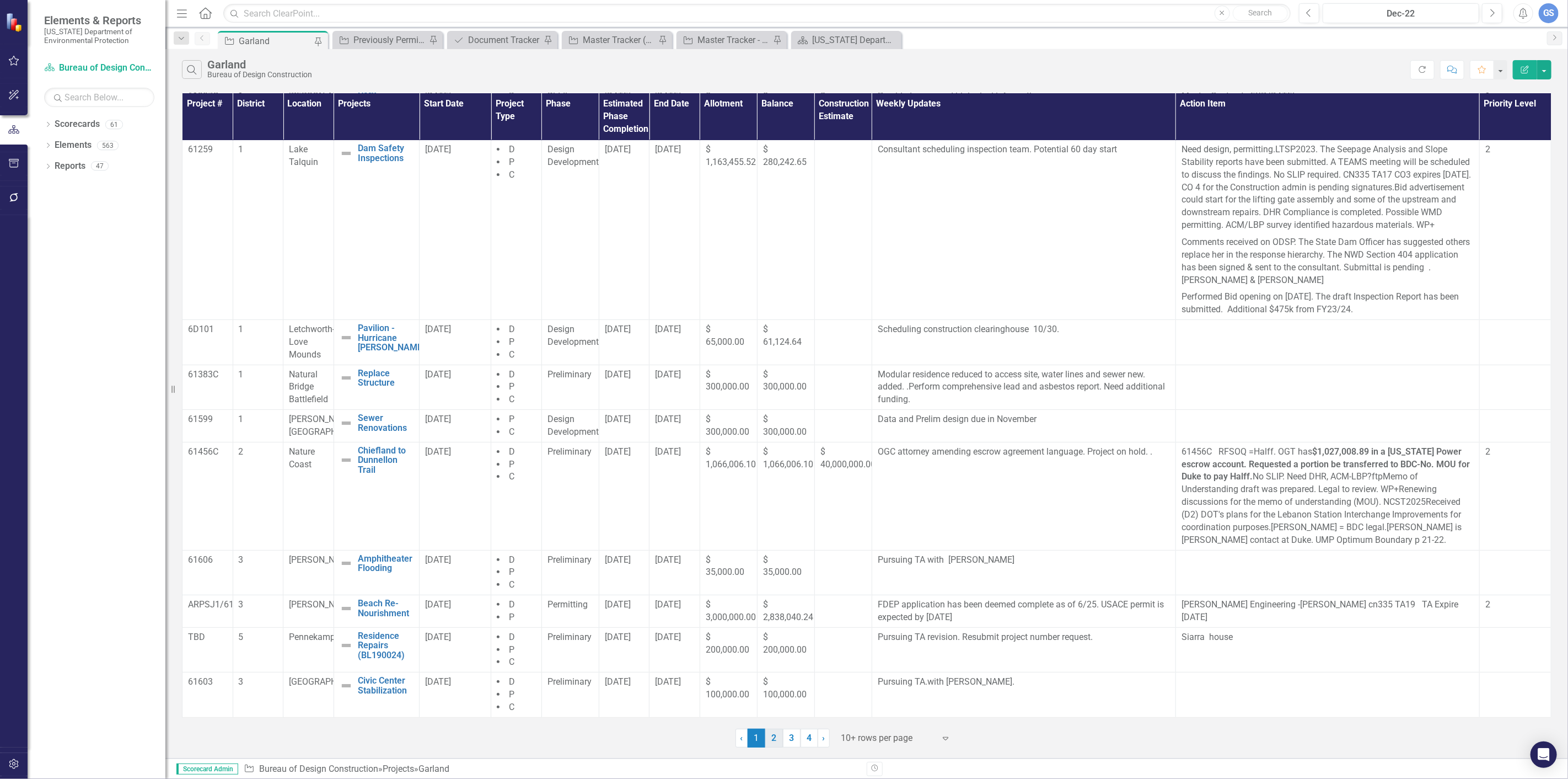
click at [773, 735] on link "2" at bounding box center [774, 738] width 18 height 19
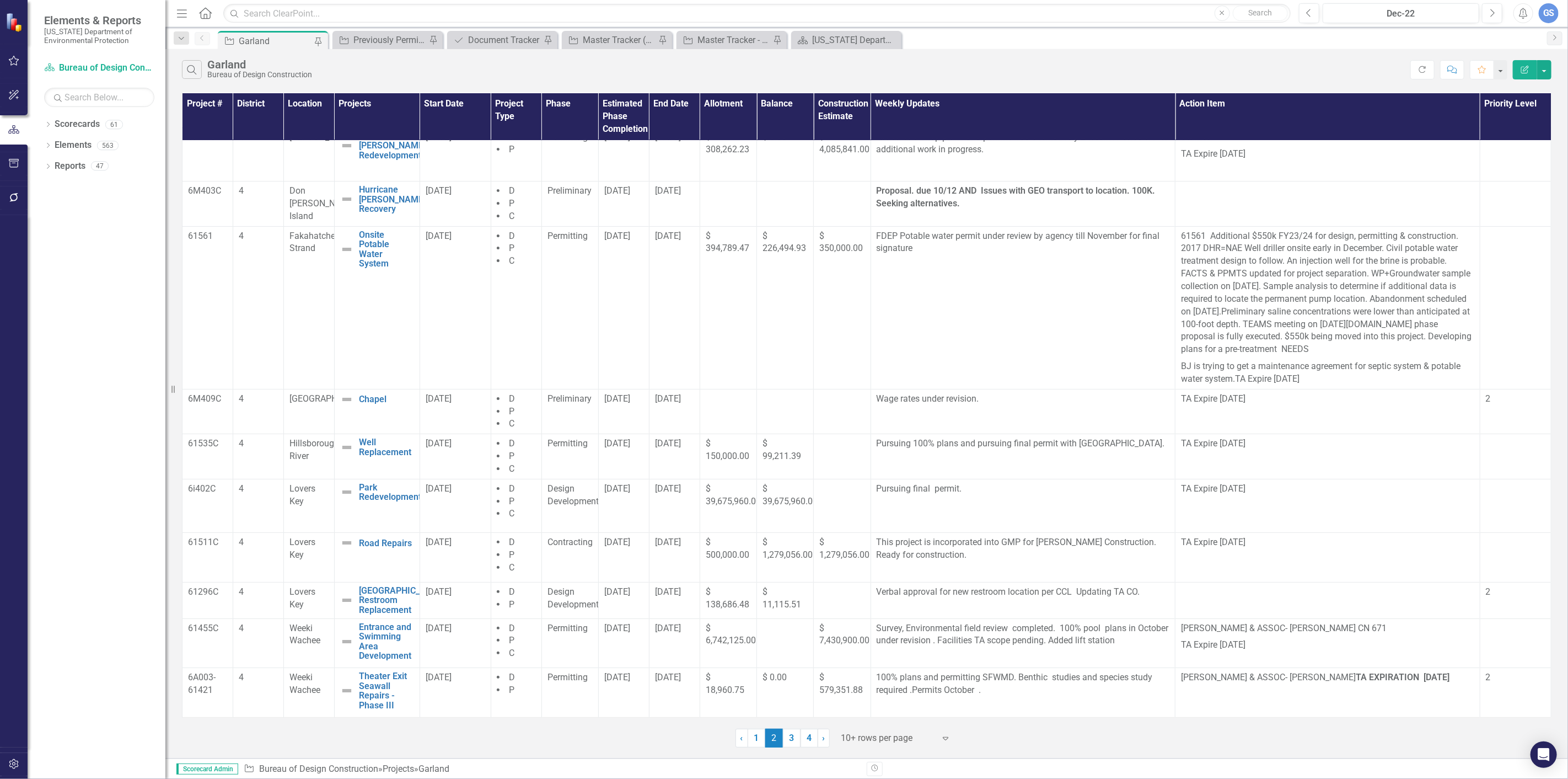
scroll to position [0, 0]
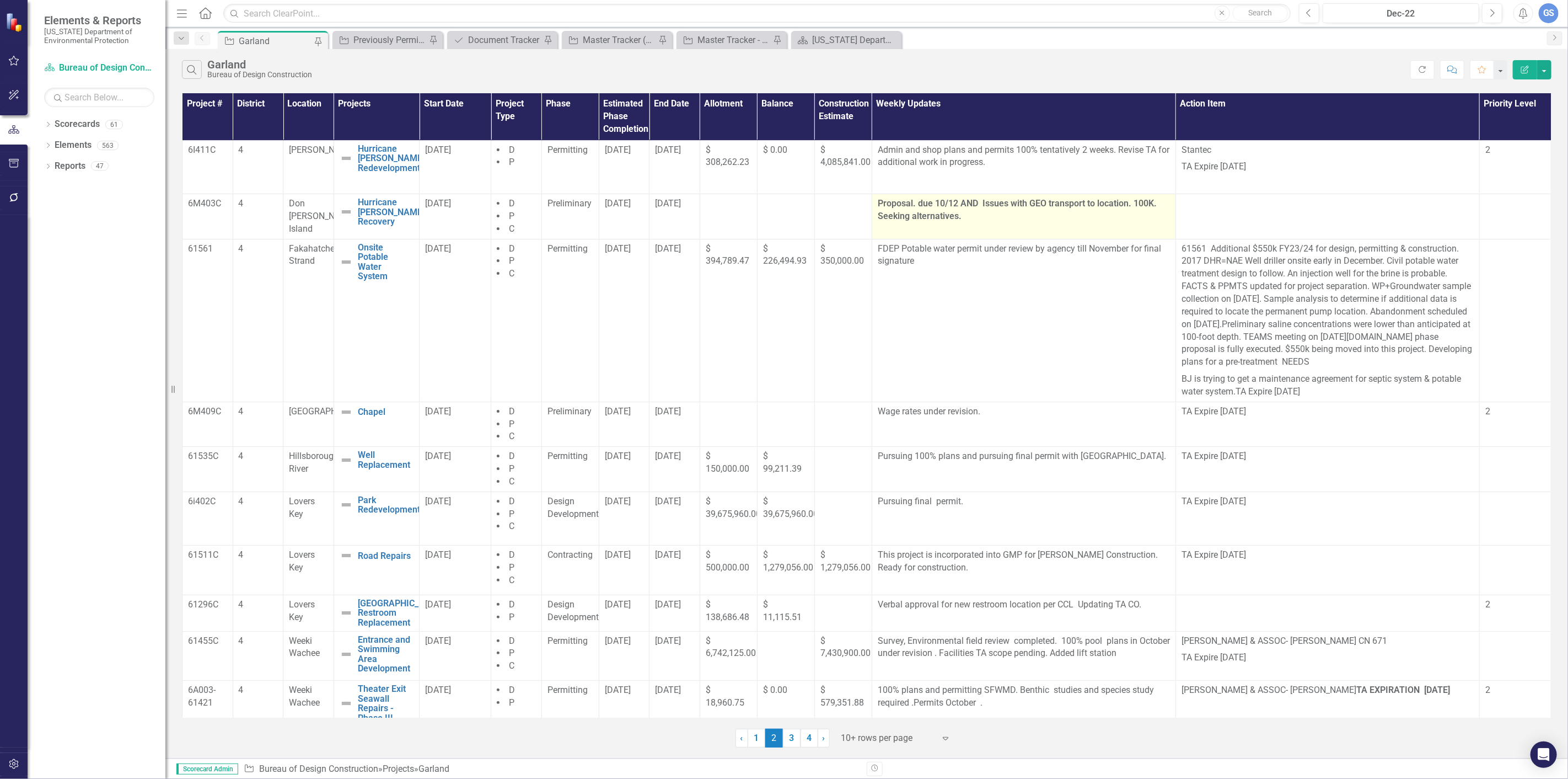
click at [958, 217] on strong "Proposal. due 10/12 AND Issues with GEO transport to location. 100K. Seeking al…" at bounding box center [1017, 210] width 279 height 23
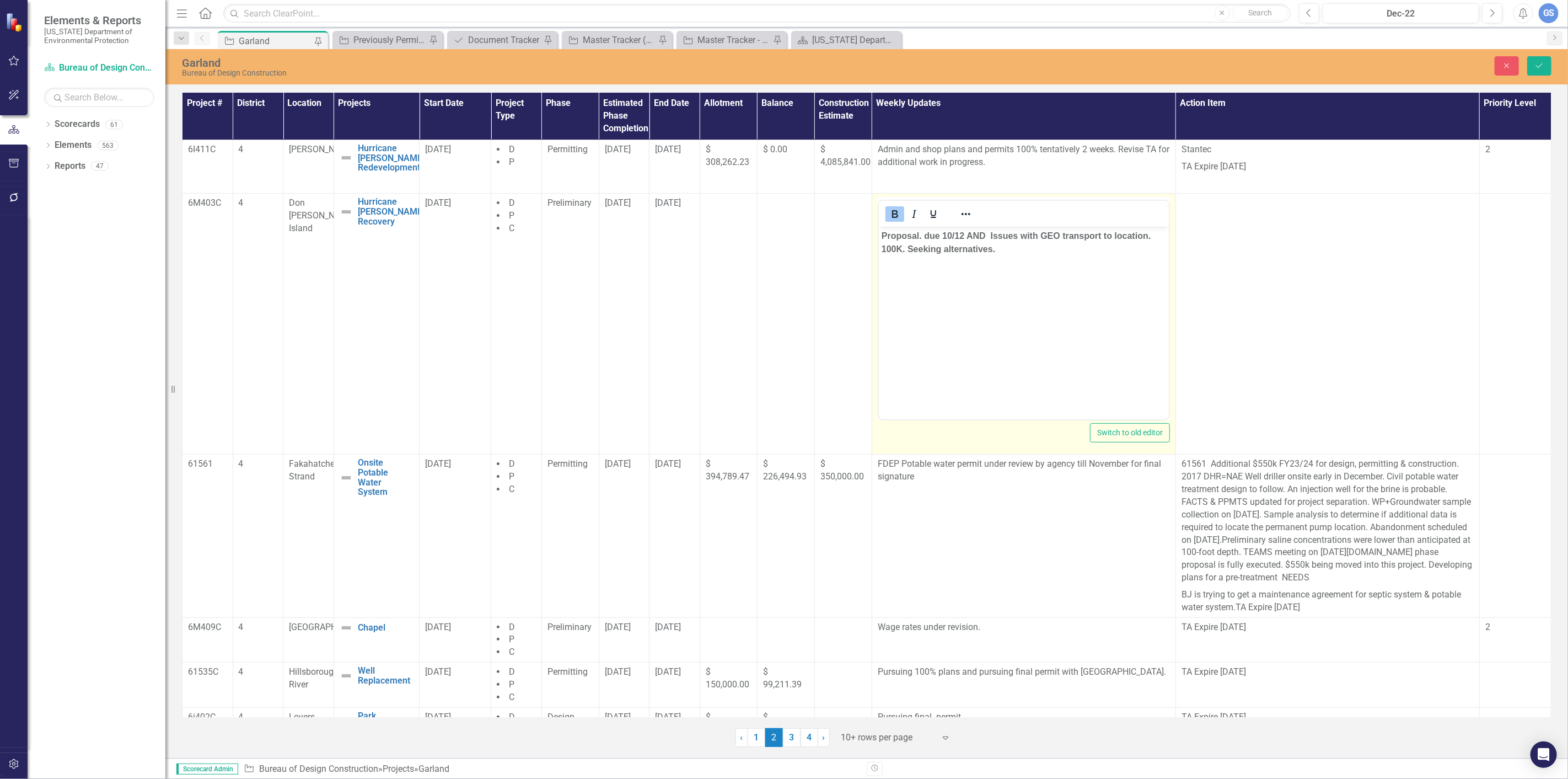
click at [1002, 246] on p "Proposal. due 10/12 AND Issues with GEO transport to location. 100K. Seeking al…" at bounding box center [1024, 242] width 284 height 27
click at [1535, 65] on icon "Save" at bounding box center [1540, 65] width 10 height 8
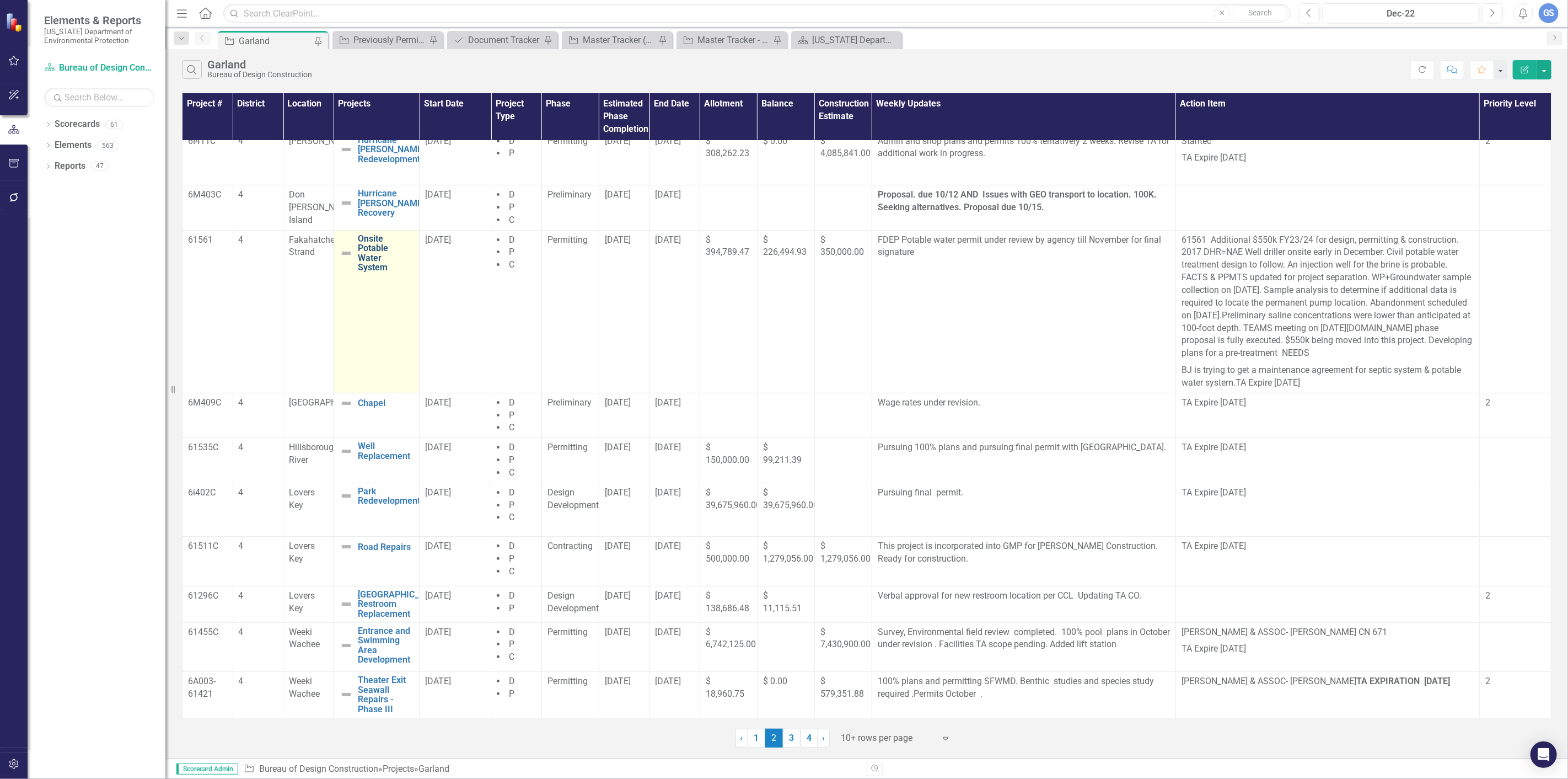
scroll to position [13, 0]
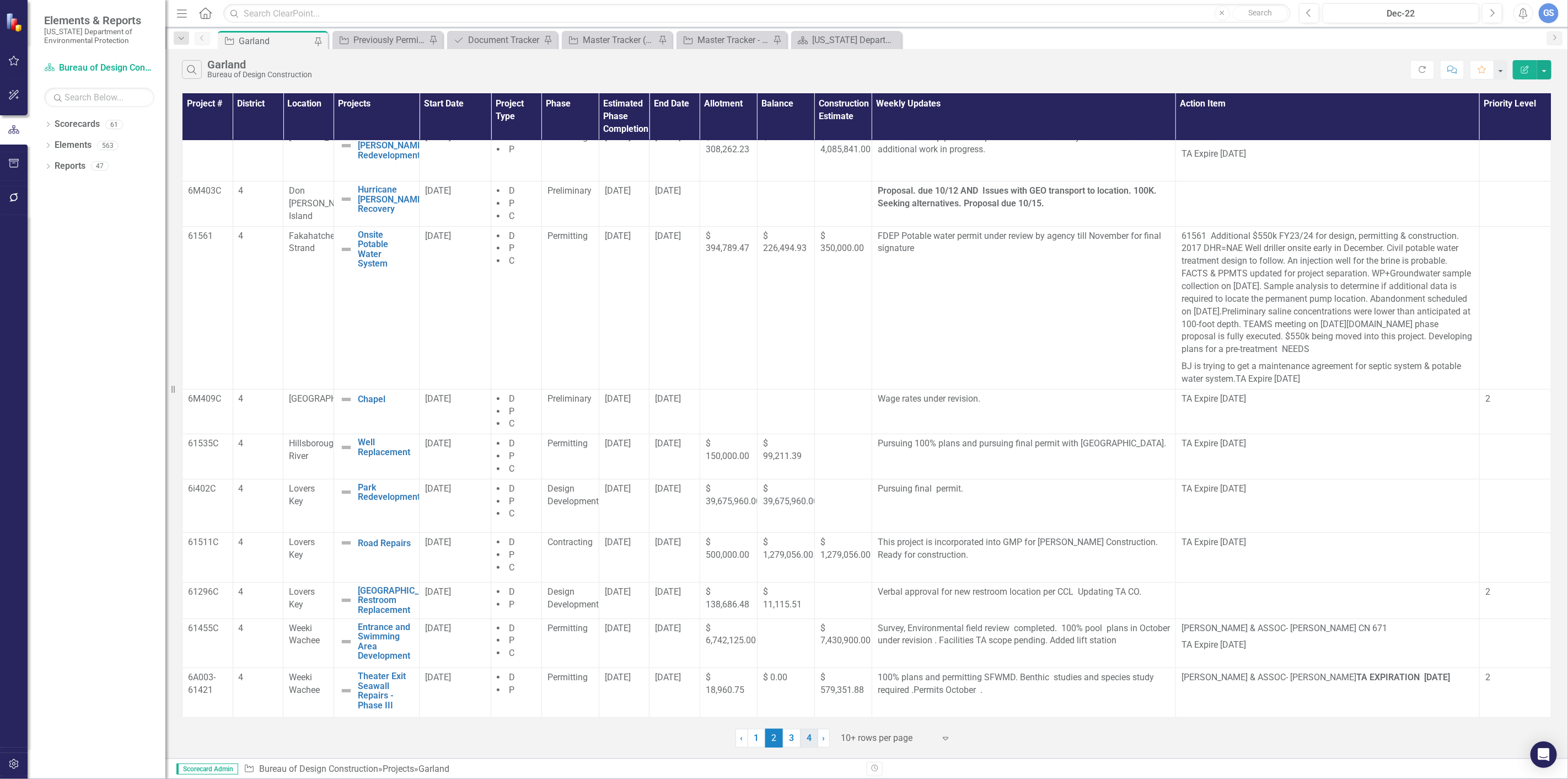
click at [807, 736] on link "4" at bounding box center [809, 738] width 18 height 19
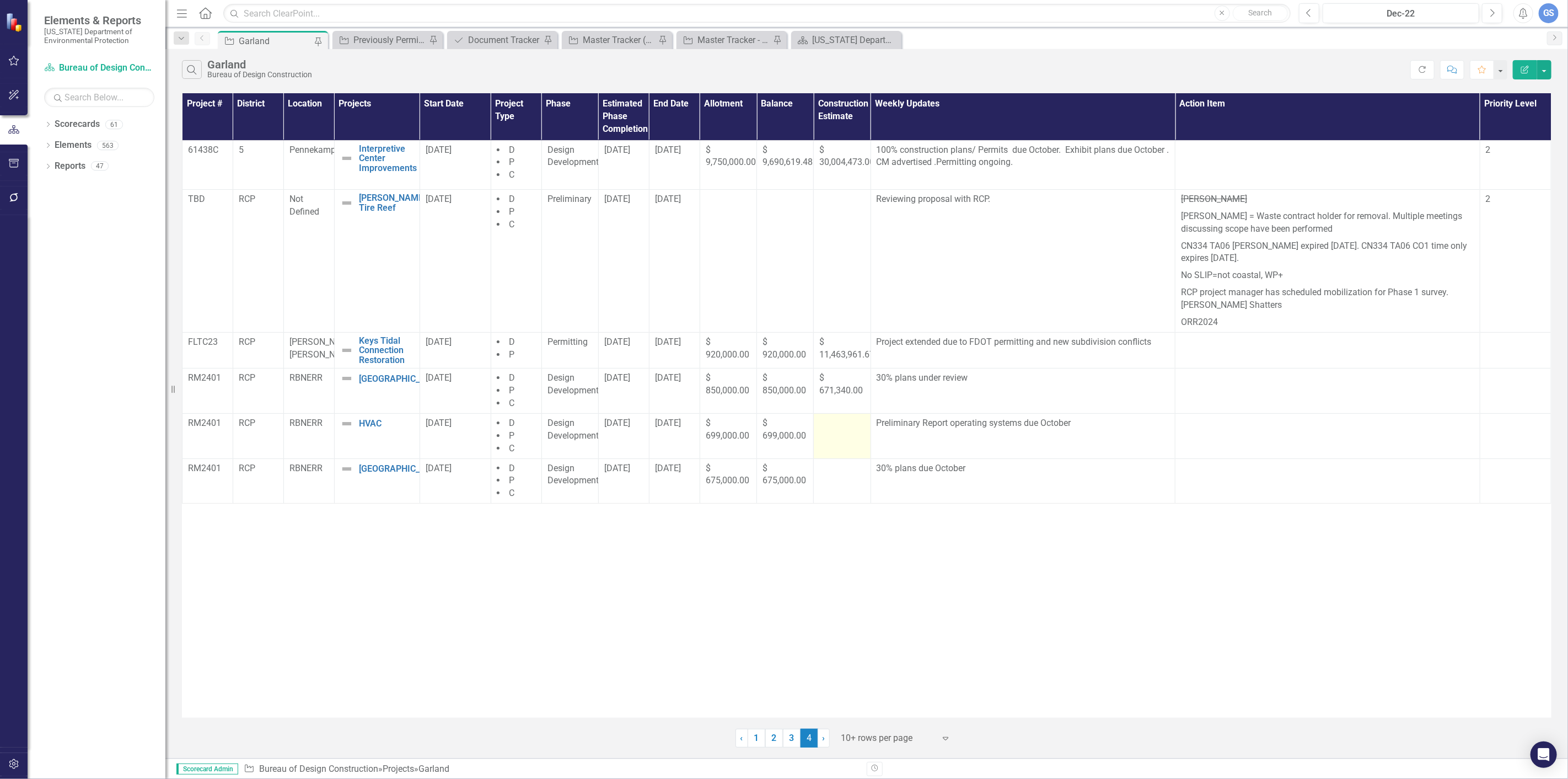
click at [828, 434] on td at bounding box center [842, 435] width 57 height 45
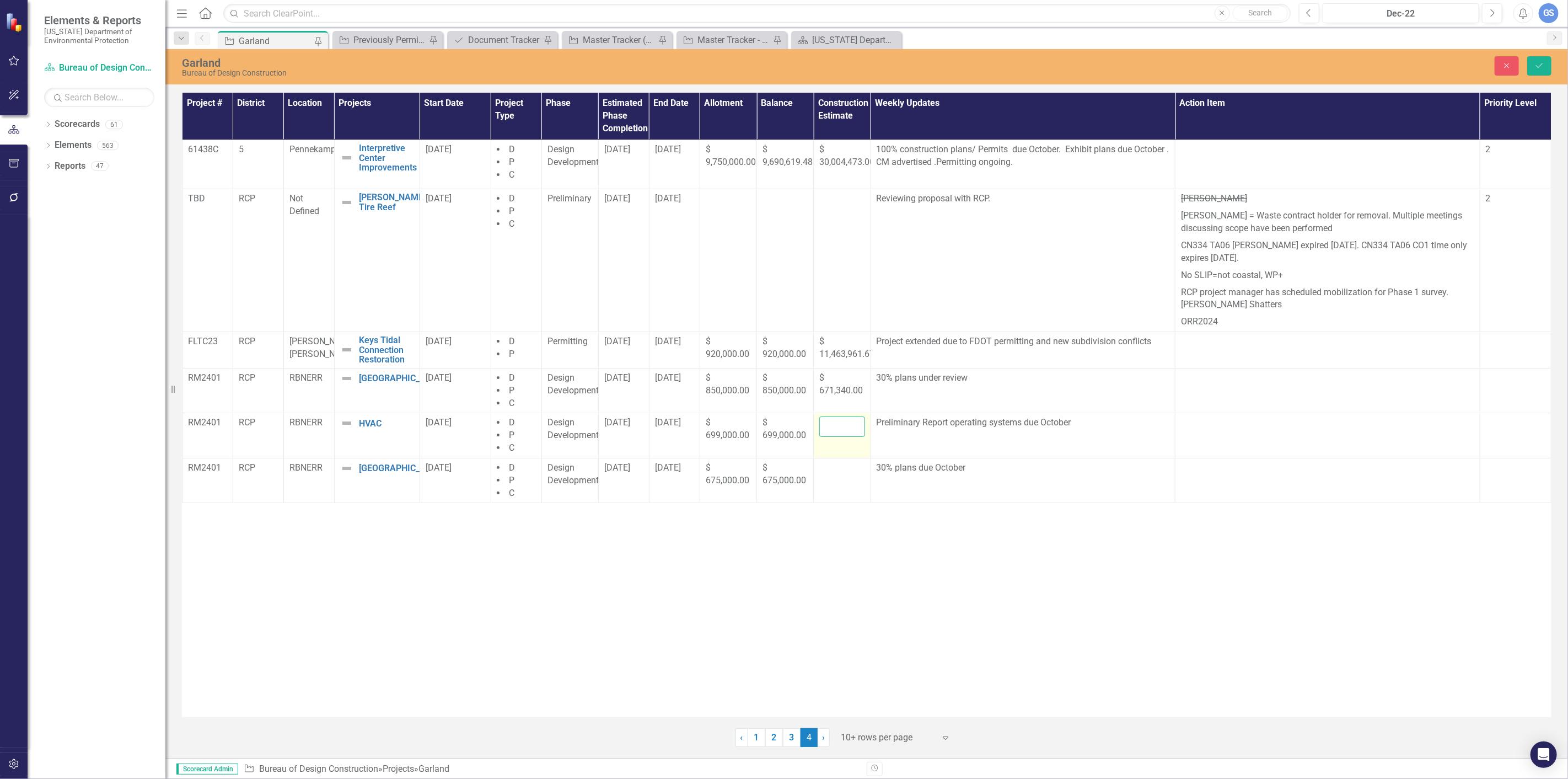
click at [829, 426] on input "number" at bounding box center [842, 427] width 45 height 20
type input "699000"
click at [1531, 61] on button "Save" at bounding box center [1540, 65] width 24 height 19
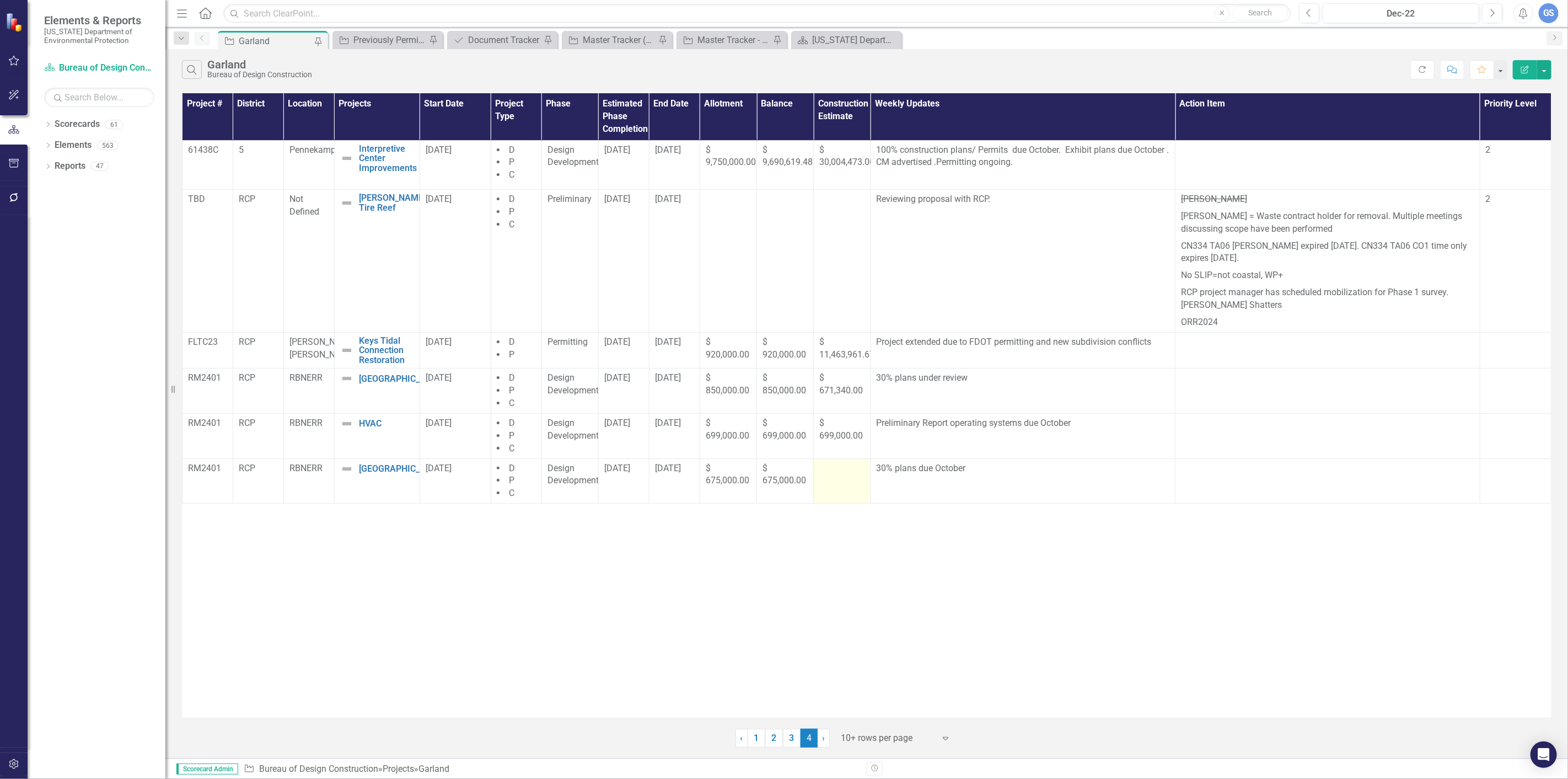
click at [825, 487] on td at bounding box center [842, 481] width 57 height 45
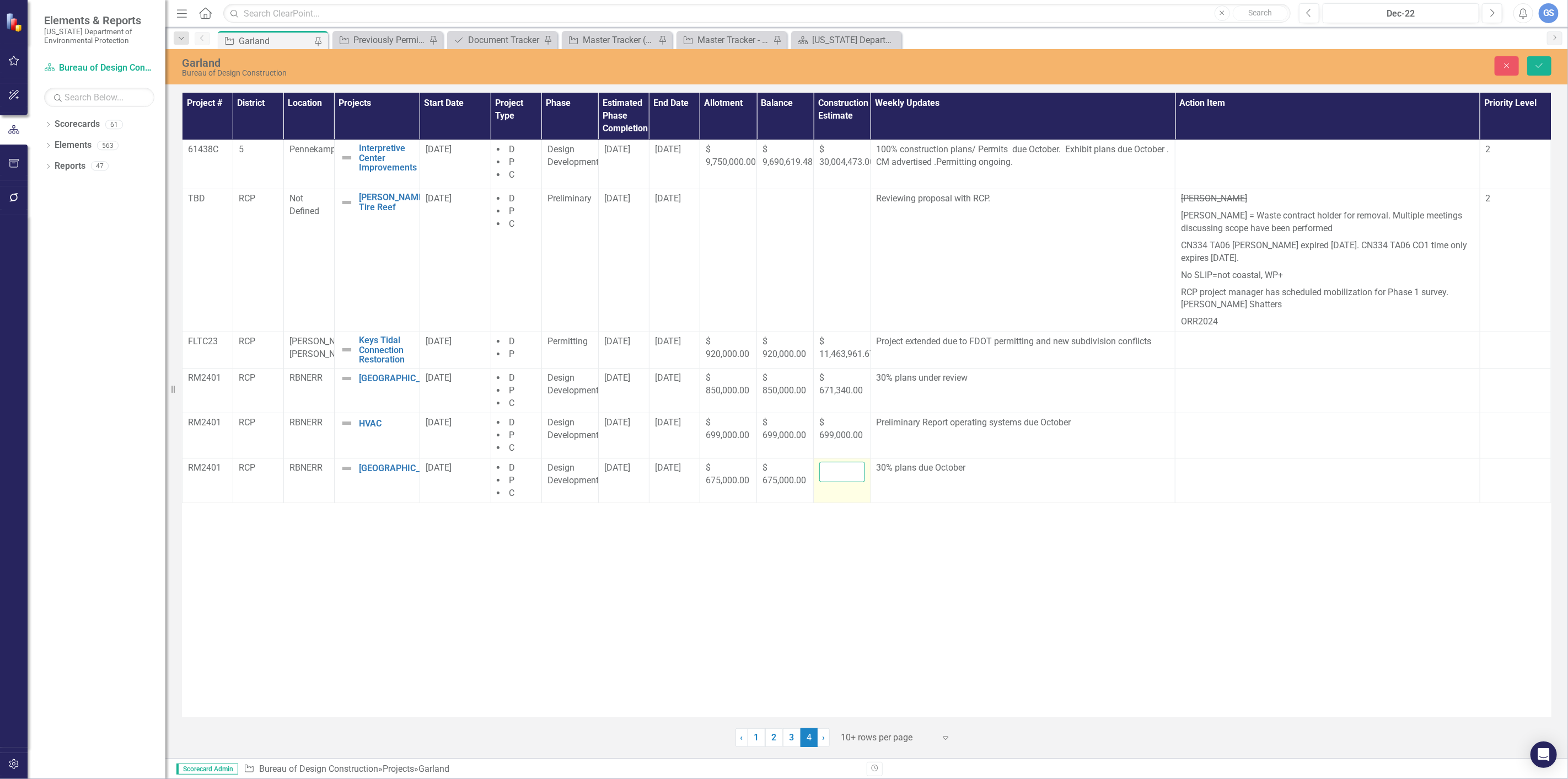
click at [835, 475] on input "number" at bounding box center [842, 472] width 45 height 20
type input "675000"
click at [1540, 60] on button "Save" at bounding box center [1540, 65] width 24 height 19
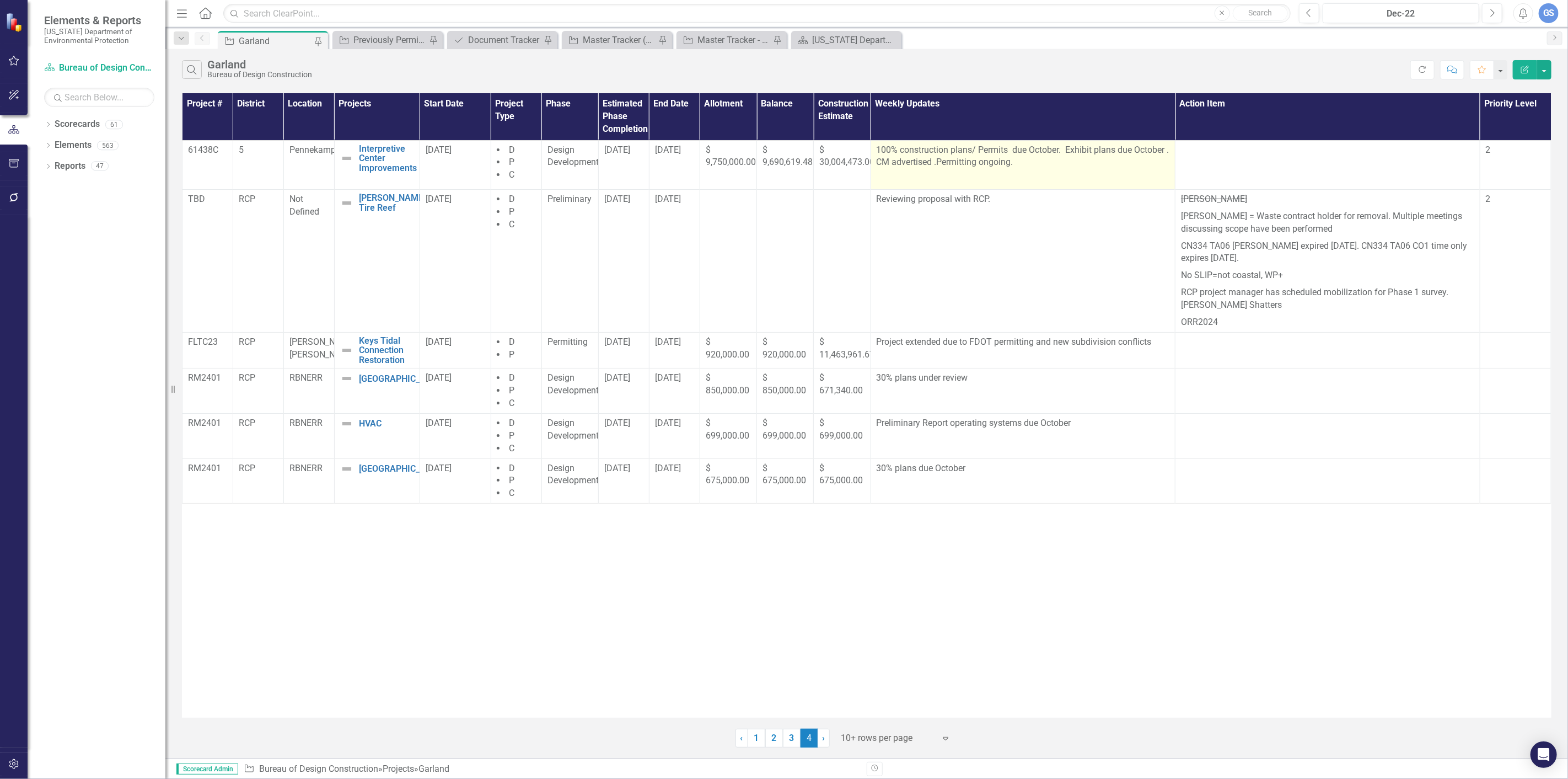
click at [1019, 165] on p "100% construction plans/ Permits due October. Exhibit plans due October . CM ad…" at bounding box center [1024, 157] width 293 height 27
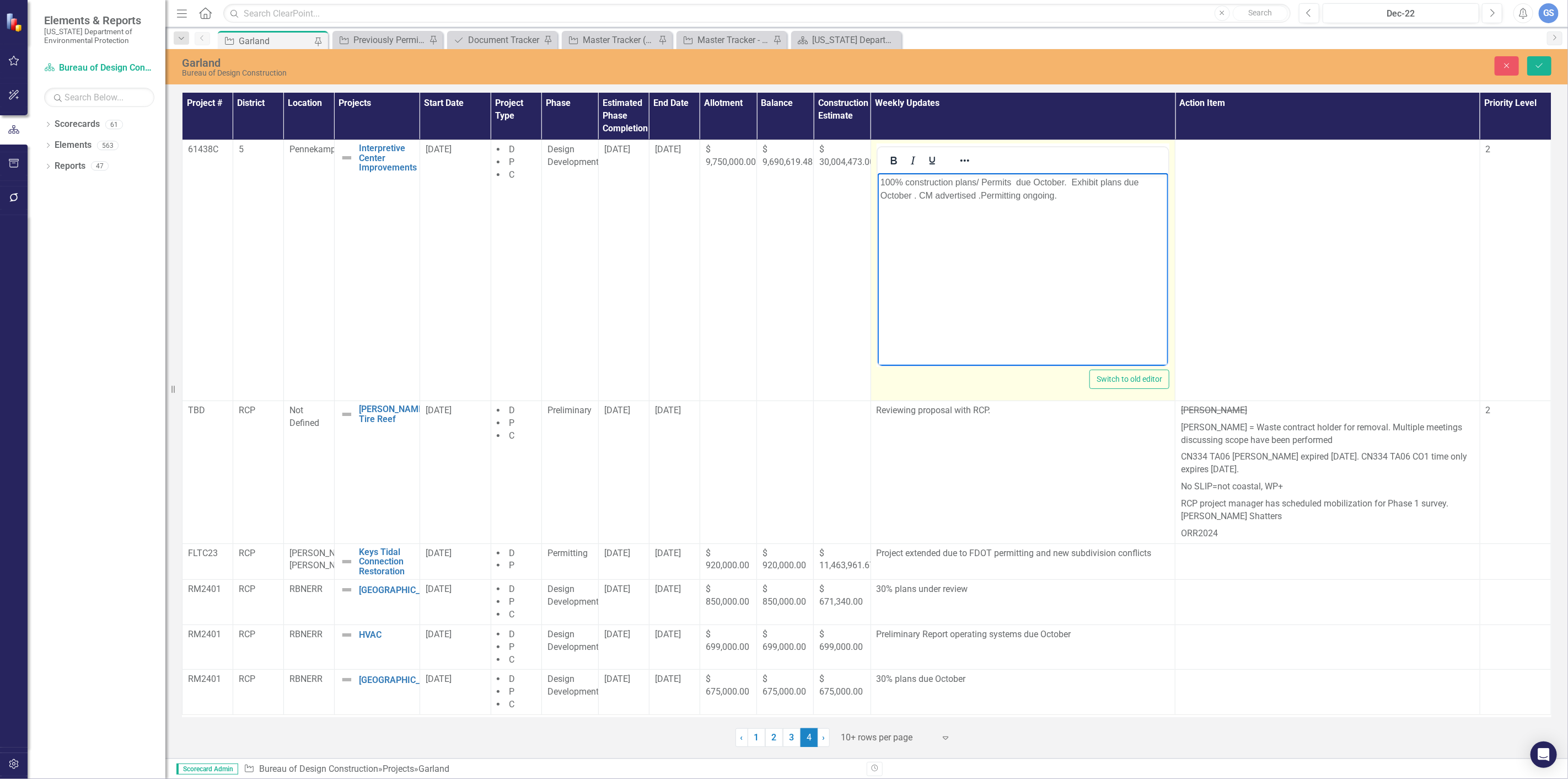
click at [1062, 196] on p "100% construction plans/ Permits due October. Exhibit plans due October . CM ad…" at bounding box center [1023, 188] width 286 height 27
click at [1057, 197] on p "100% construction plans/ Permits due October. Exhibit plans due October . CM ad…" at bounding box center [1023, 188] width 286 height 27
